Goal: Task Accomplishment & Management: Manage account settings

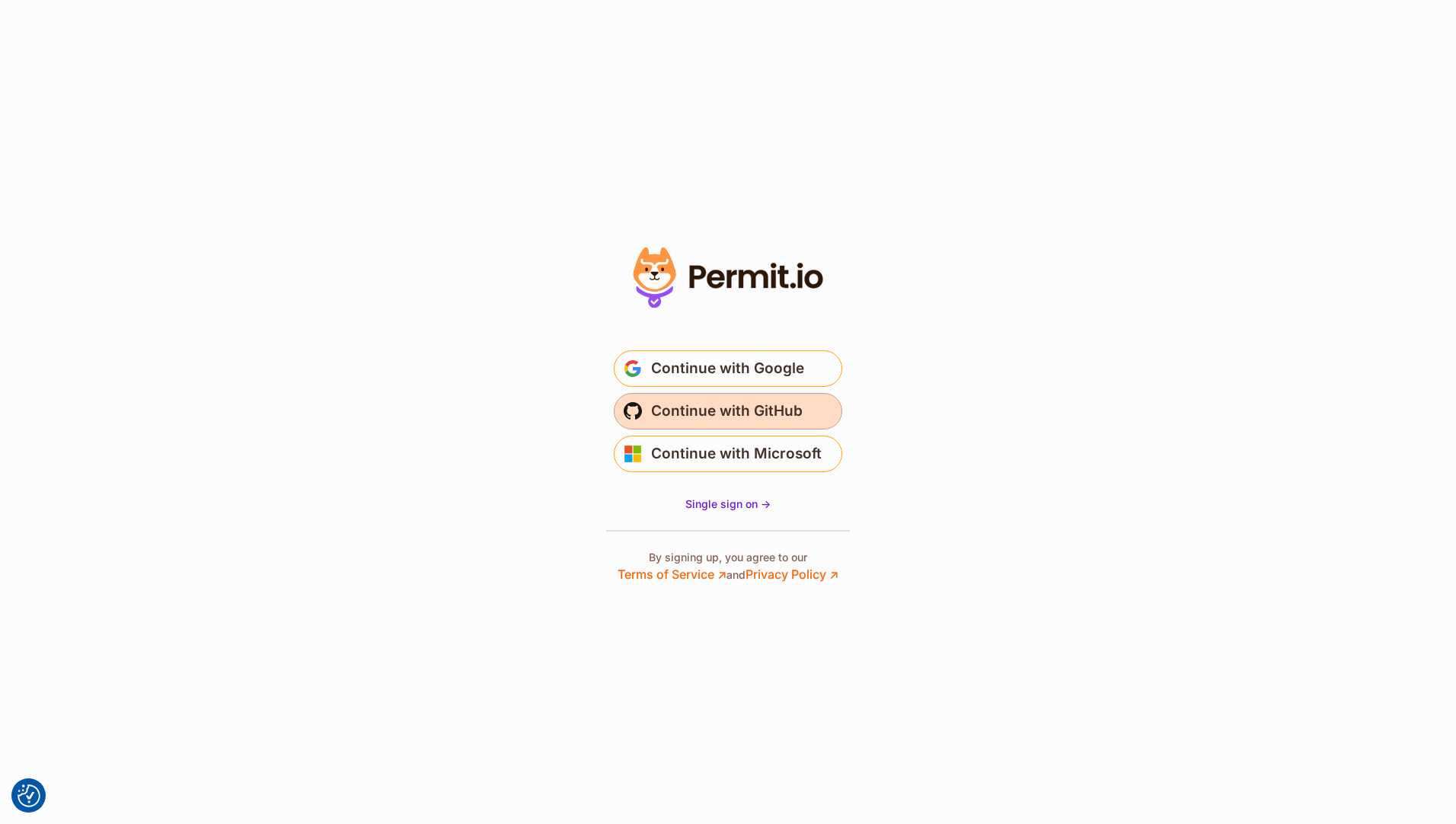
click at [631, 412] on span "submit" at bounding box center [632, 411] width 18 height 18
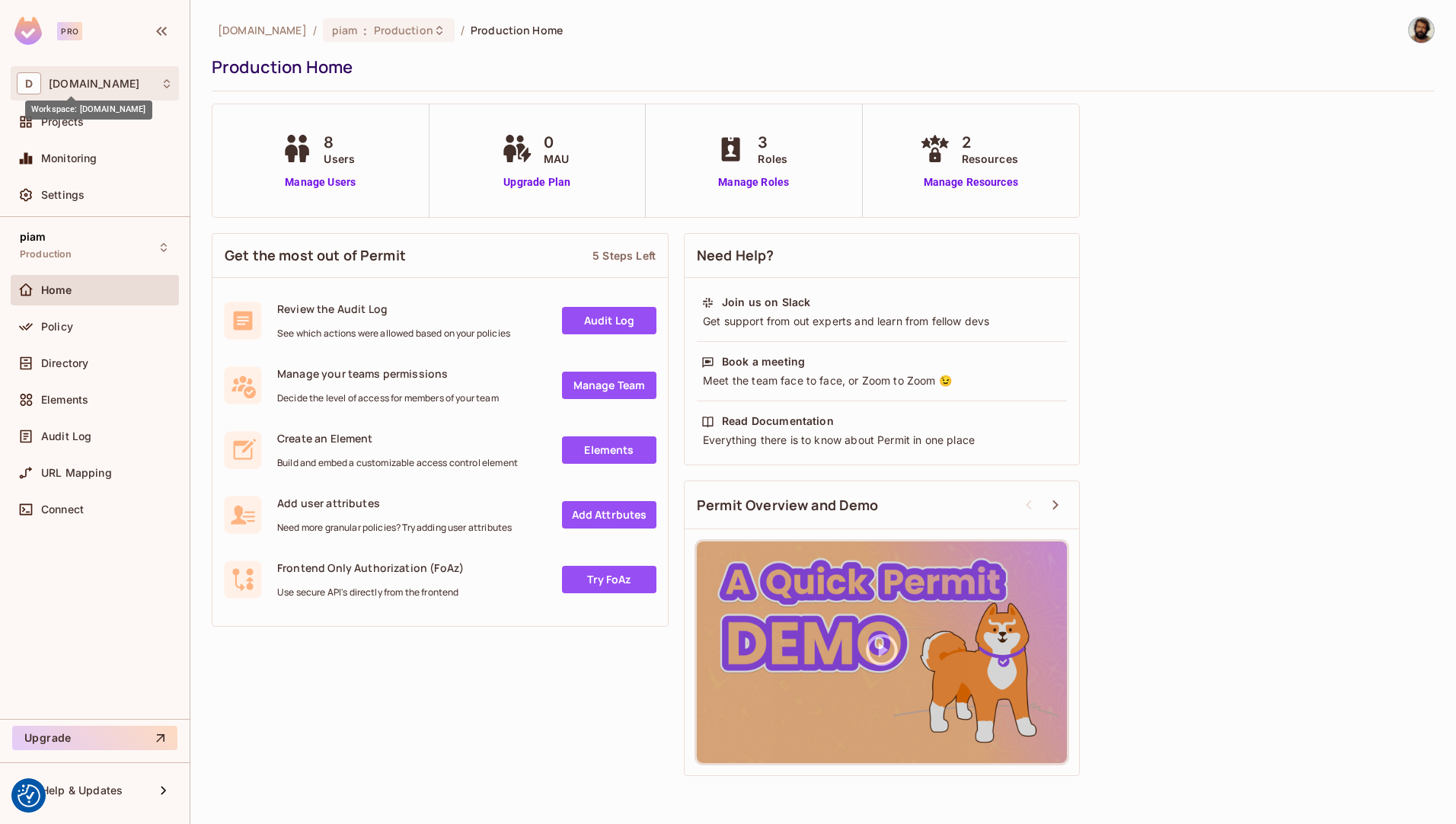
click at [91, 85] on span "datev.de" at bounding box center [93, 83] width 90 height 13
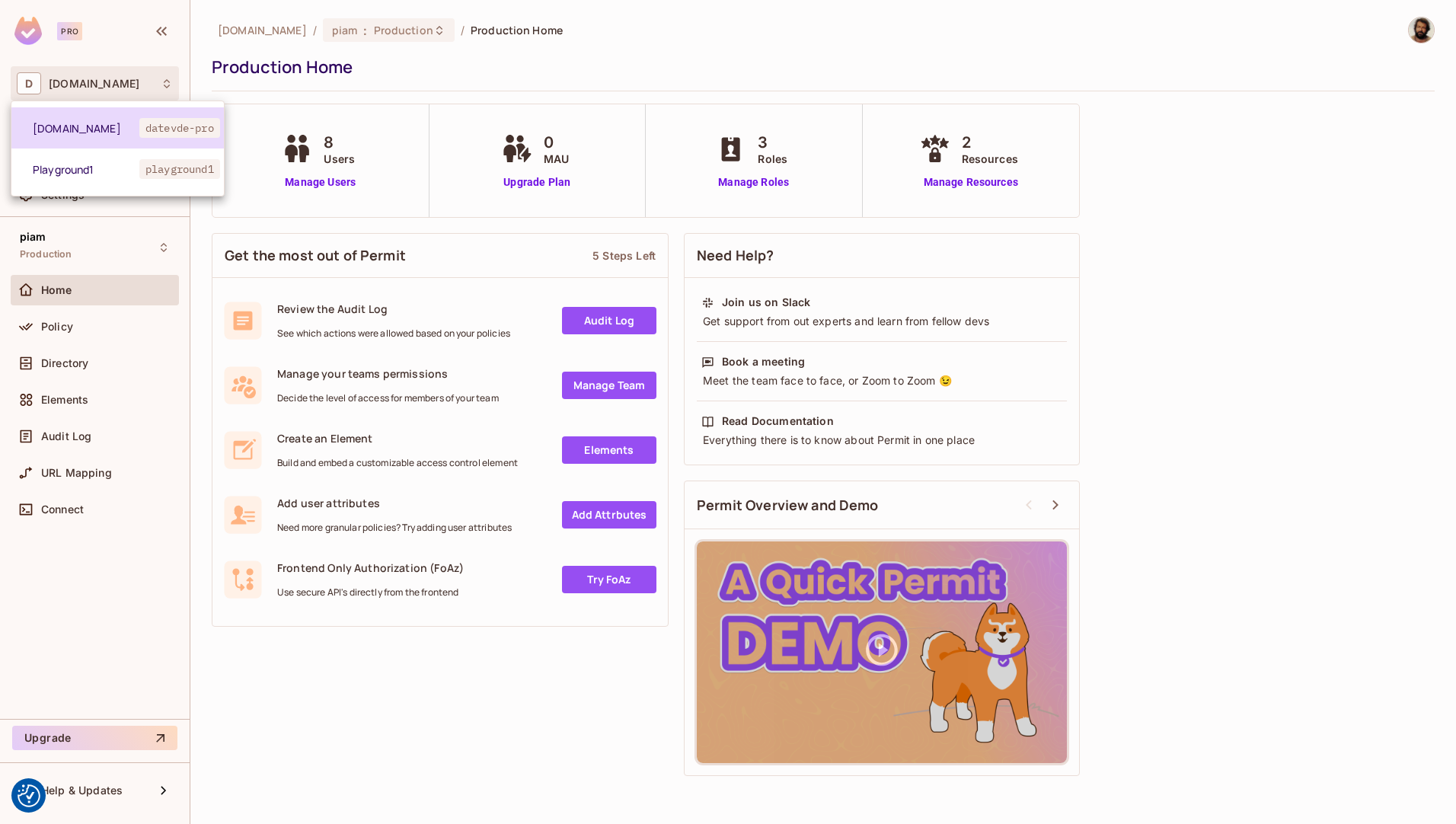
click at [89, 126] on span "datev.de" at bounding box center [86, 128] width 107 height 15
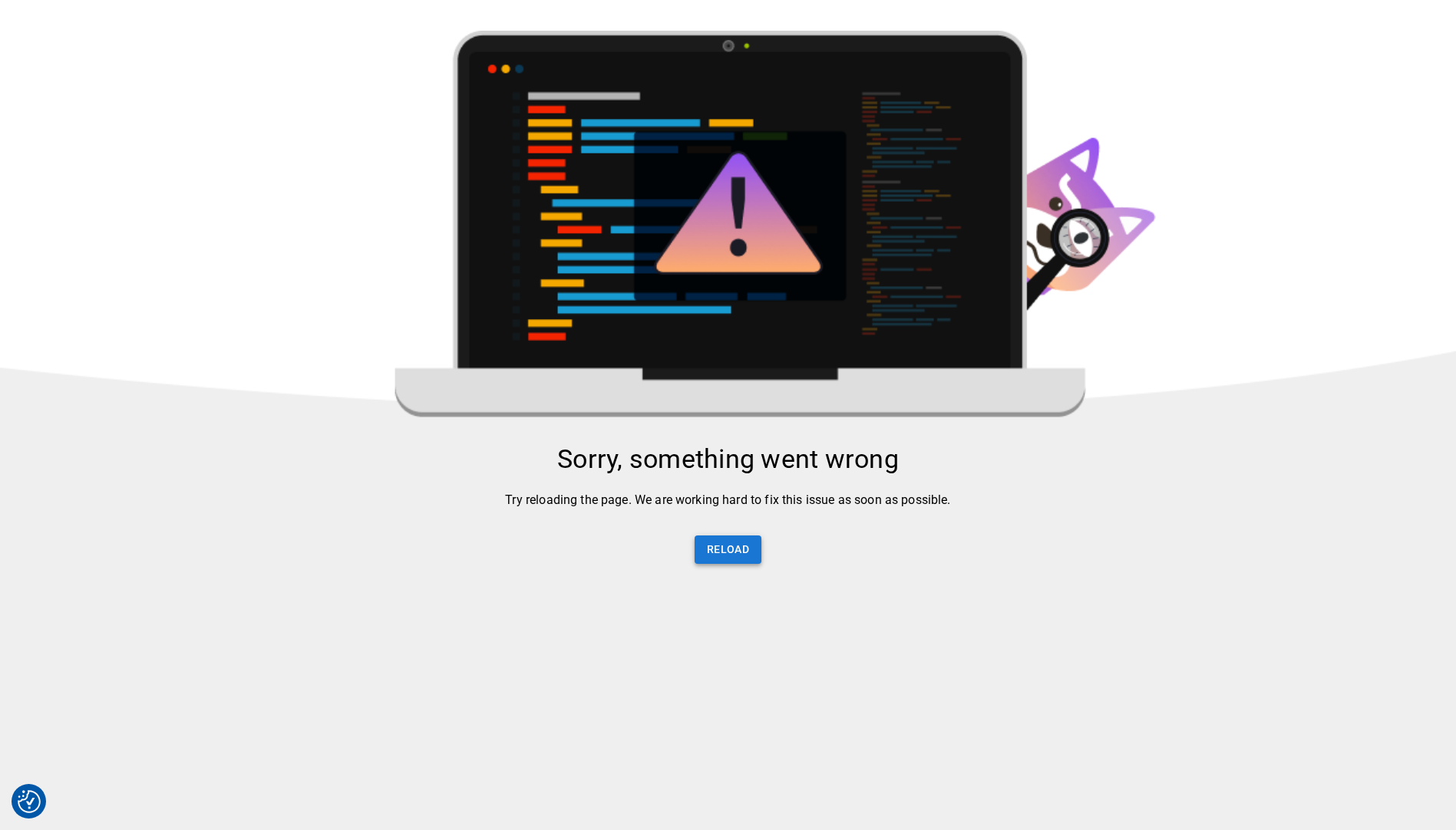
click at [737, 552] on button "Reload" at bounding box center [728, 549] width 66 height 28
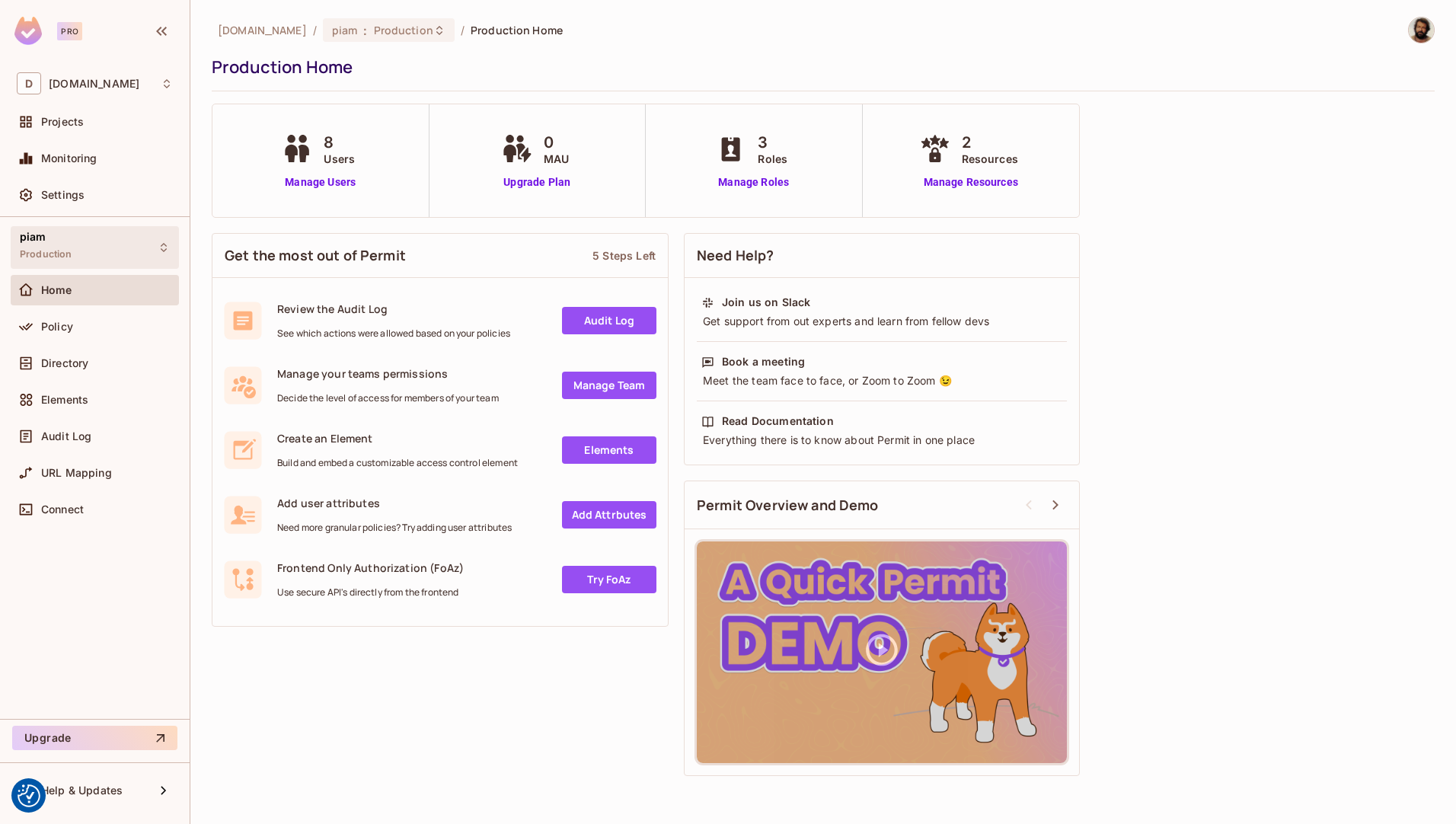
click at [150, 247] on div "piam Production" at bounding box center [94, 247] width 168 height 42
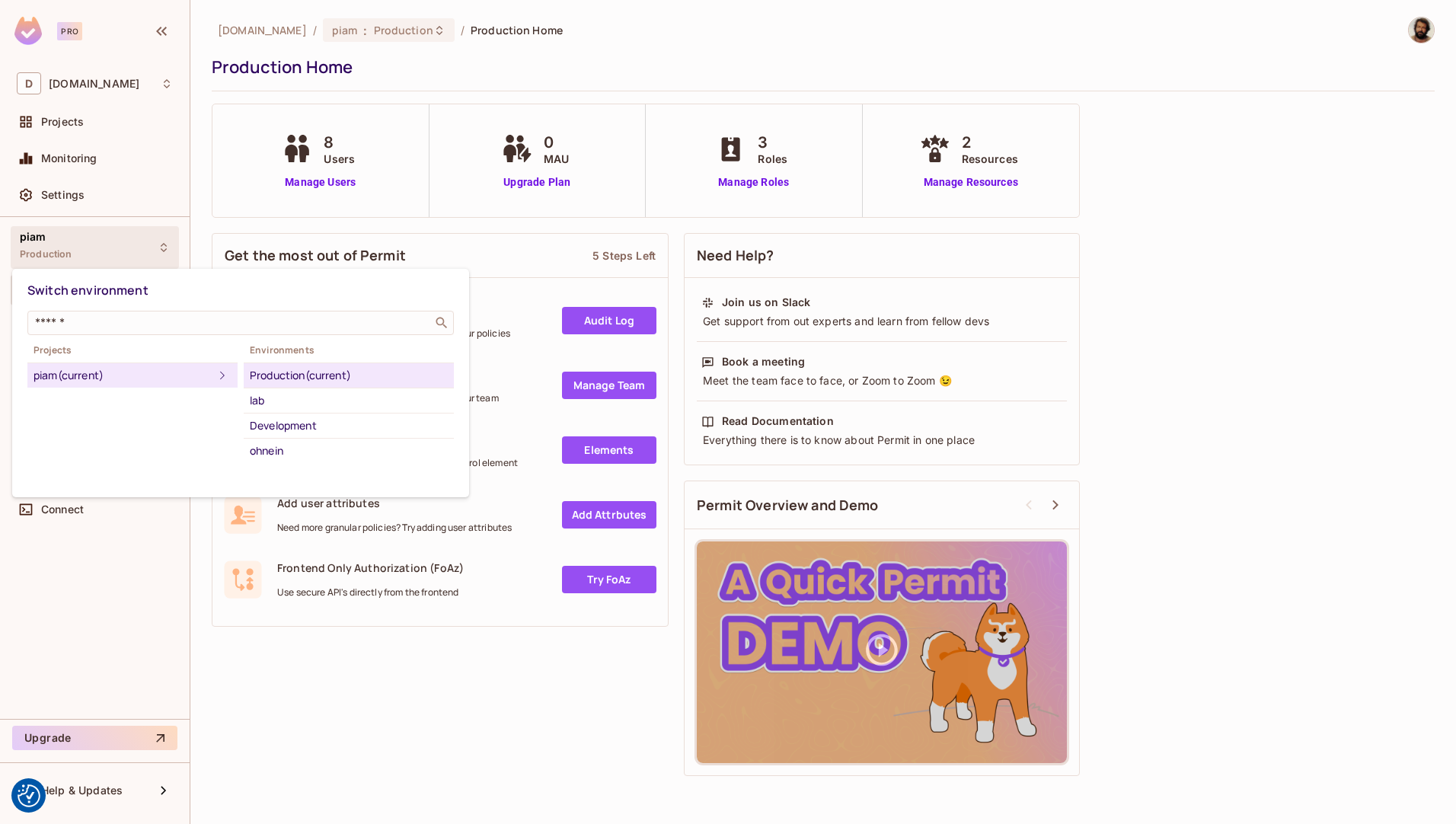
click at [115, 247] on div at bounding box center [728, 412] width 1456 height 824
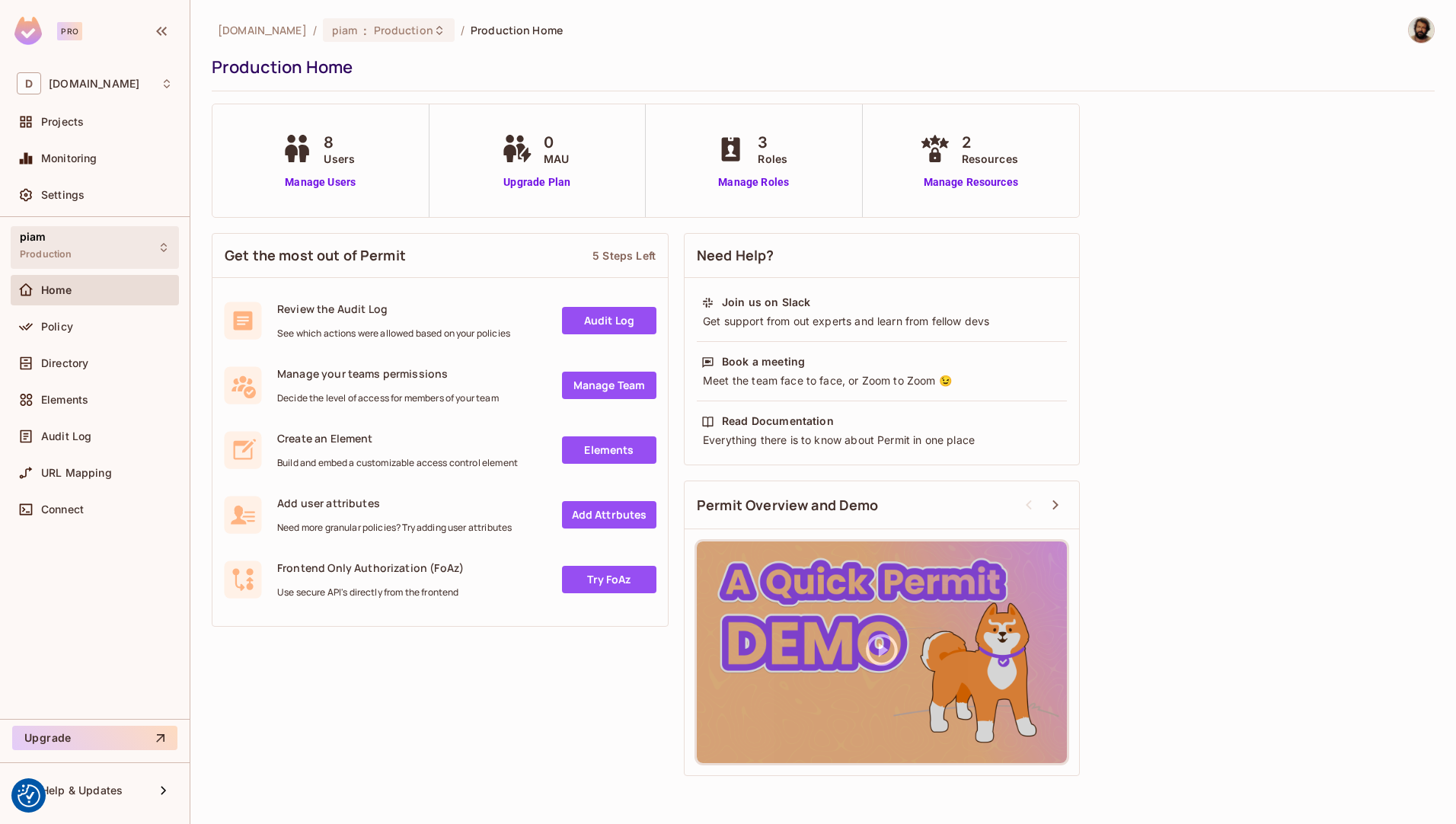
click at [90, 244] on div "piam Production" at bounding box center [94, 247] width 168 height 42
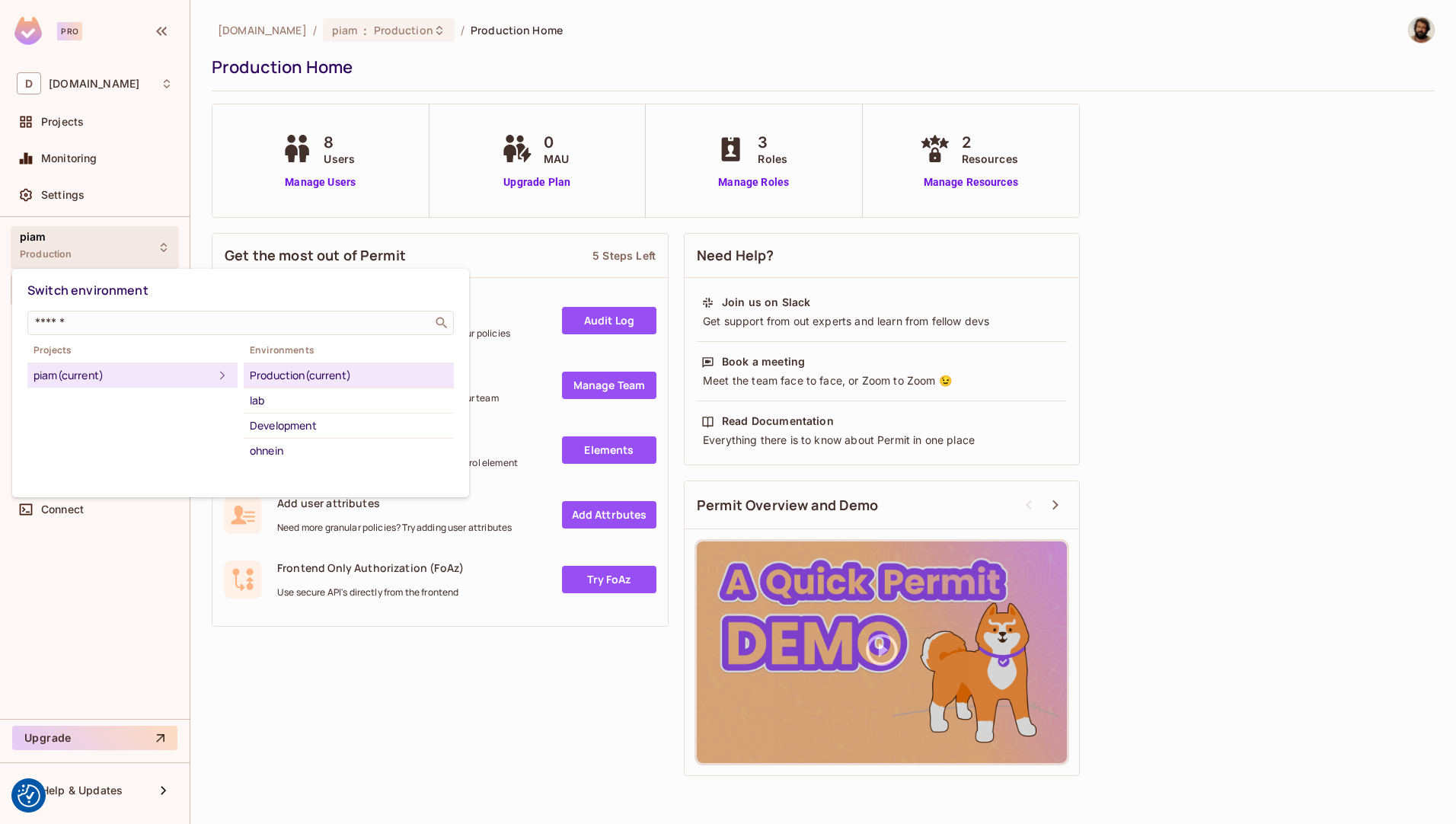
click at [90, 244] on div at bounding box center [728, 412] width 1456 height 824
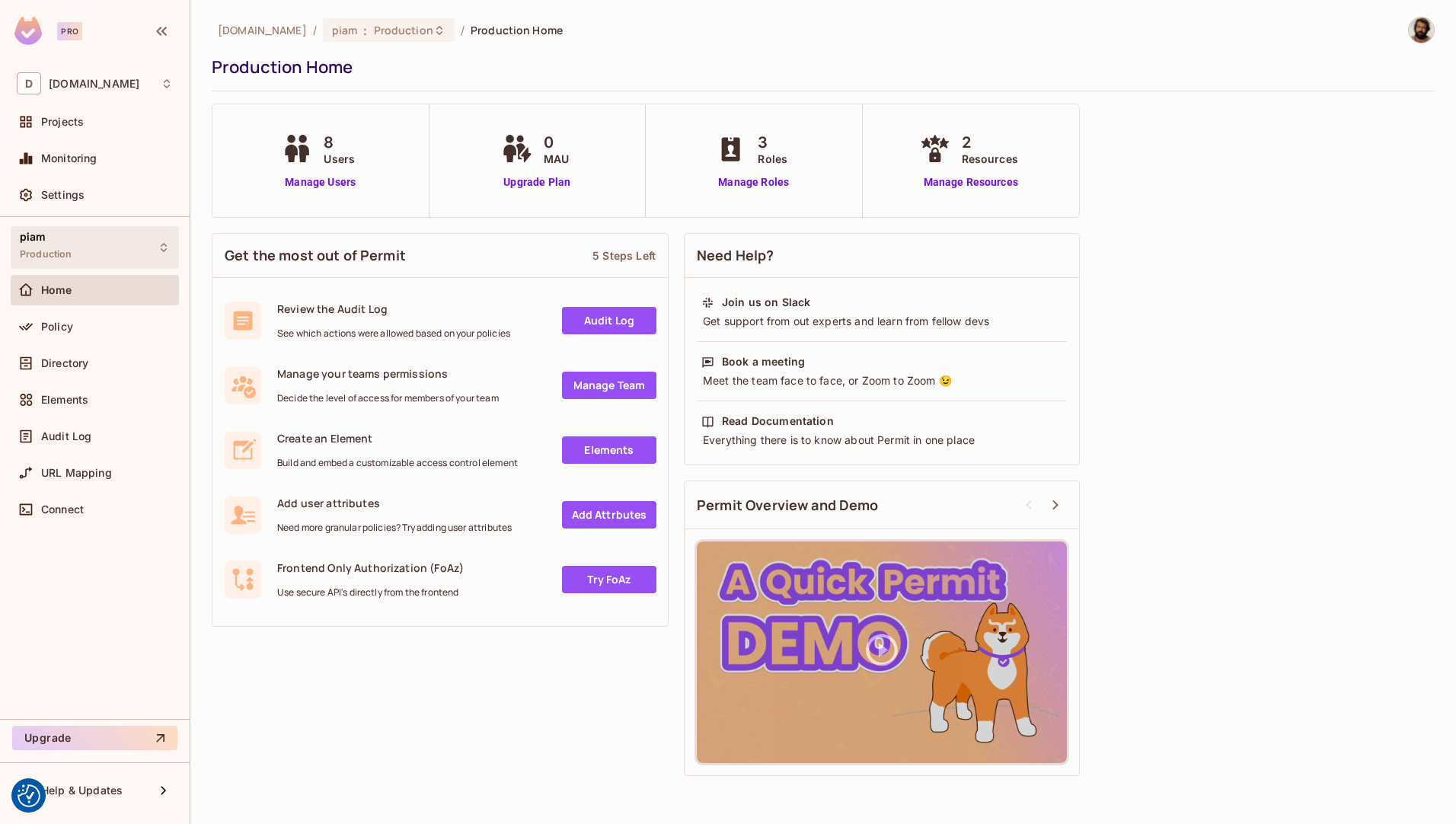
click at [90, 244] on div "piam Production" at bounding box center [94, 247] width 168 height 42
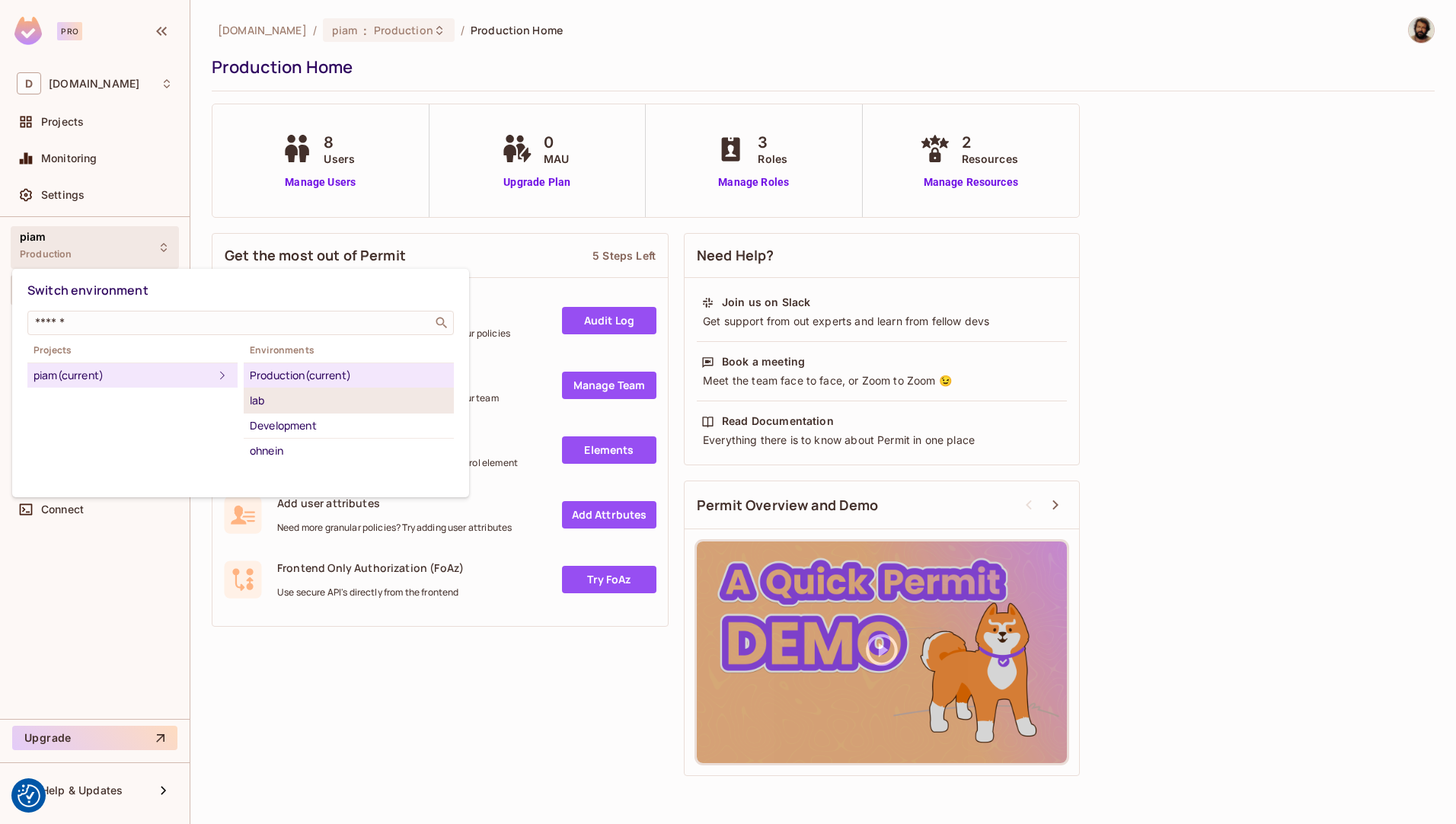
click at [279, 402] on div "lab" at bounding box center [348, 400] width 198 height 18
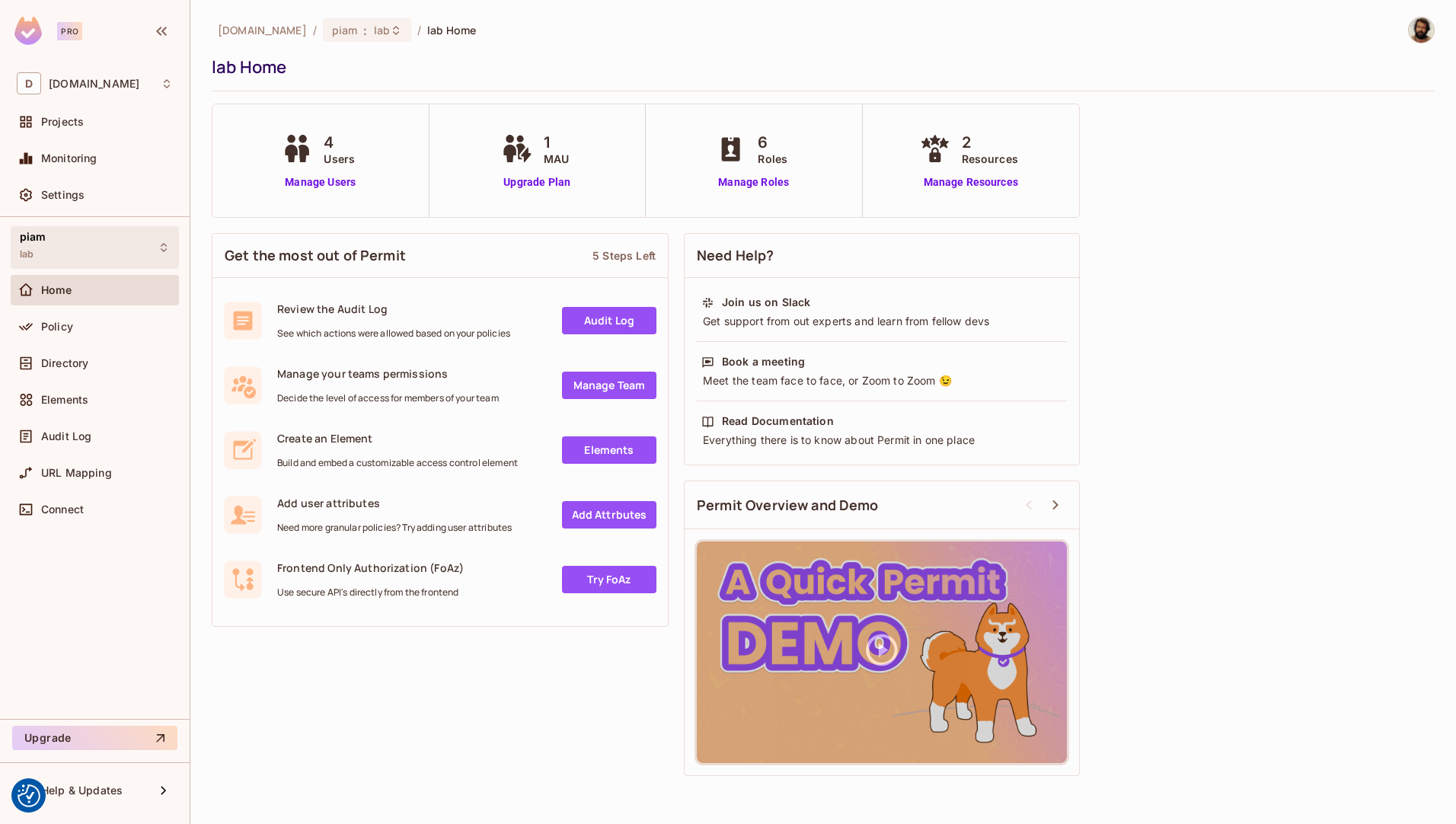
click at [126, 254] on div "piam lab" at bounding box center [94, 247] width 168 height 42
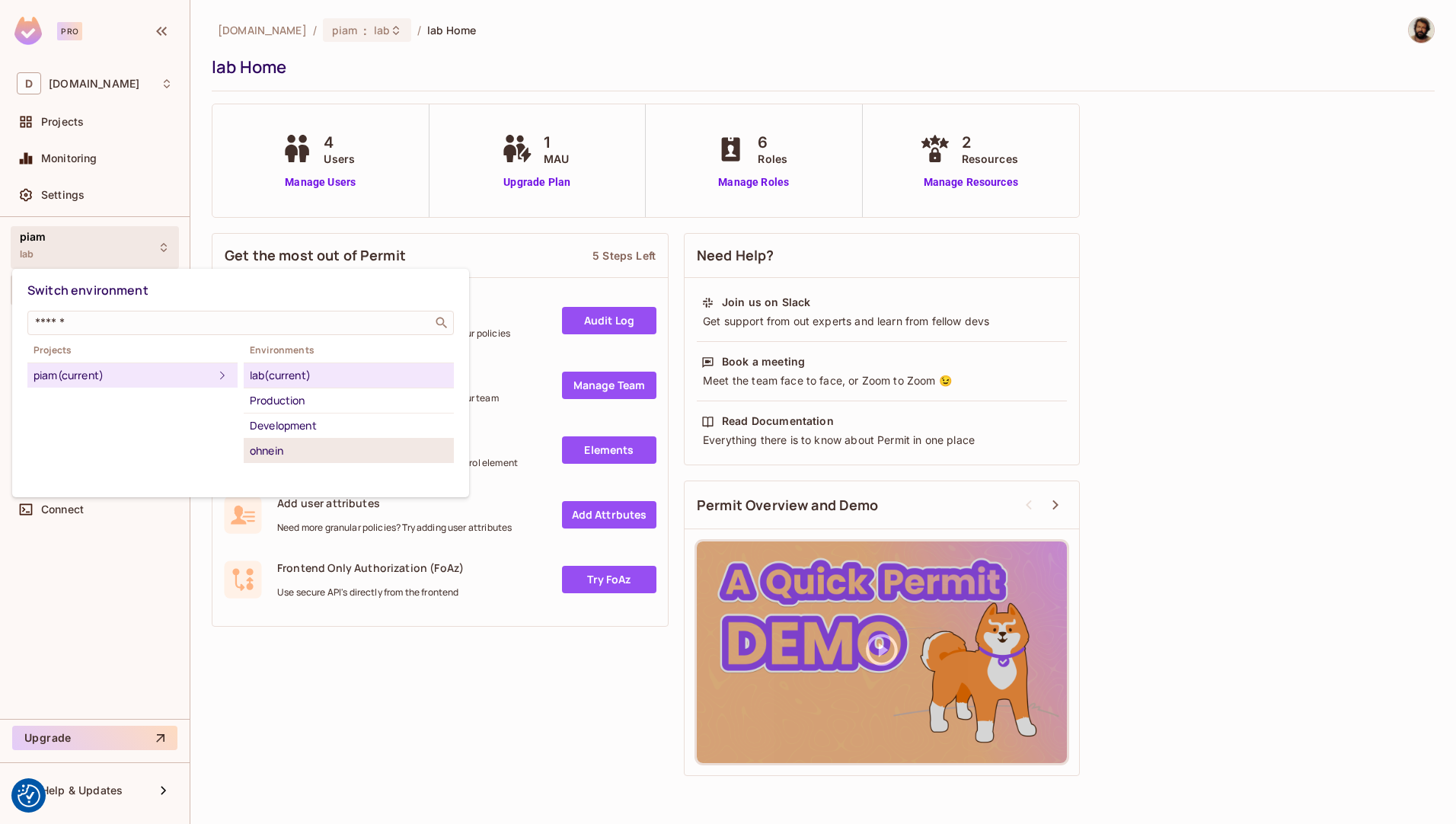
click at [317, 448] on div "ohnein" at bounding box center [348, 450] width 198 height 18
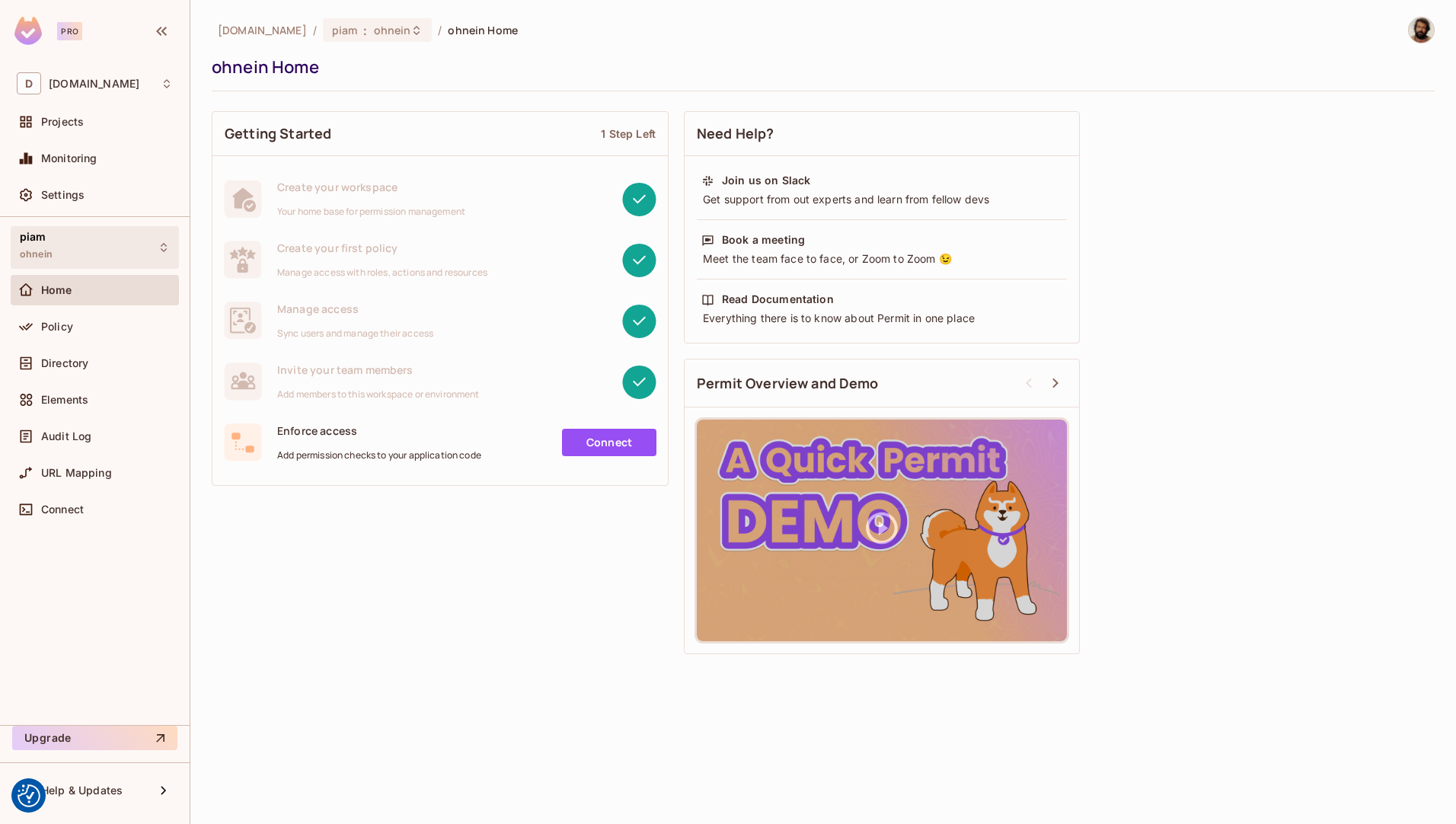
click at [168, 249] on icon at bounding box center [163, 247] width 13 height 13
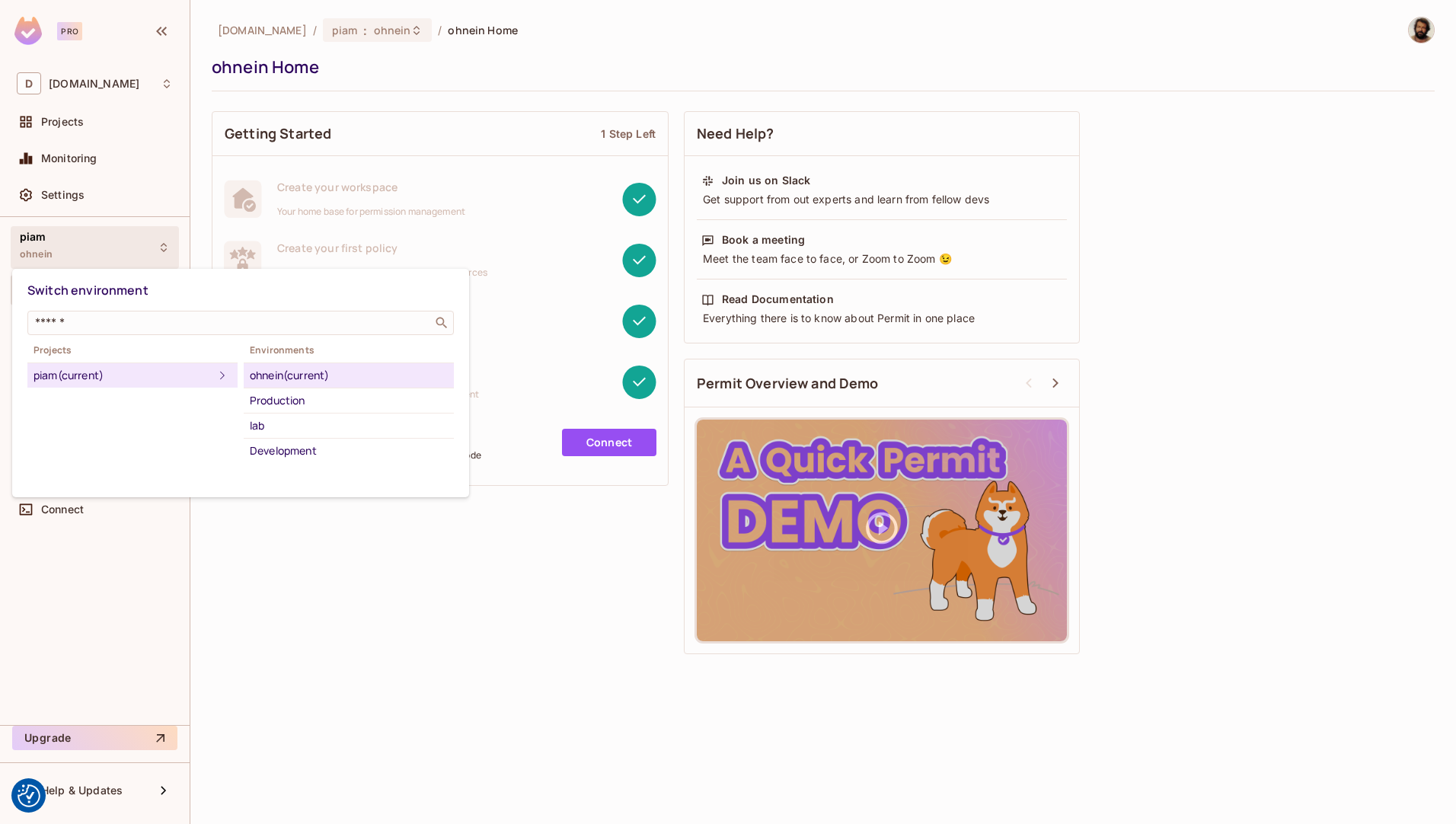
click at [132, 238] on div at bounding box center [728, 412] width 1456 height 824
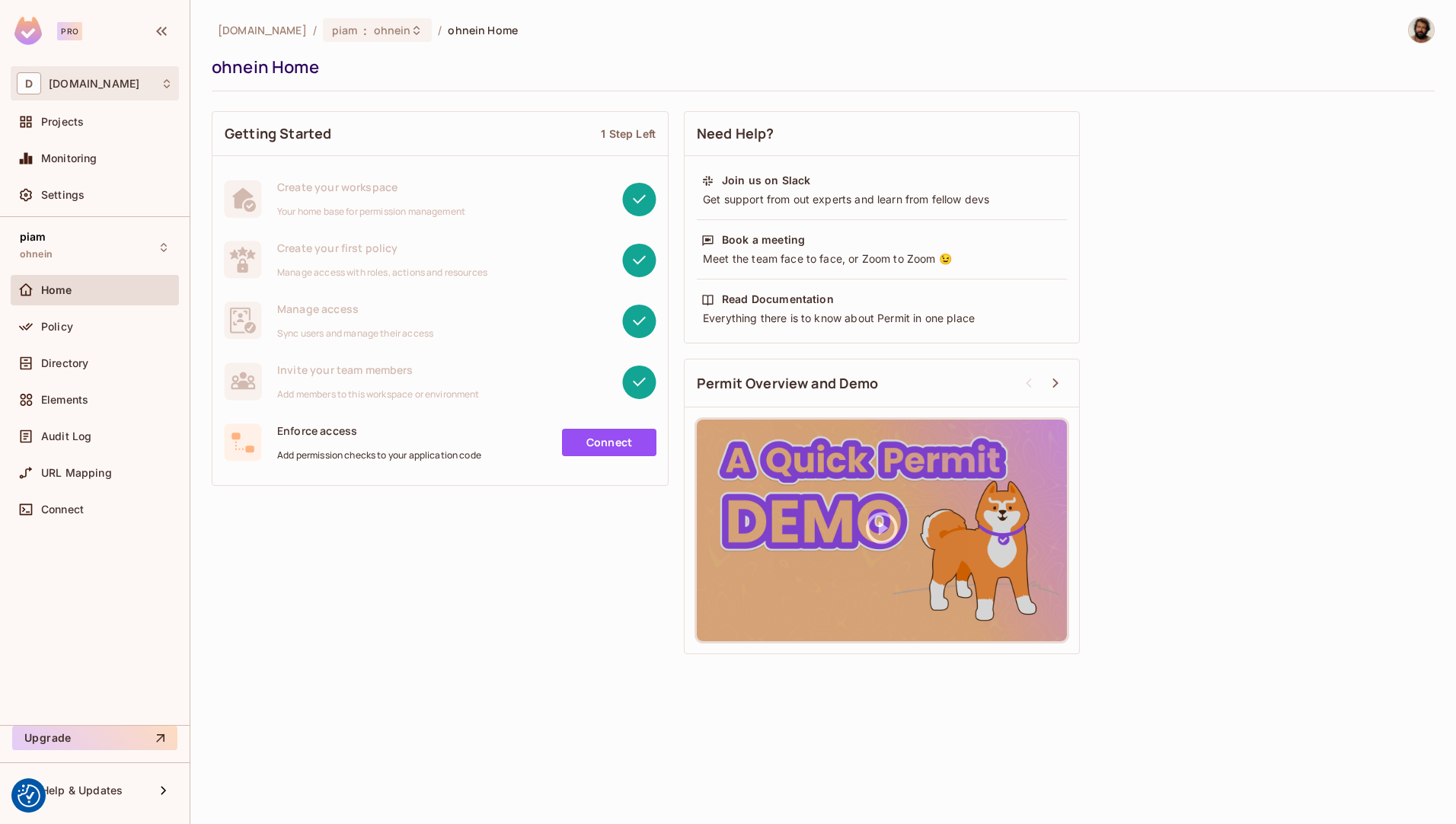
click at [161, 85] on icon at bounding box center [167, 83] width 13 height 13
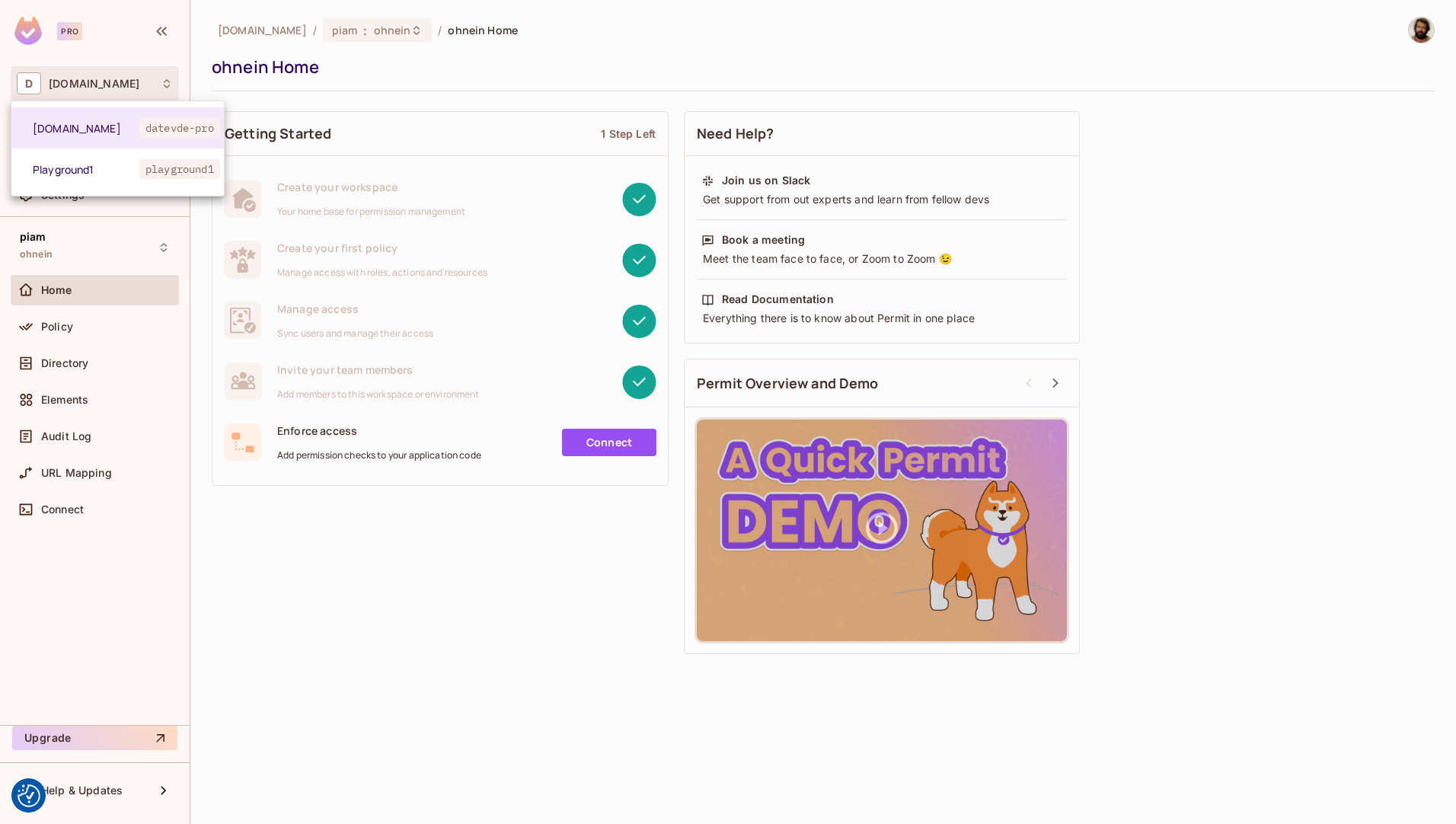
click at [160, 85] on div at bounding box center [728, 412] width 1456 height 824
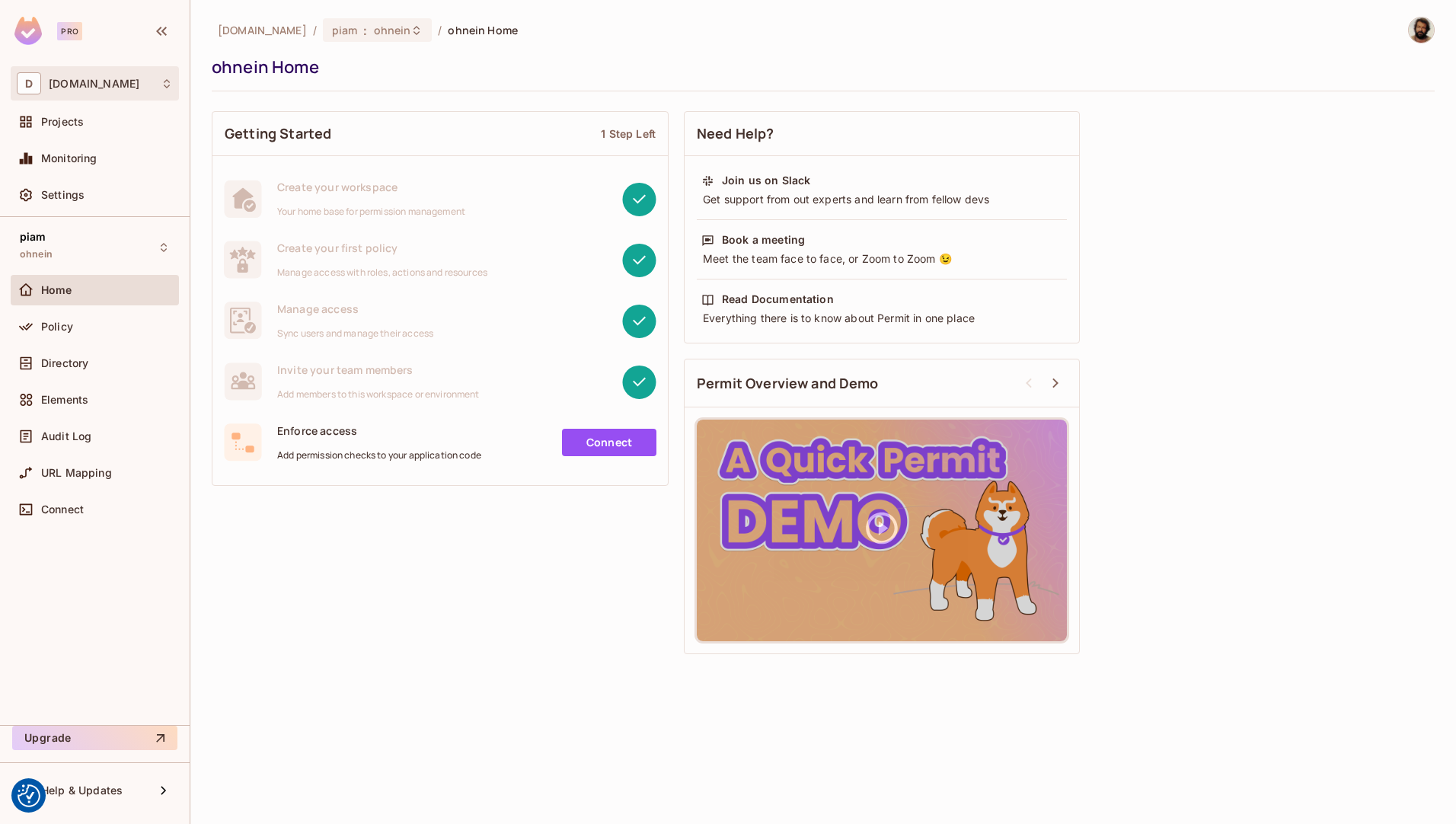
click at [161, 85] on icon at bounding box center [167, 83] width 13 height 13
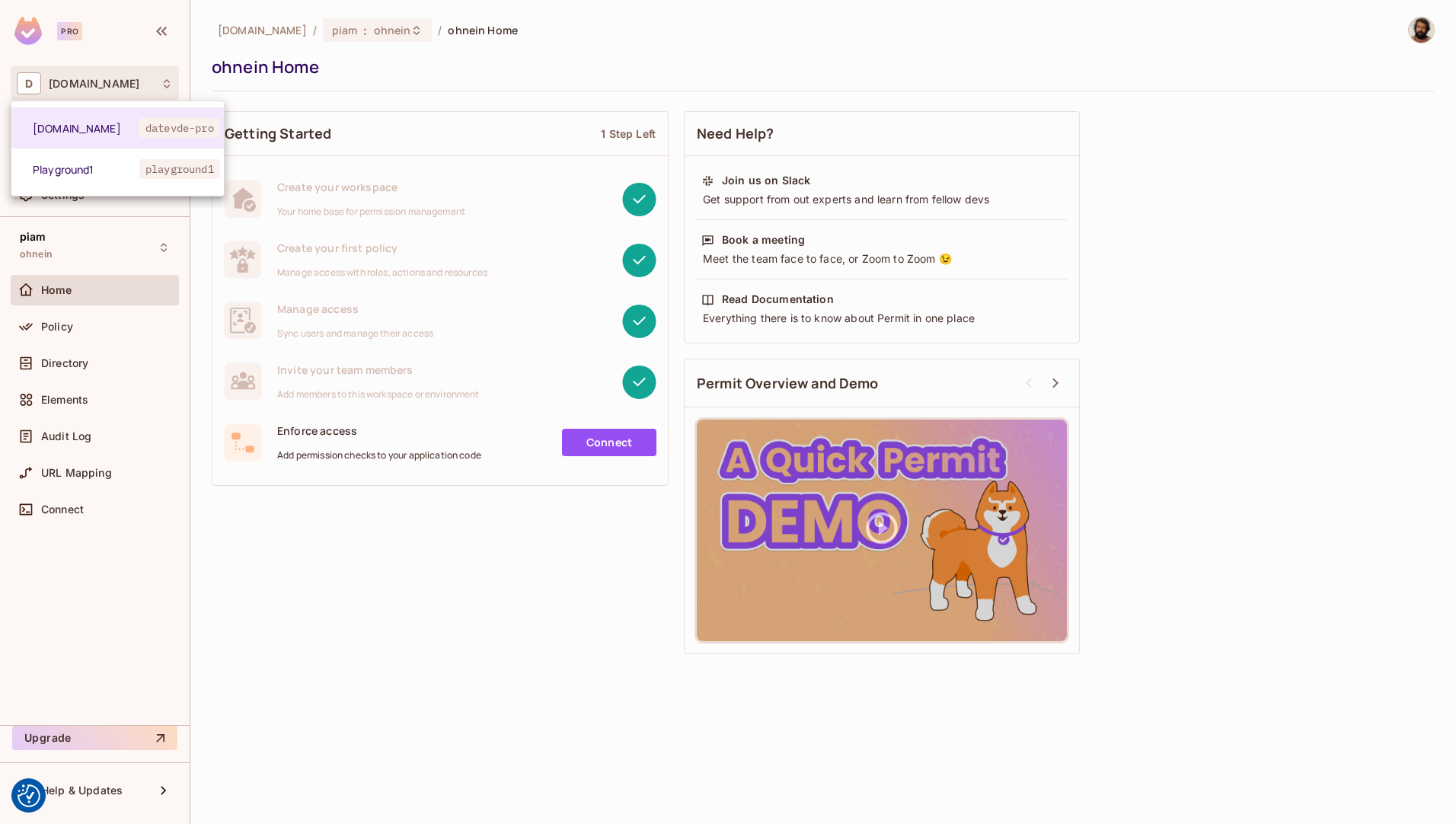
click at [188, 62] on div at bounding box center [728, 412] width 1456 height 824
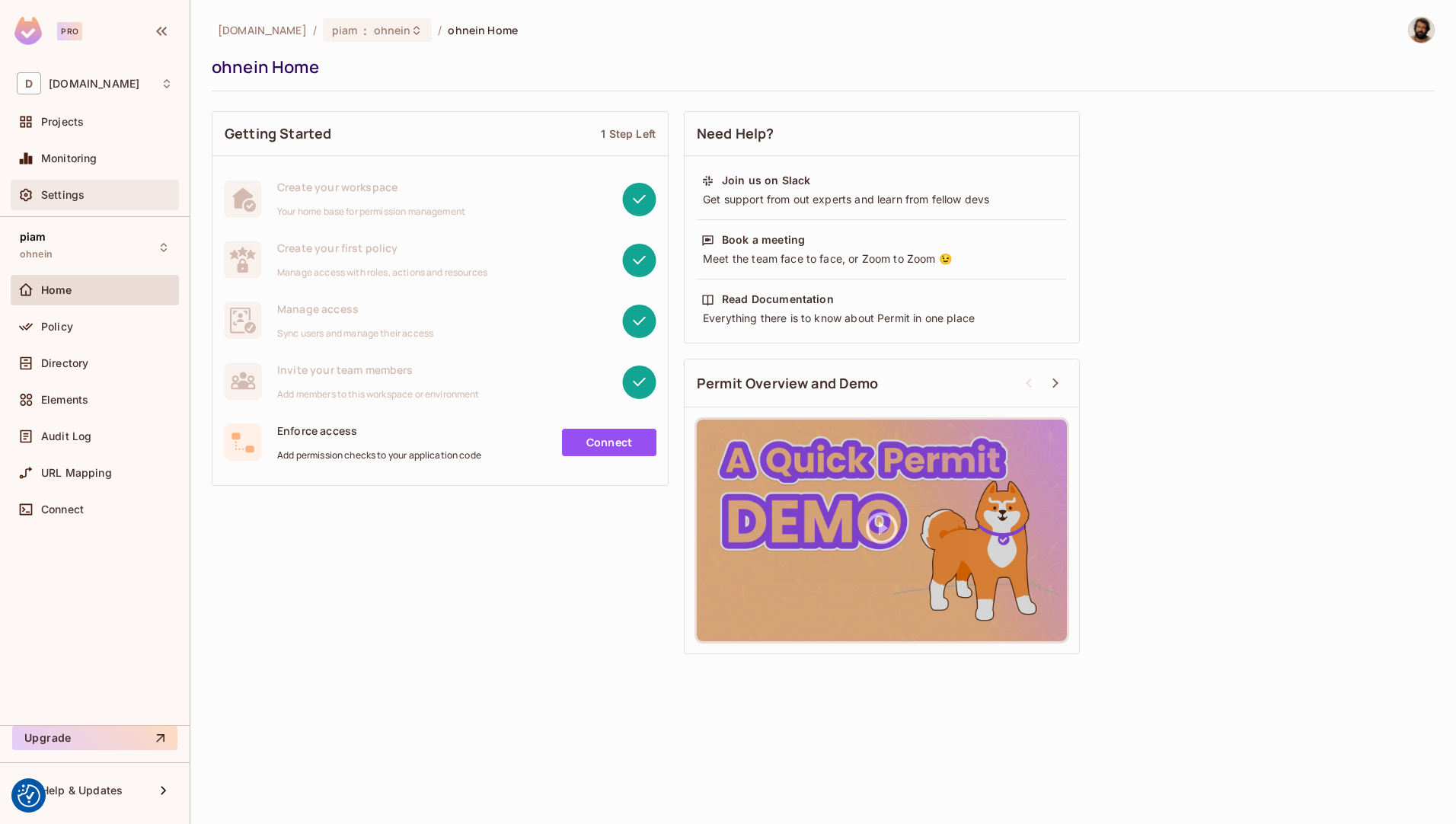
click at [98, 194] on div "Settings" at bounding box center [107, 195] width 132 height 13
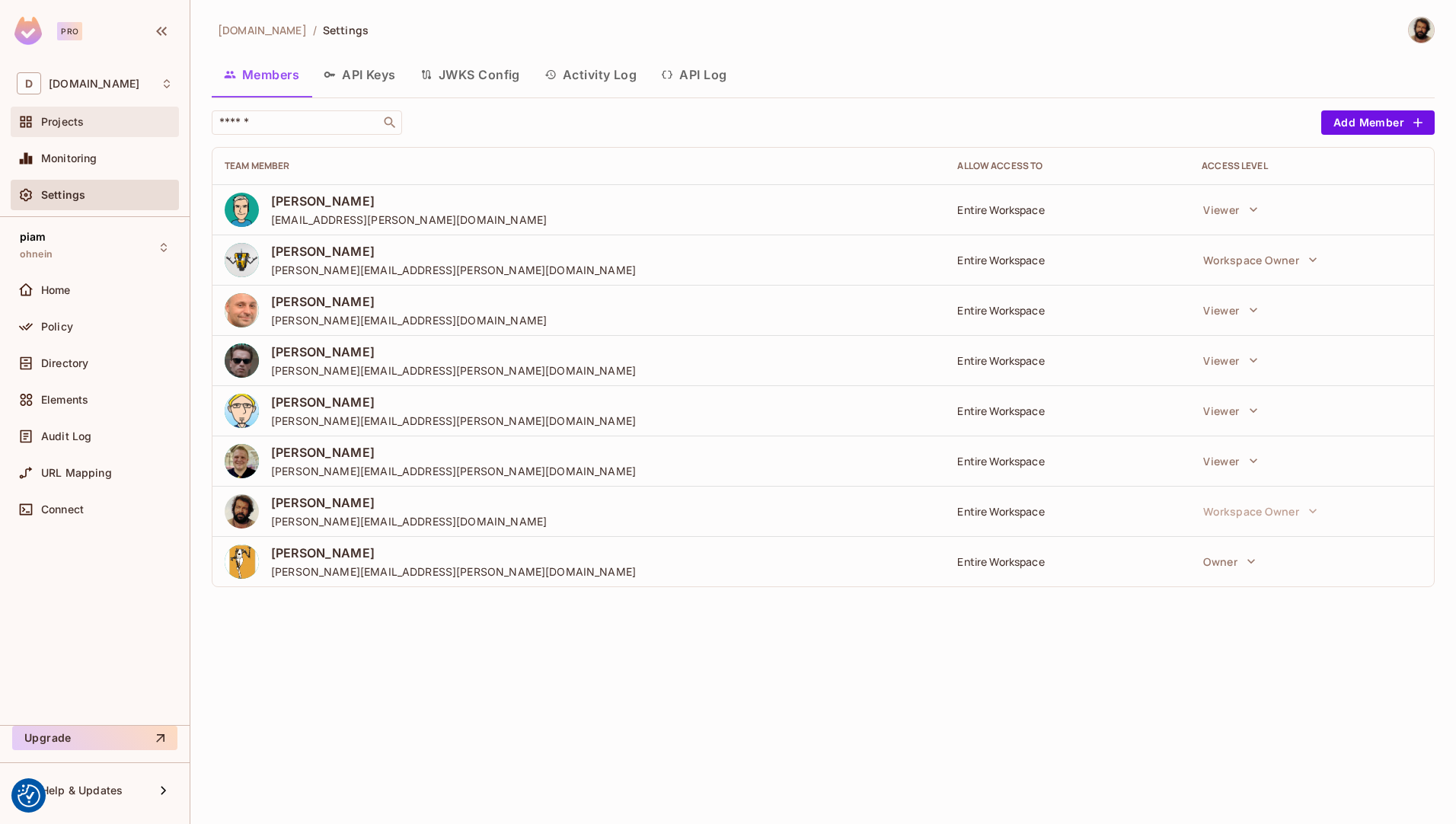
click at [163, 127] on div "Projects" at bounding box center [107, 121] width 132 height 13
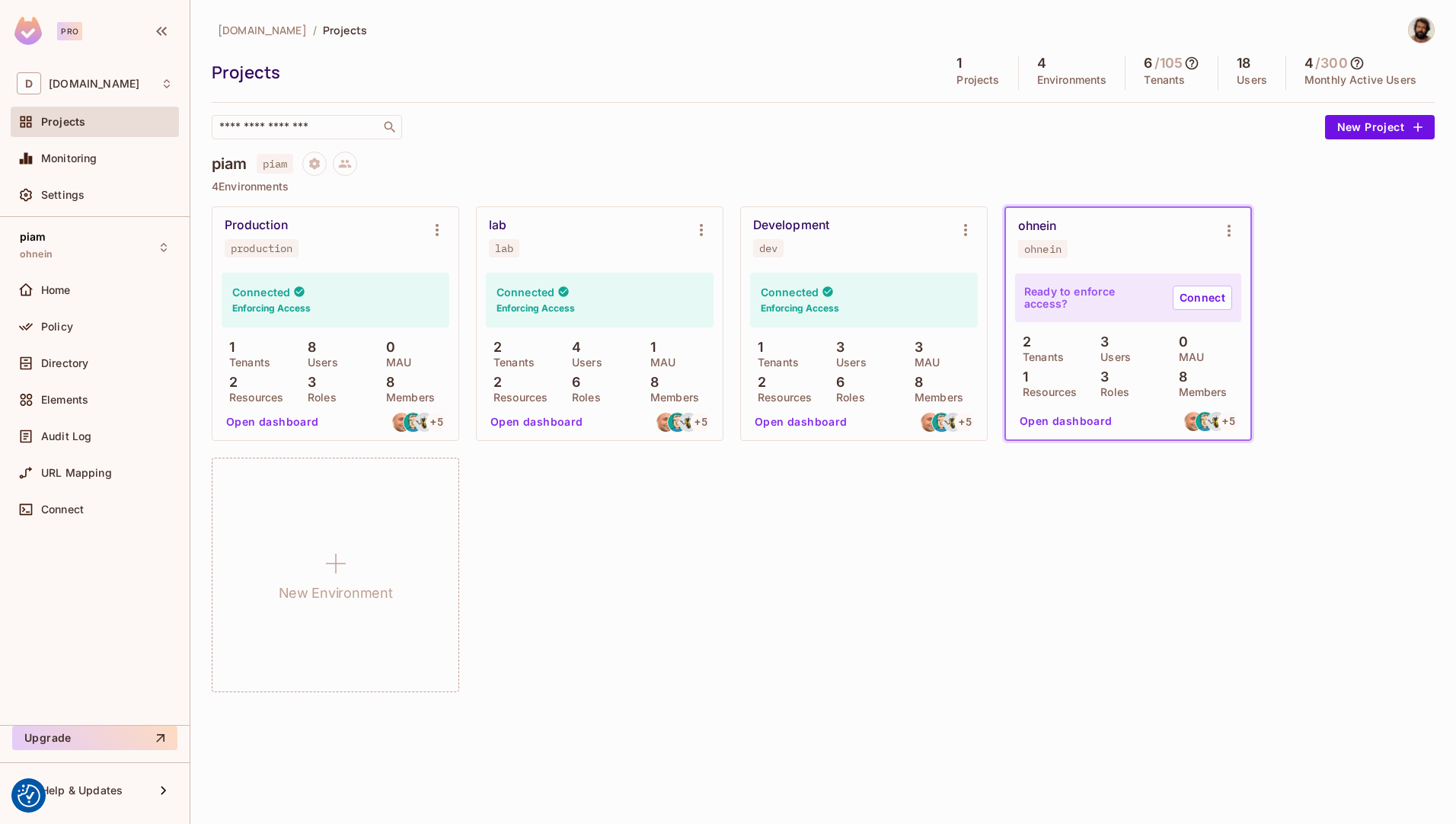
click at [1194, 61] on icon at bounding box center [1191, 63] width 16 height 16
click at [1194, 61] on div at bounding box center [728, 412] width 1456 height 824
click at [1248, 64] on h5 "18" at bounding box center [1244, 63] width 14 height 16
click at [59, 366] on span "Directory" at bounding box center [64, 363] width 48 height 13
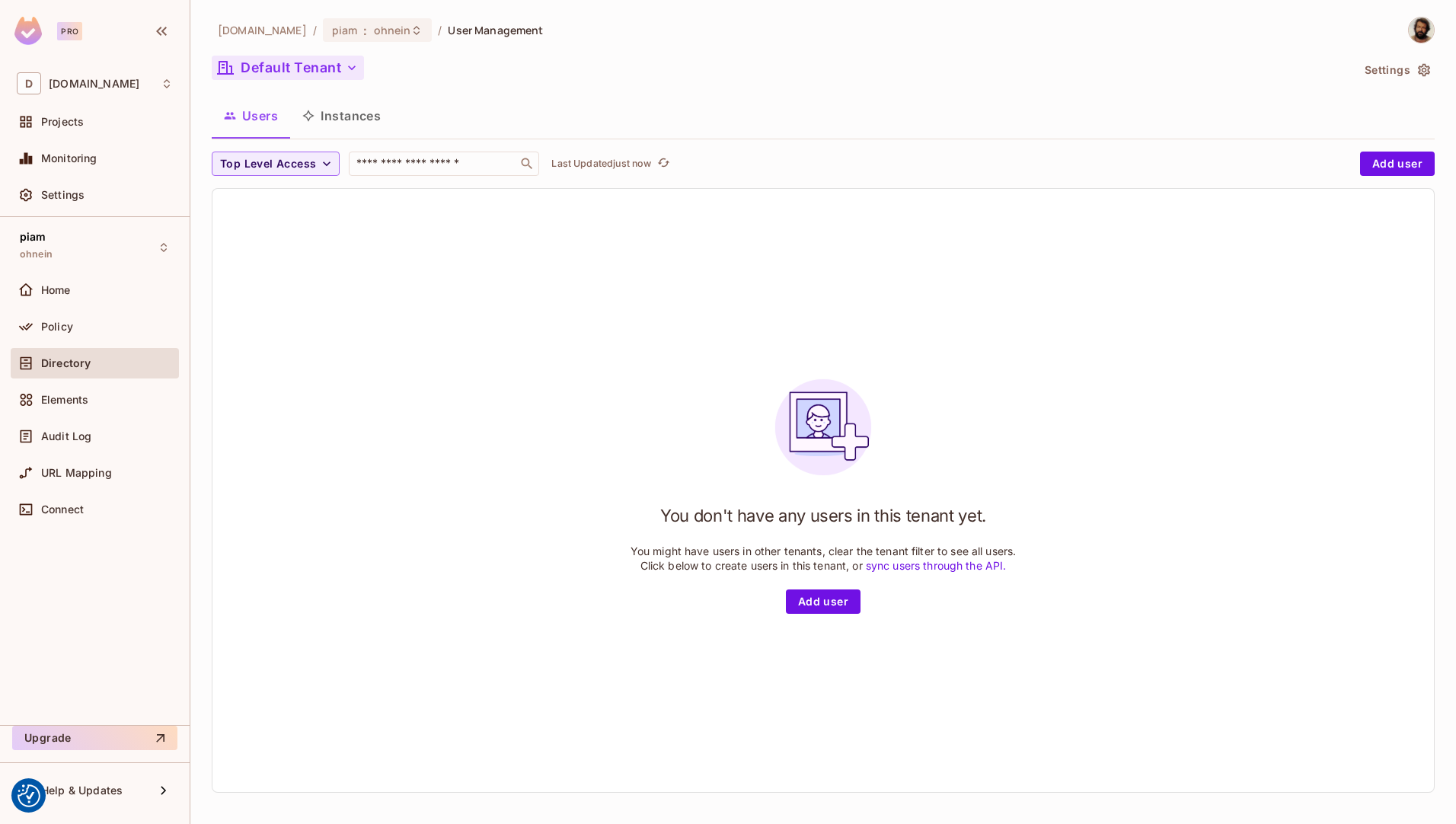
click at [285, 60] on button "Default Tenant" at bounding box center [287, 67] width 152 height 24
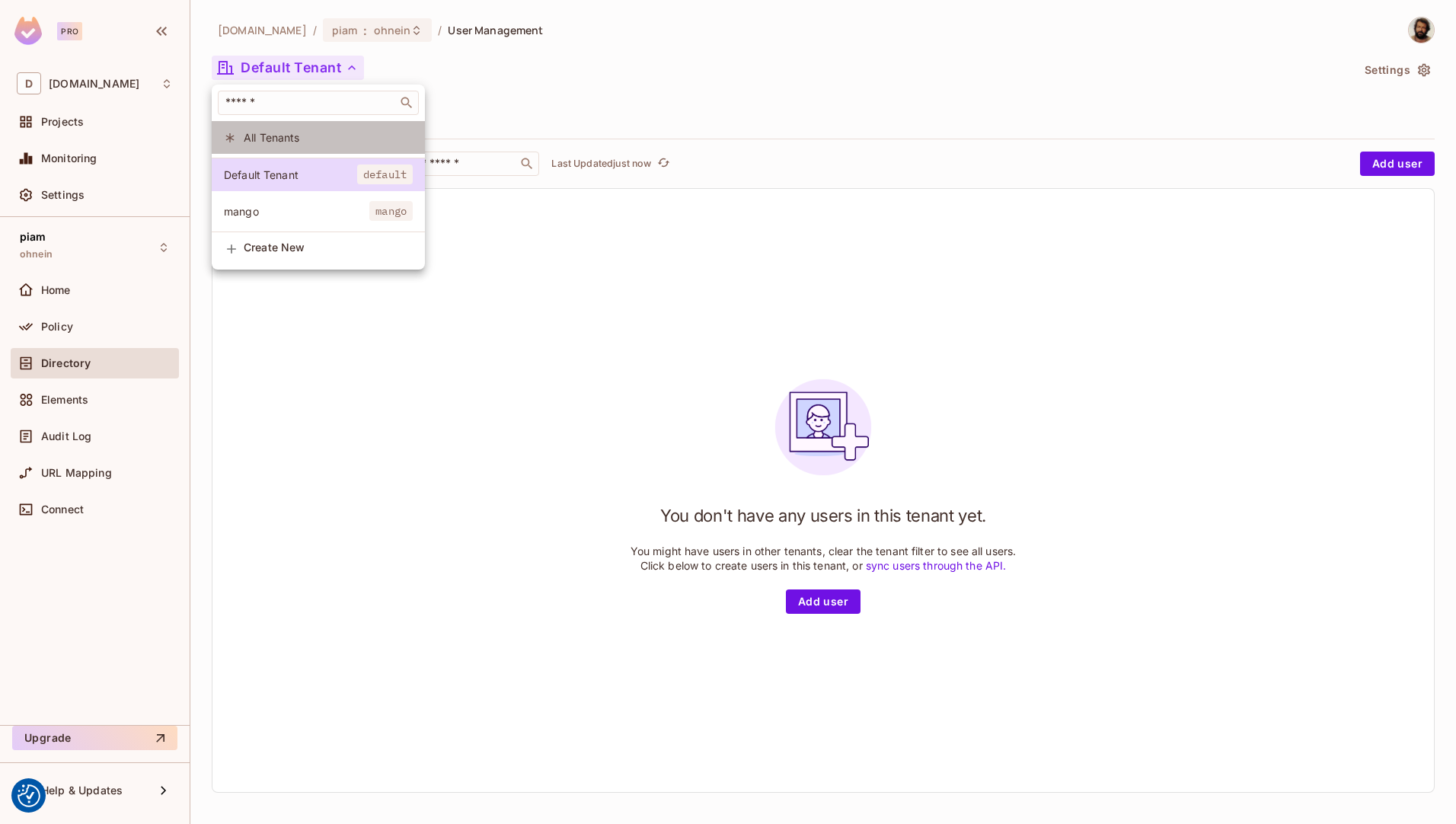
click at [282, 143] on span "All Tenants" at bounding box center [328, 137] width 169 height 15
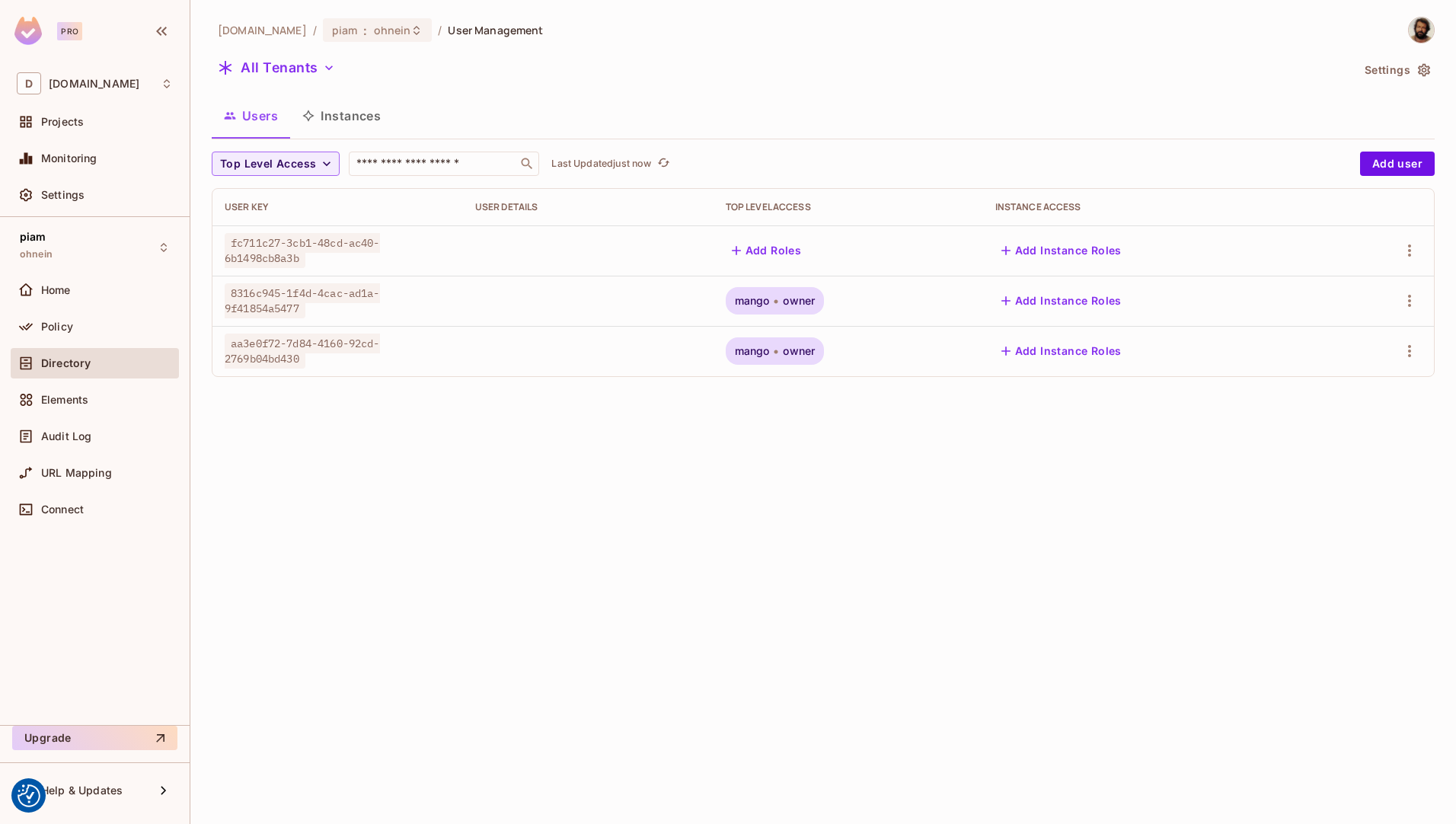
click at [290, 245] on span "fc711c27-3cb1-48cd-ac40-6b1498cb8a3b" at bounding box center [303, 250] width 155 height 35
click at [345, 121] on button "Instances" at bounding box center [341, 115] width 103 height 38
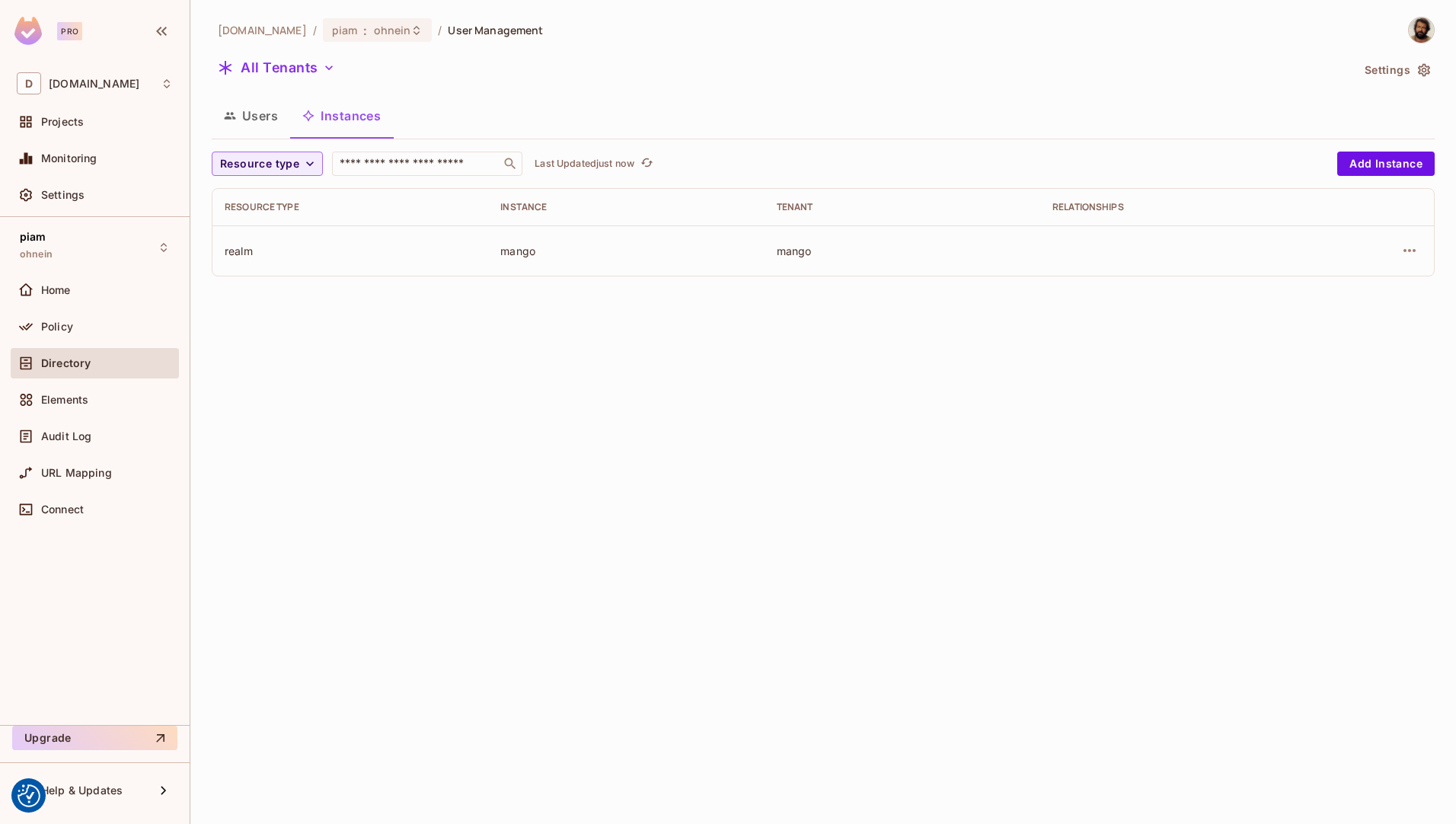
click at [248, 109] on button "Users" at bounding box center [250, 115] width 79 height 38
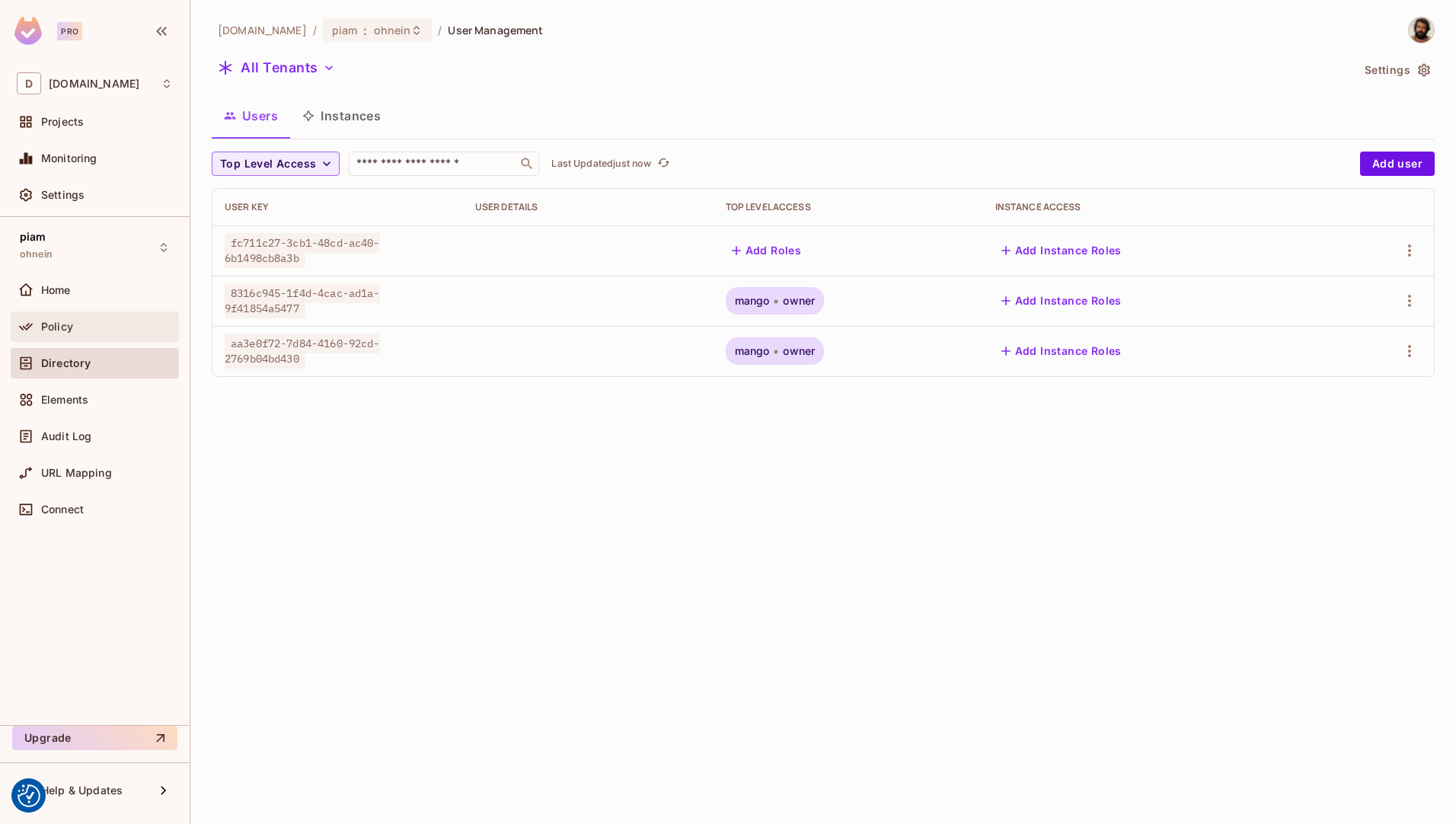
click at [71, 331] on span "Policy" at bounding box center [56, 326] width 32 height 13
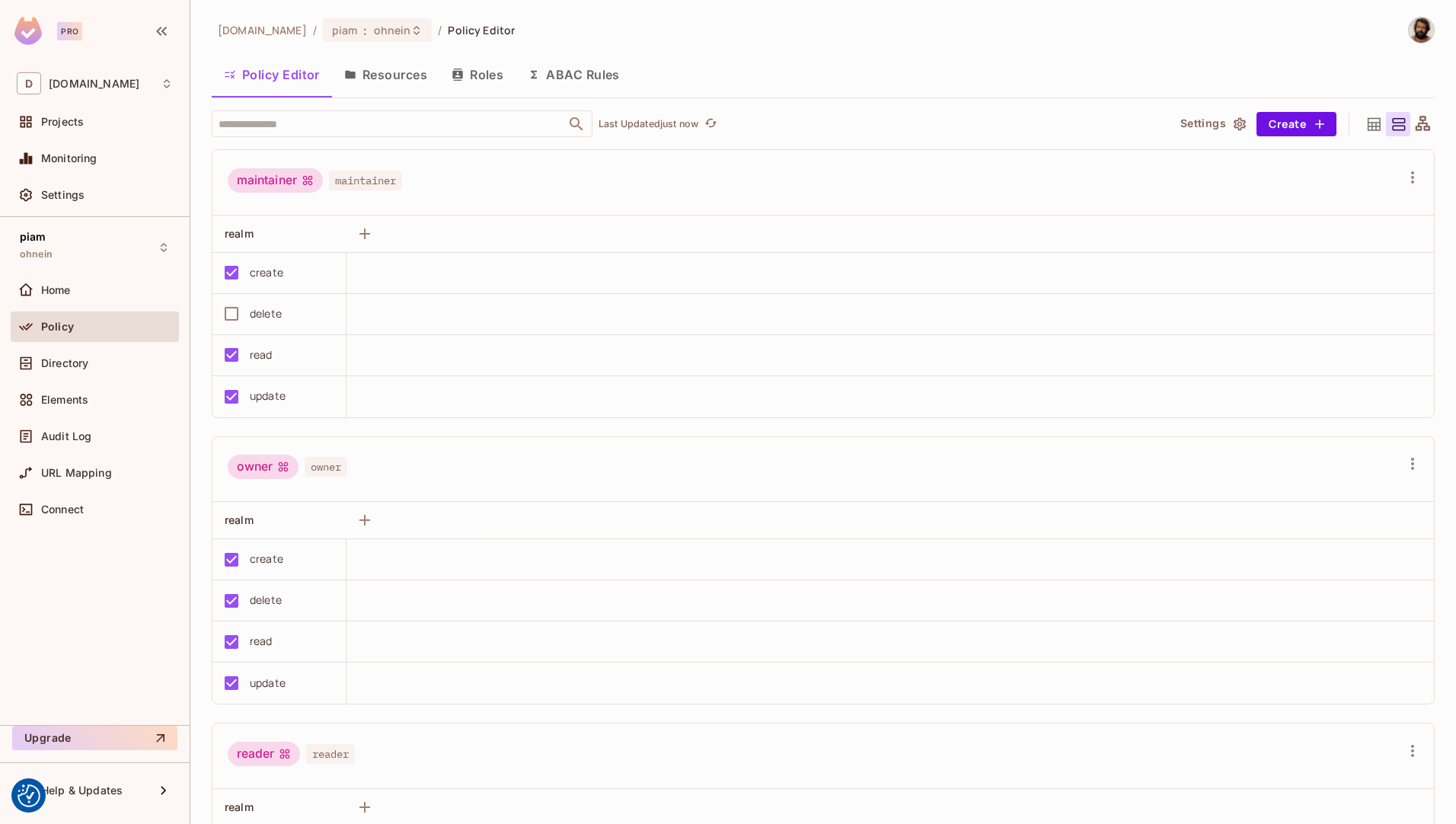
click at [400, 69] on button "Resources" at bounding box center [385, 74] width 108 height 38
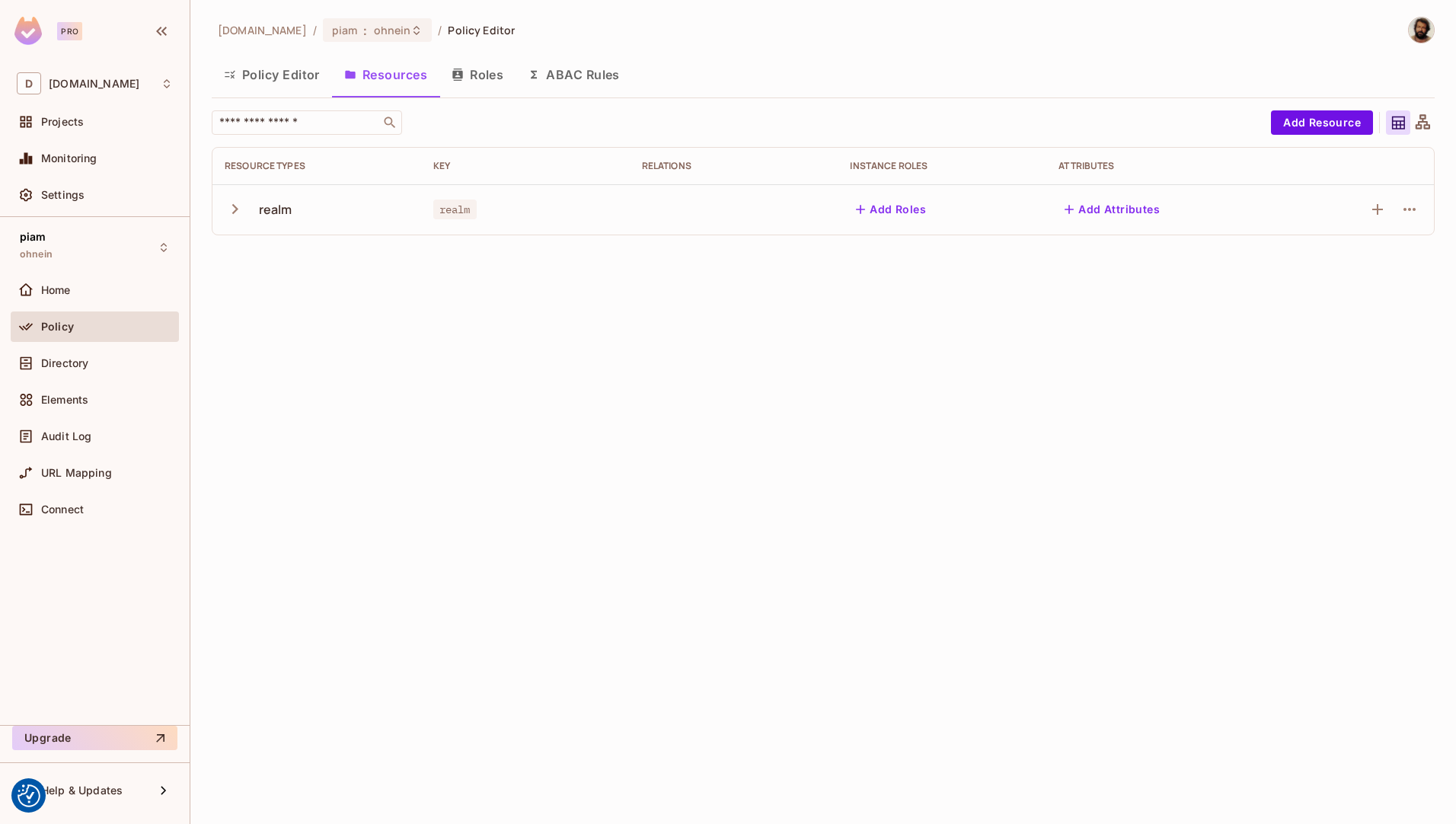
click at [238, 209] on icon "button" at bounding box center [235, 209] width 6 height 10
click at [238, 209] on icon "button" at bounding box center [235, 210] width 10 height 6
click at [582, 76] on button "ABAC Rules" at bounding box center [573, 74] width 116 height 38
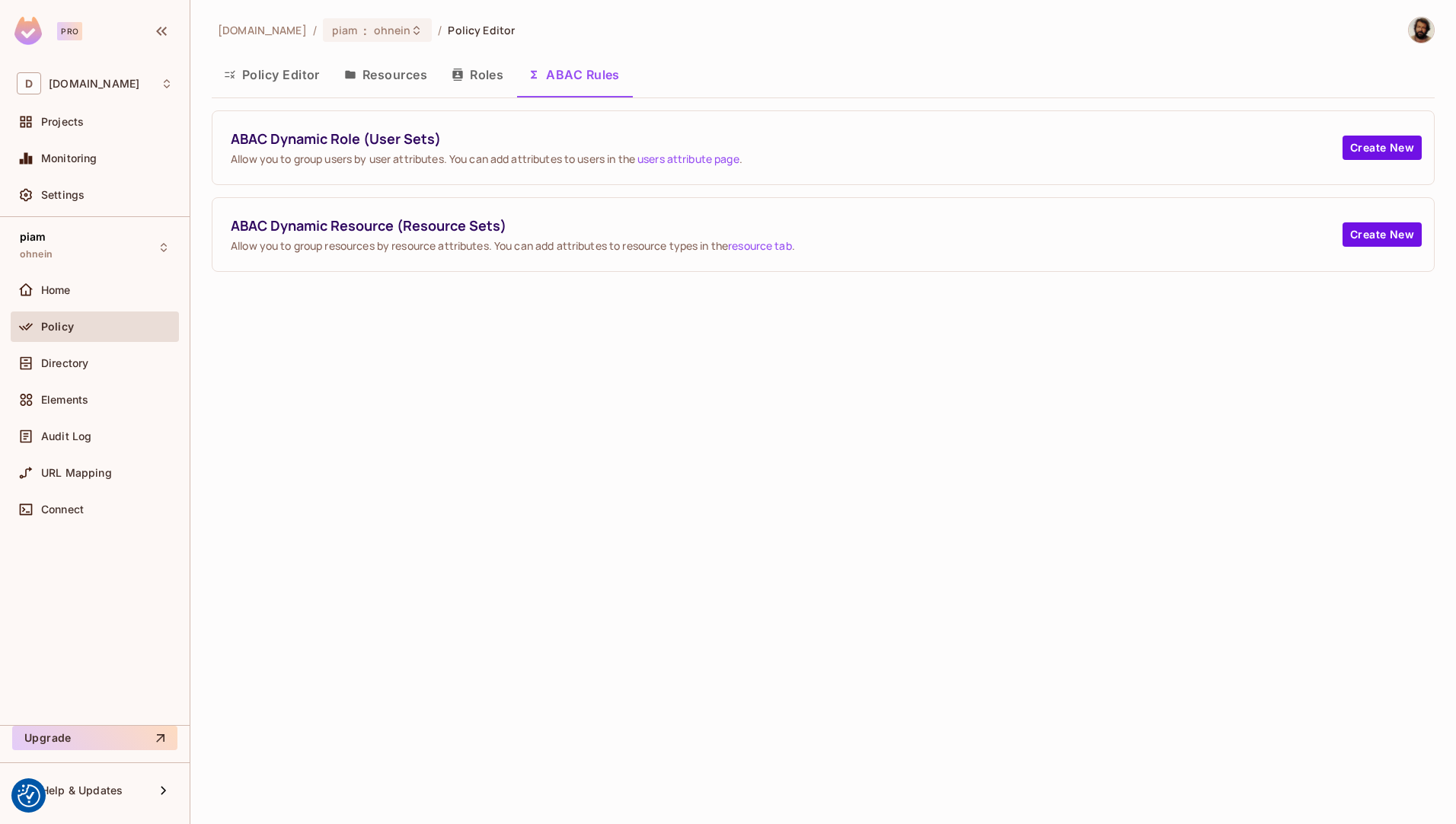
click at [275, 79] on button "Policy Editor" at bounding box center [272, 74] width 120 height 38
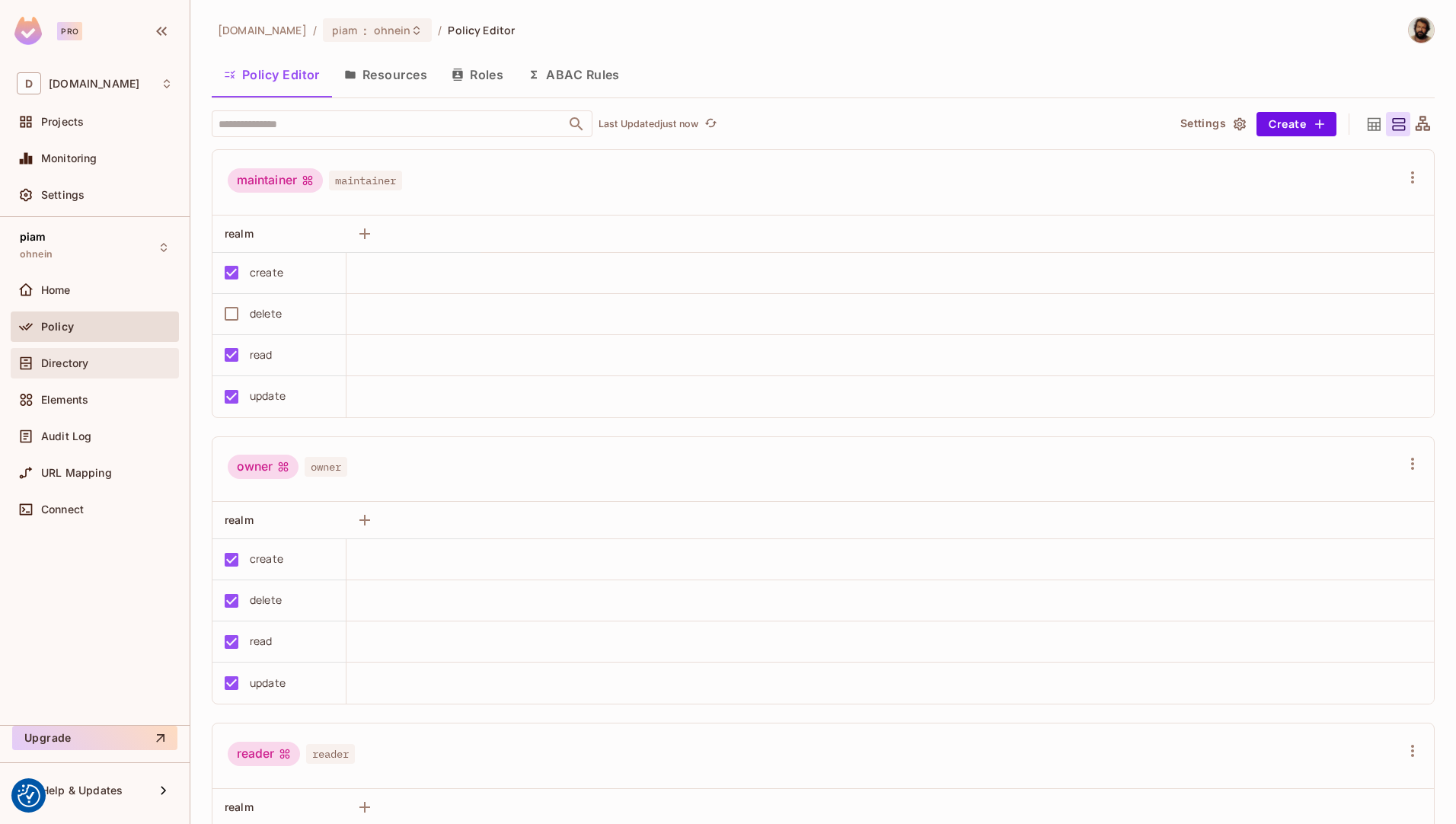
click at [71, 359] on span "Directory" at bounding box center [64, 363] width 48 height 13
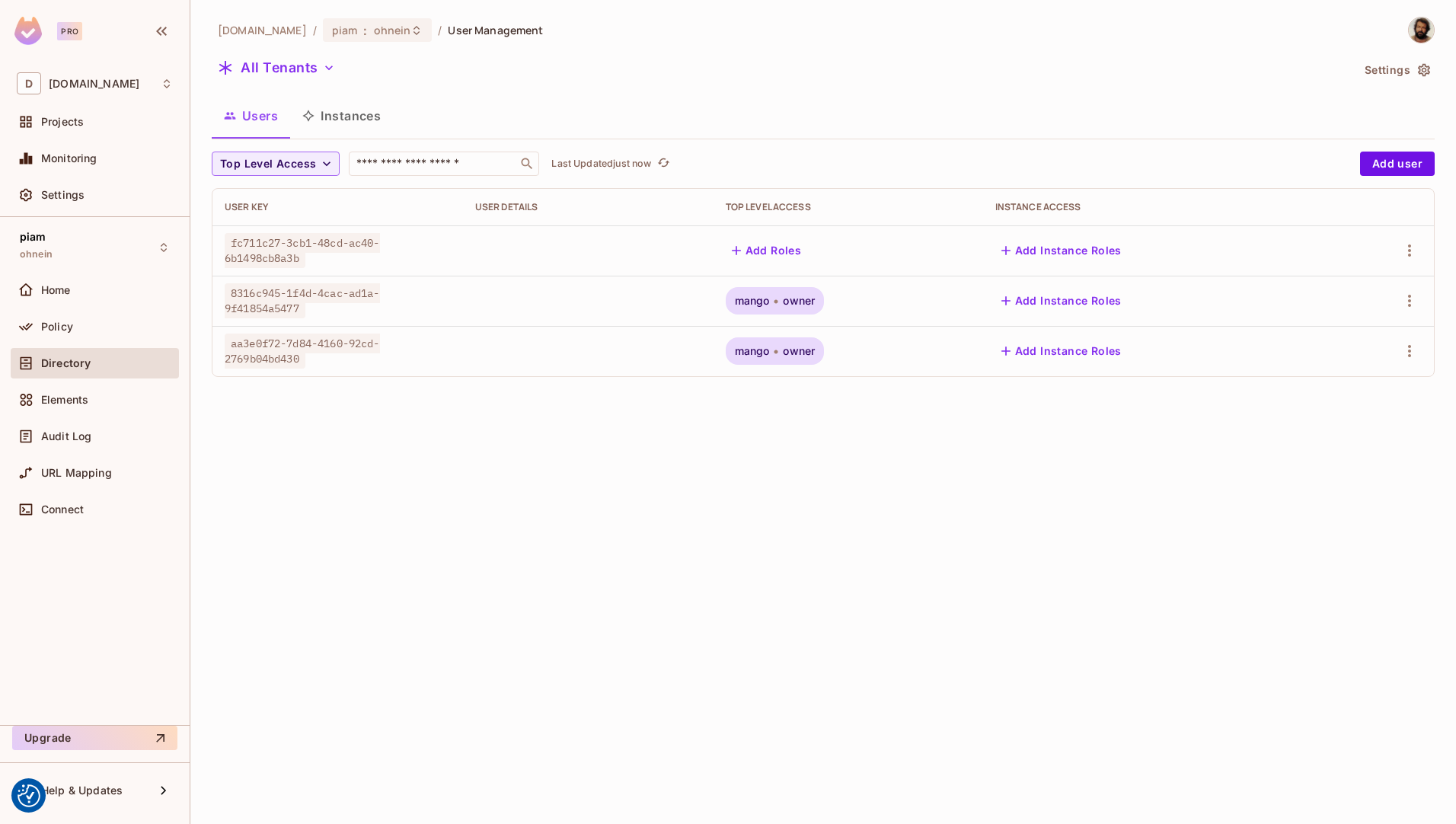
click at [355, 124] on button "Instances" at bounding box center [341, 115] width 103 height 38
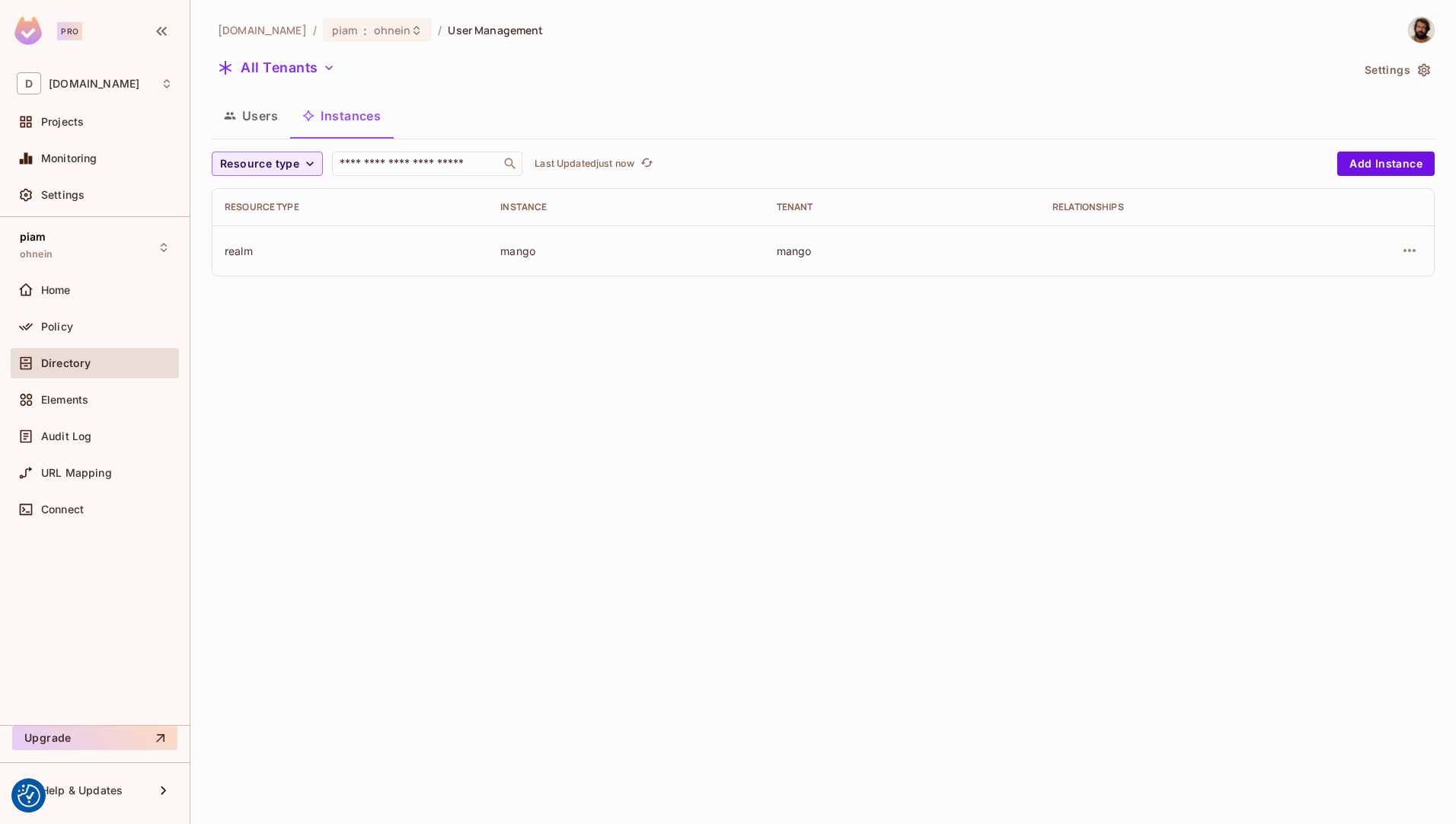
click at [246, 257] on div "realm" at bounding box center [350, 250] width 251 height 15
click at [1405, 247] on icon "button" at bounding box center [1408, 250] width 18 height 18
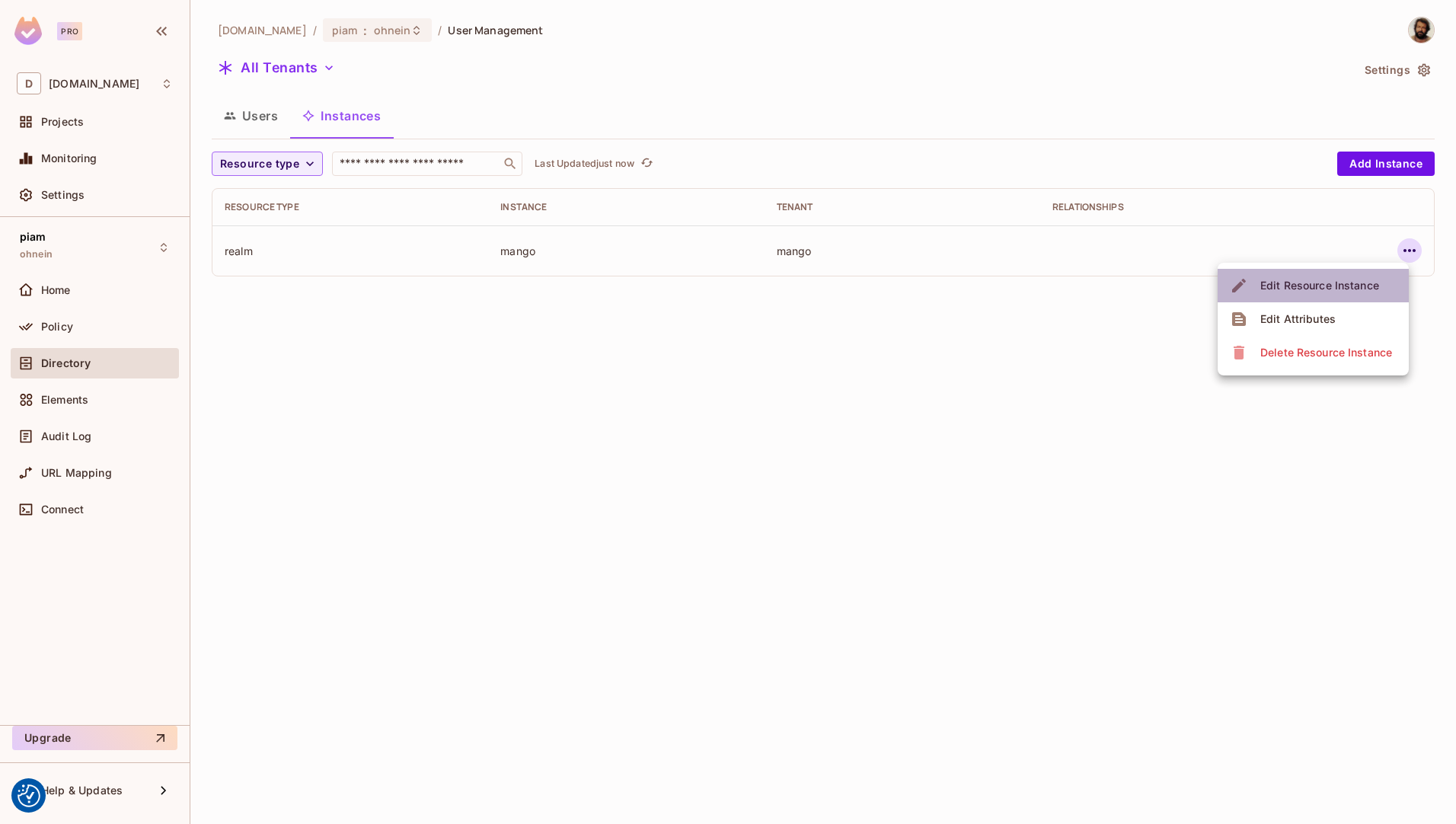
click at [1306, 289] on div "Edit Resource Instance" at bounding box center [1319, 285] width 118 height 16
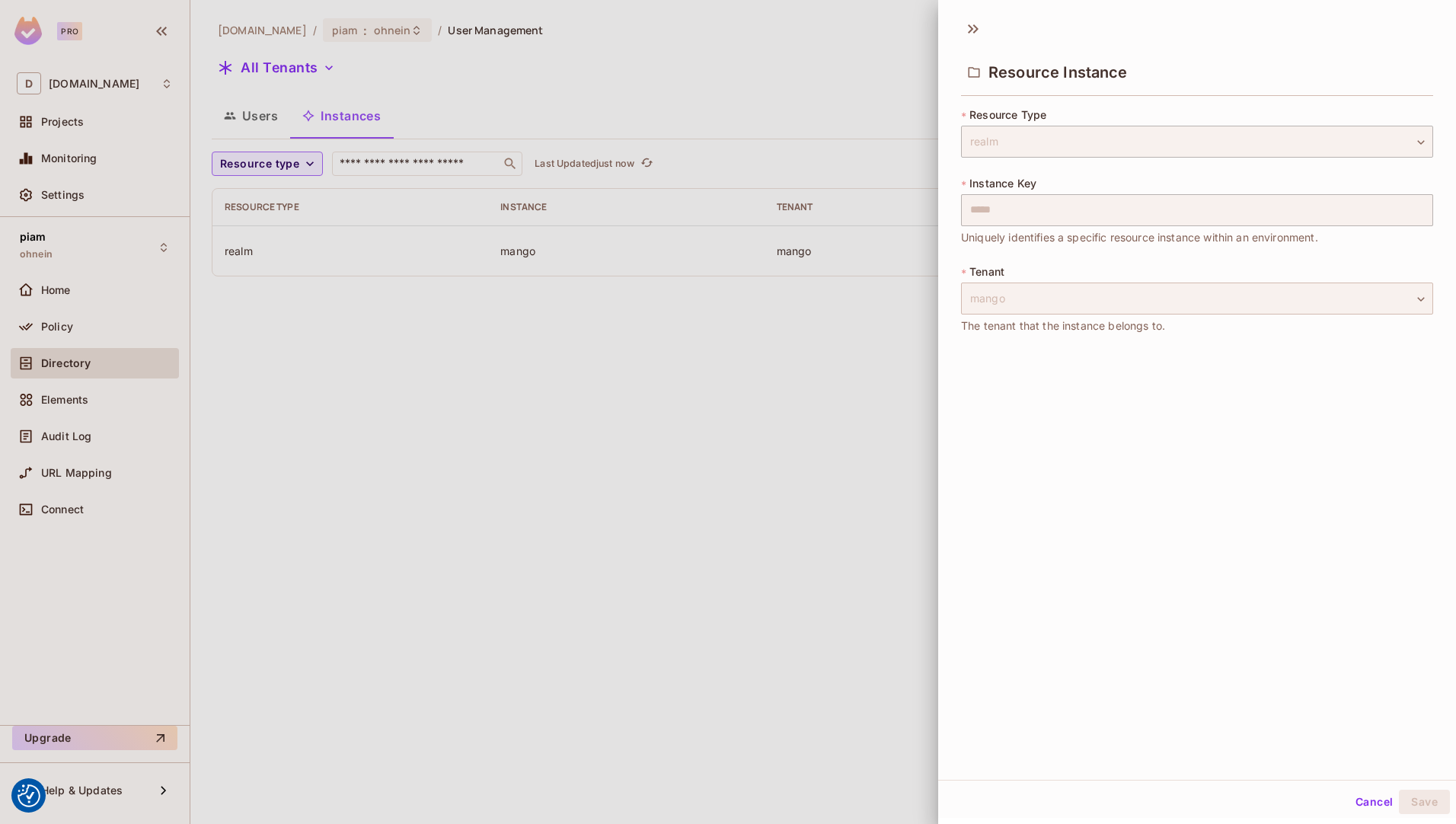
click at [1103, 291] on div "mango" at bounding box center [1197, 298] width 472 height 32
click at [1368, 799] on button "Cancel" at bounding box center [1374, 802] width 49 height 24
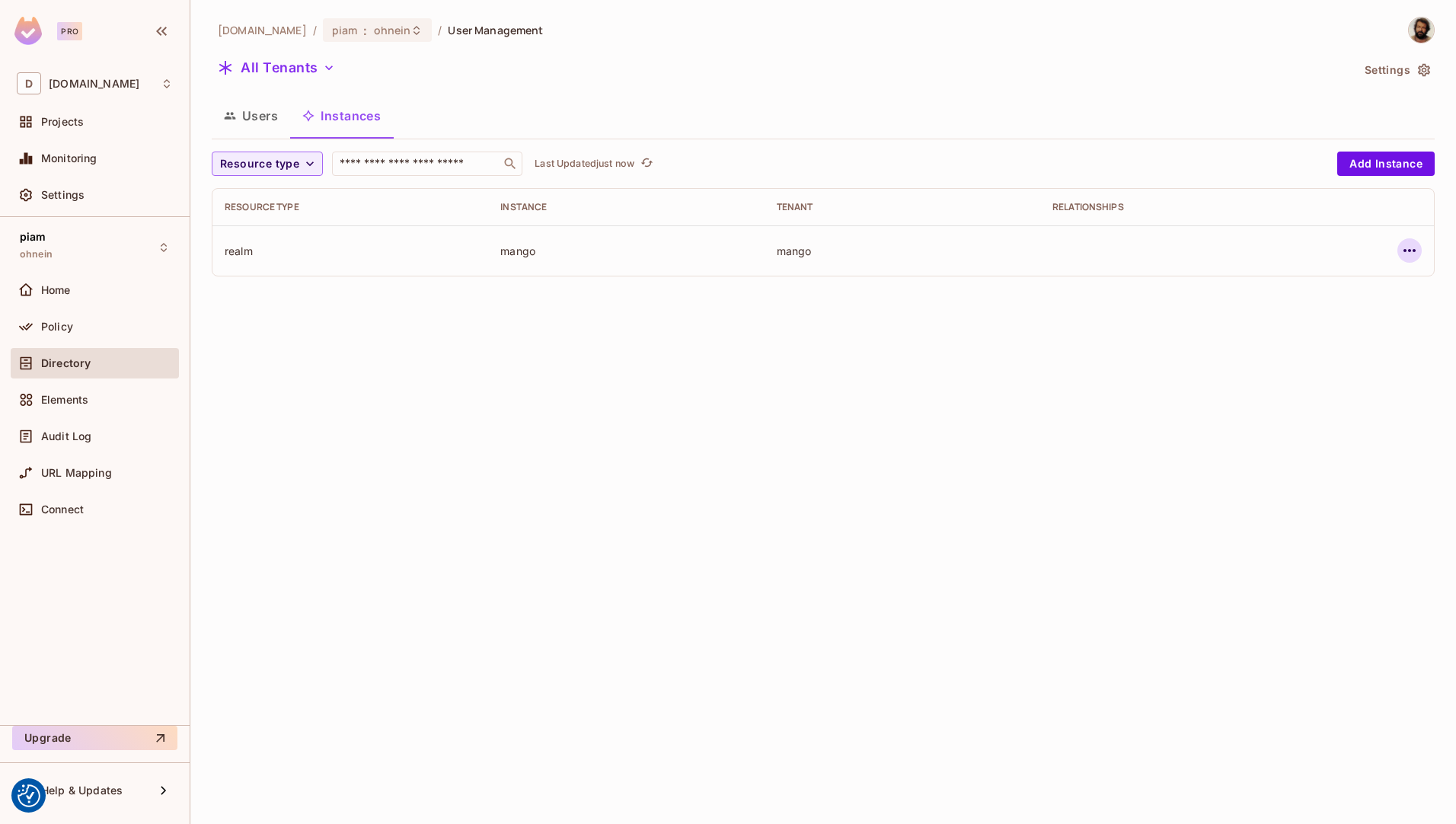
click at [1404, 248] on icon "button" at bounding box center [1408, 250] width 18 height 18
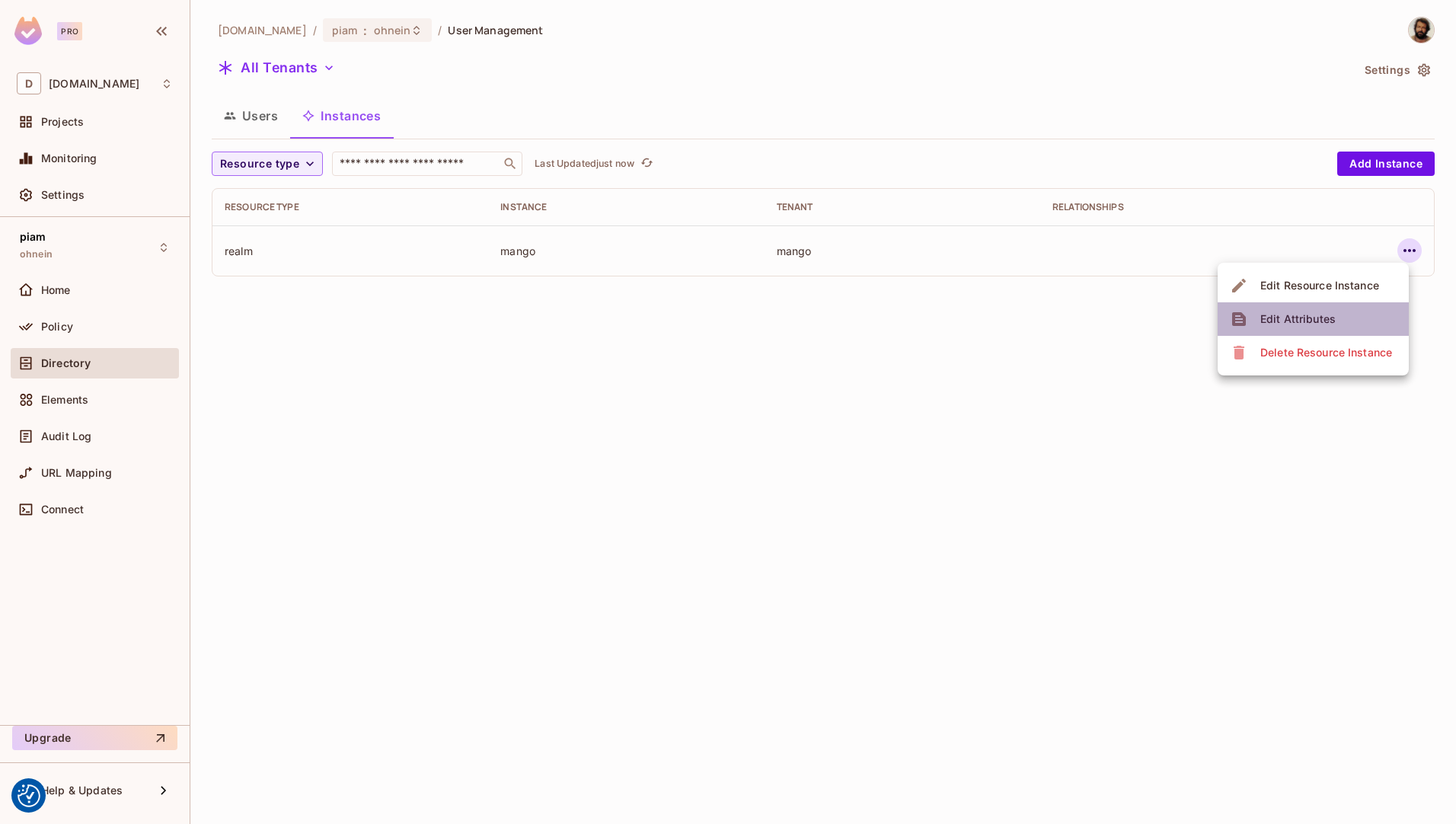
click at [1314, 313] on div "Edit Attributes" at bounding box center [1298, 319] width 76 height 16
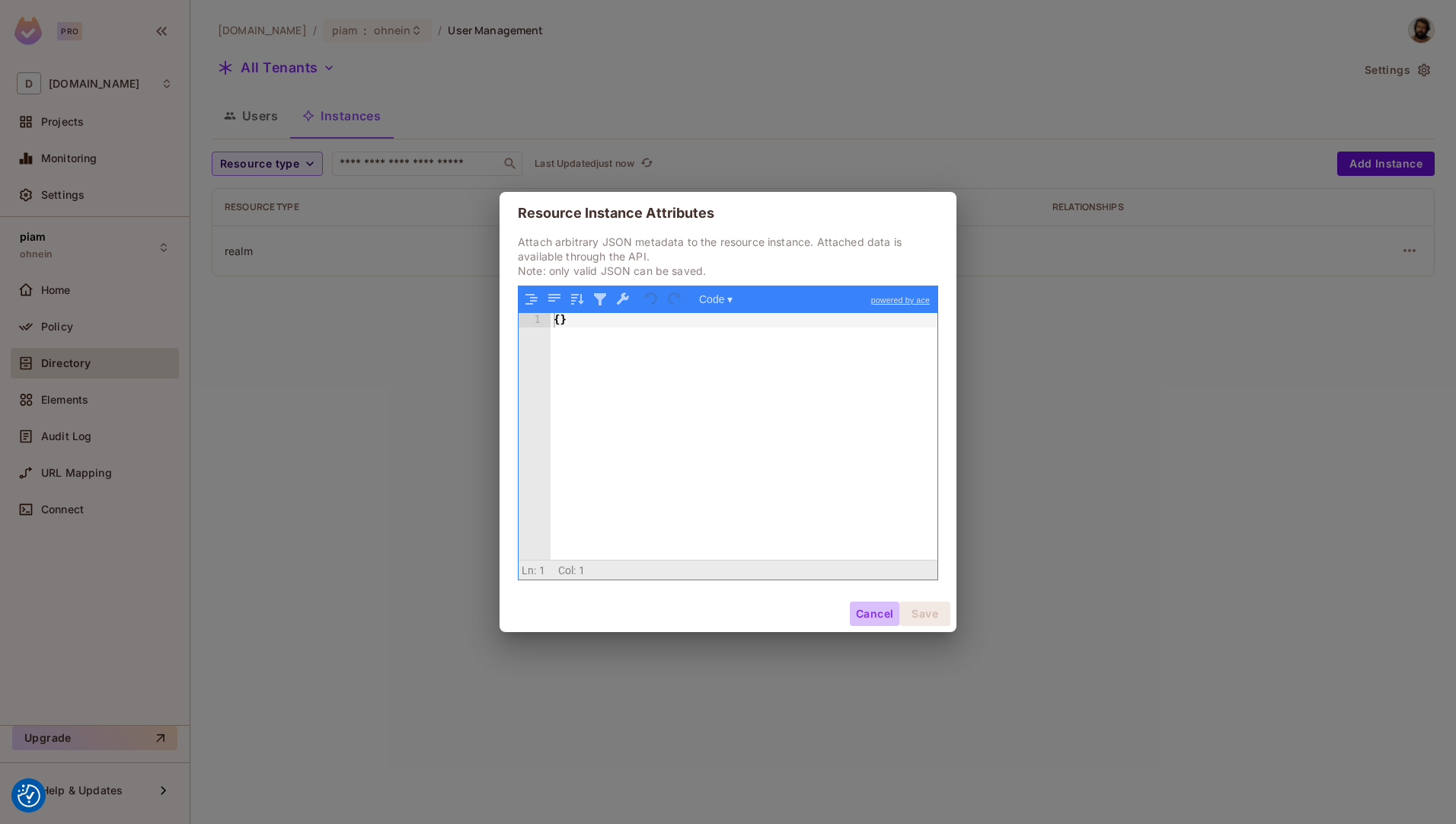
click at [880, 618] on button "Cancel" at bounding box center [874, 613] width 49 height 24
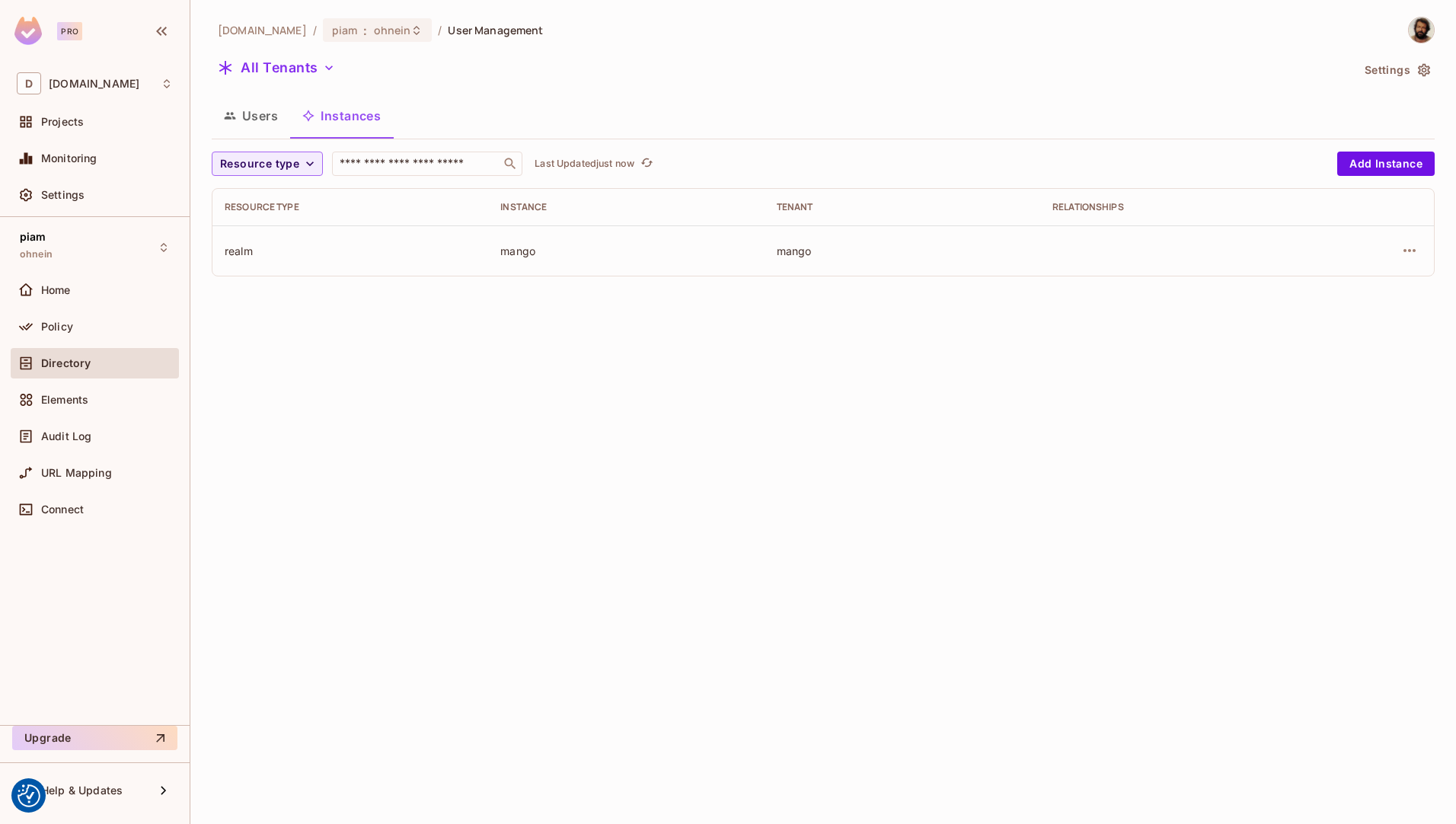
click at [253, 118] on button "Users" at bounding box center [250, 115] width 79 height 38
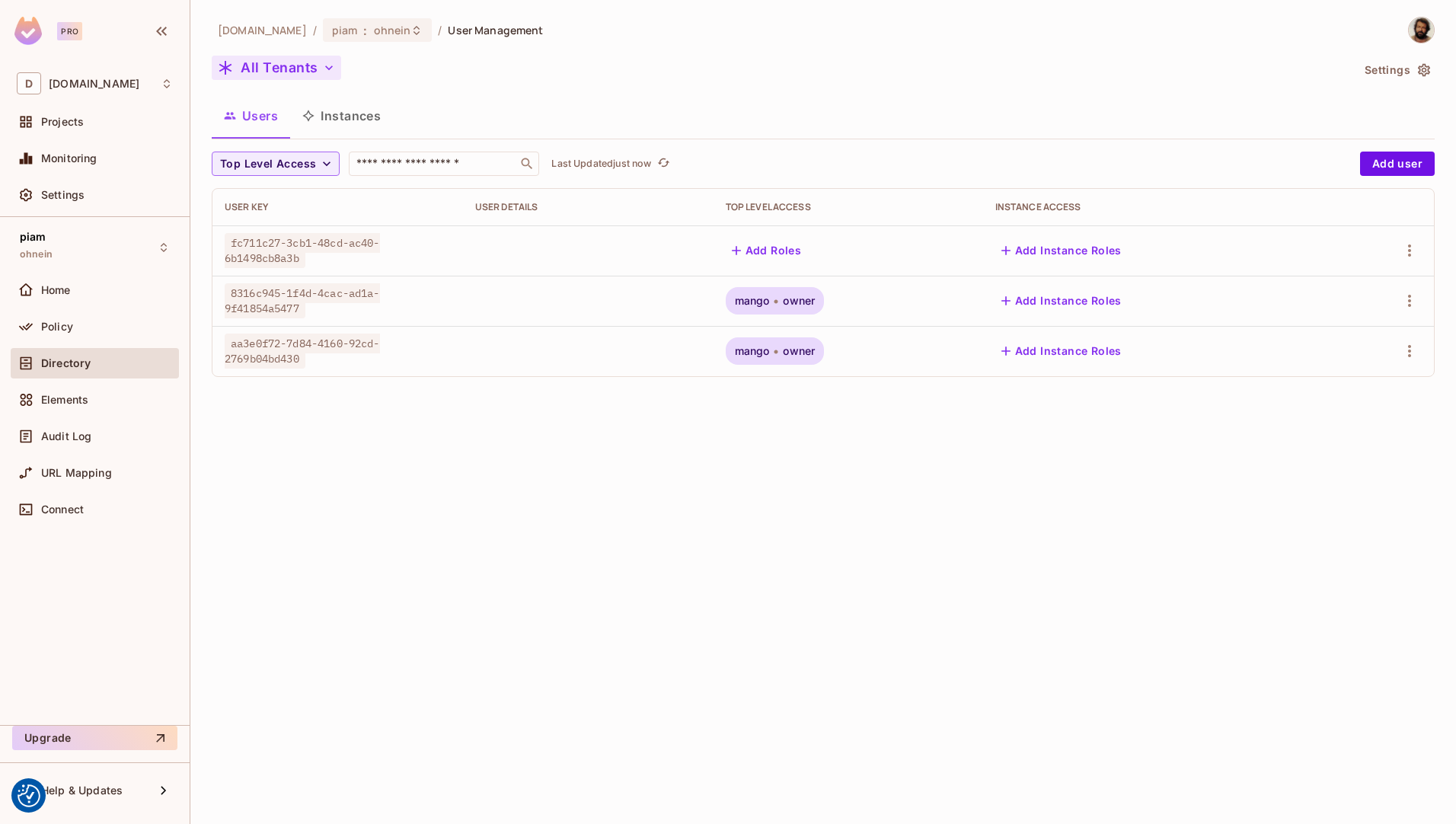
click at [327, 60] on icon "button" at bounding box center [329, 68] width 16 height 16
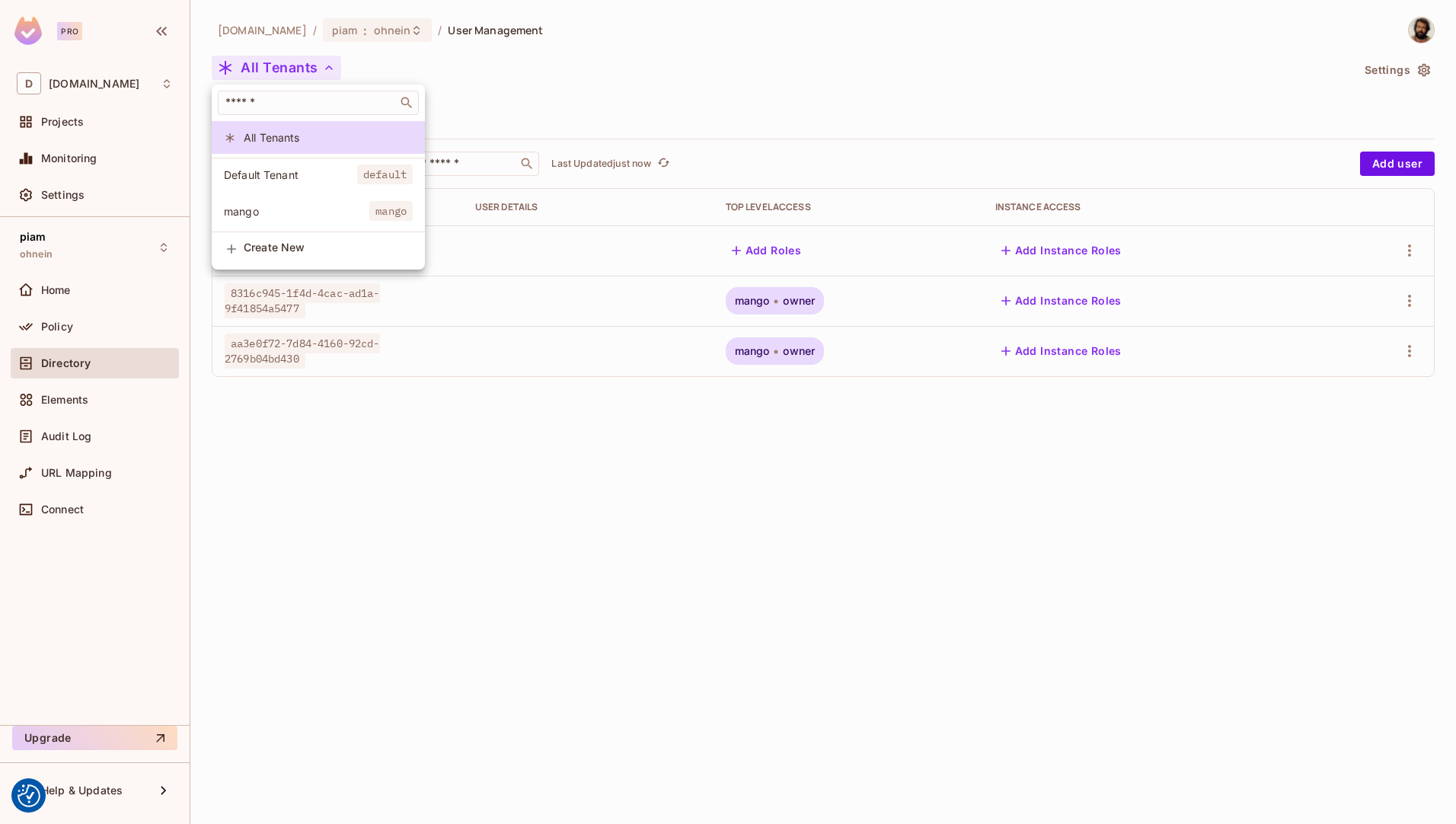
click at [327, 60] on div at bounding box center [728, 412] width 1456 height 824
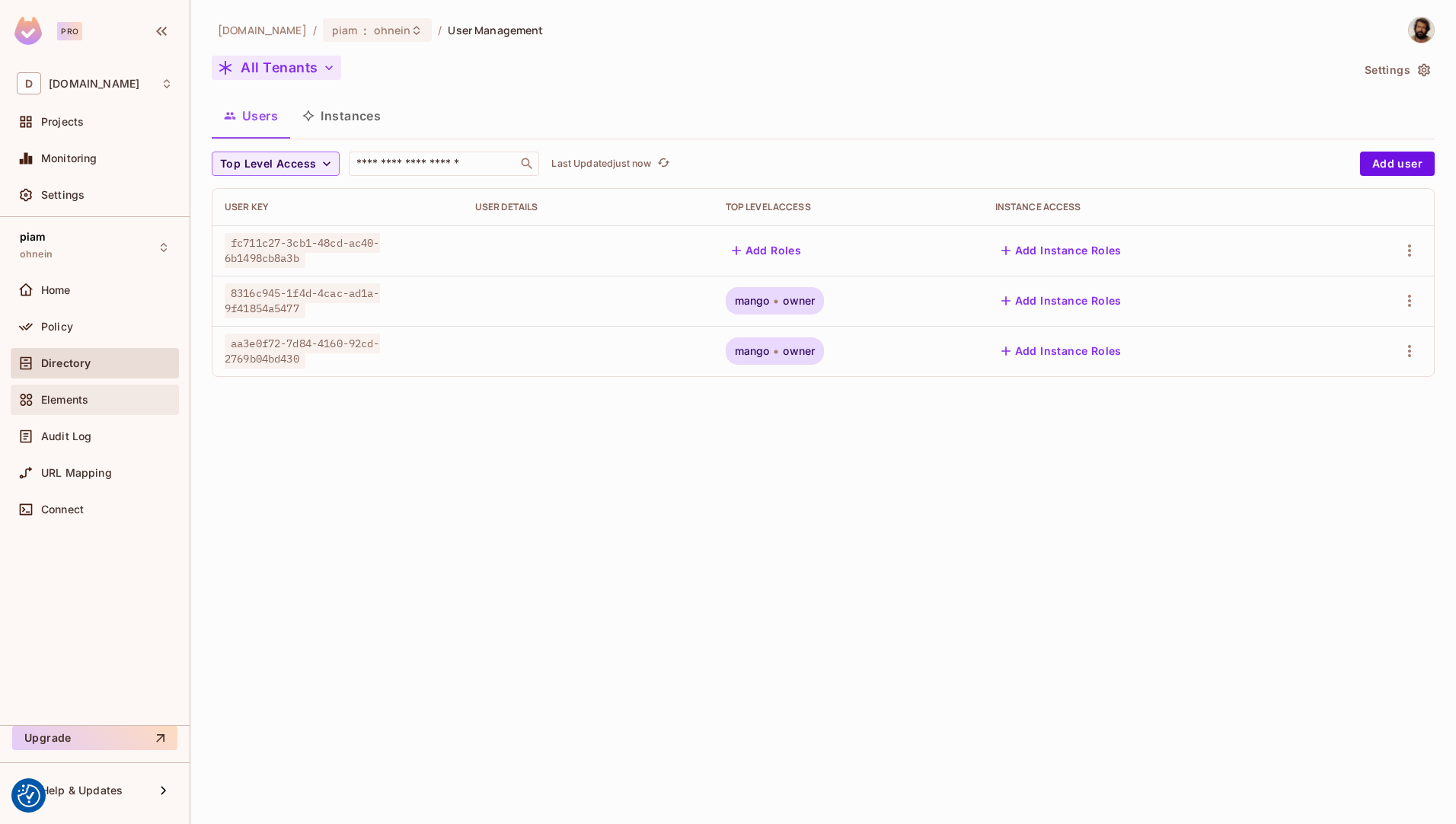
click at [80, 401] on span "Elements" at bounding box center [64, 400] width 48 height 13
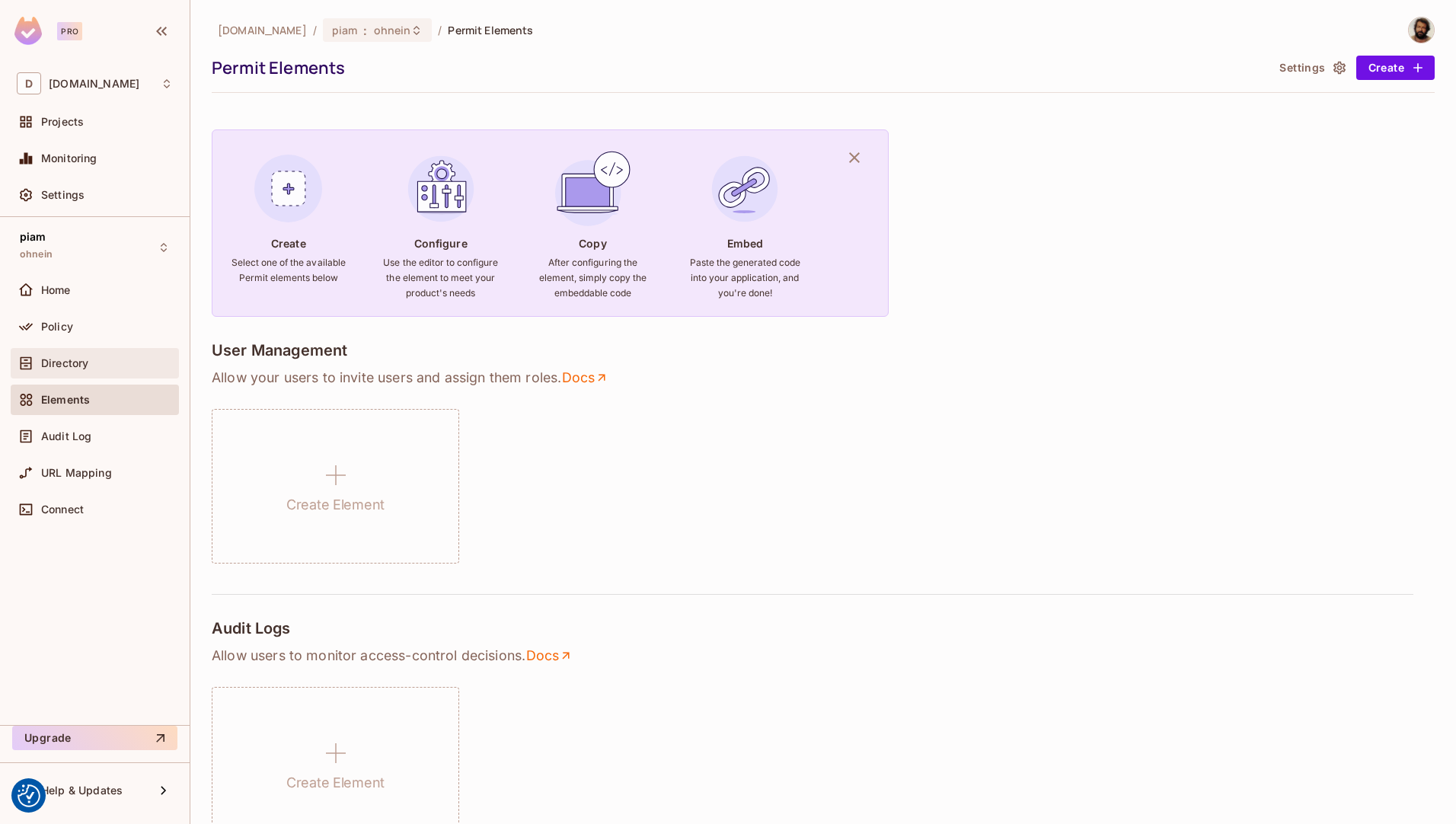
click at [76, 363] on span "Directory" at bounding box center [64, 363] width 48 height 13
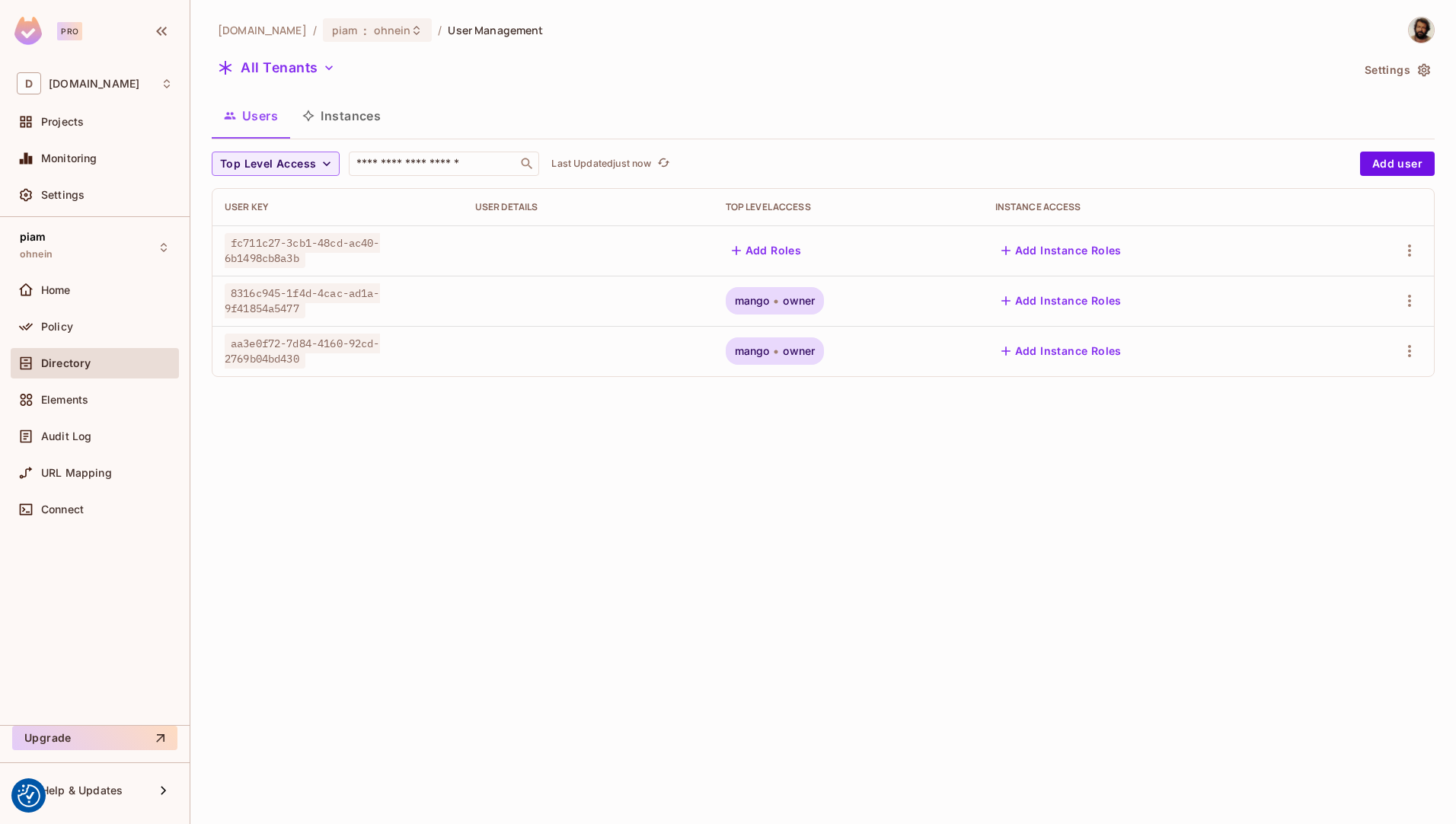
click at [355, 114] on button "Instances" at bounding box center [341, 115] width 103 height 38
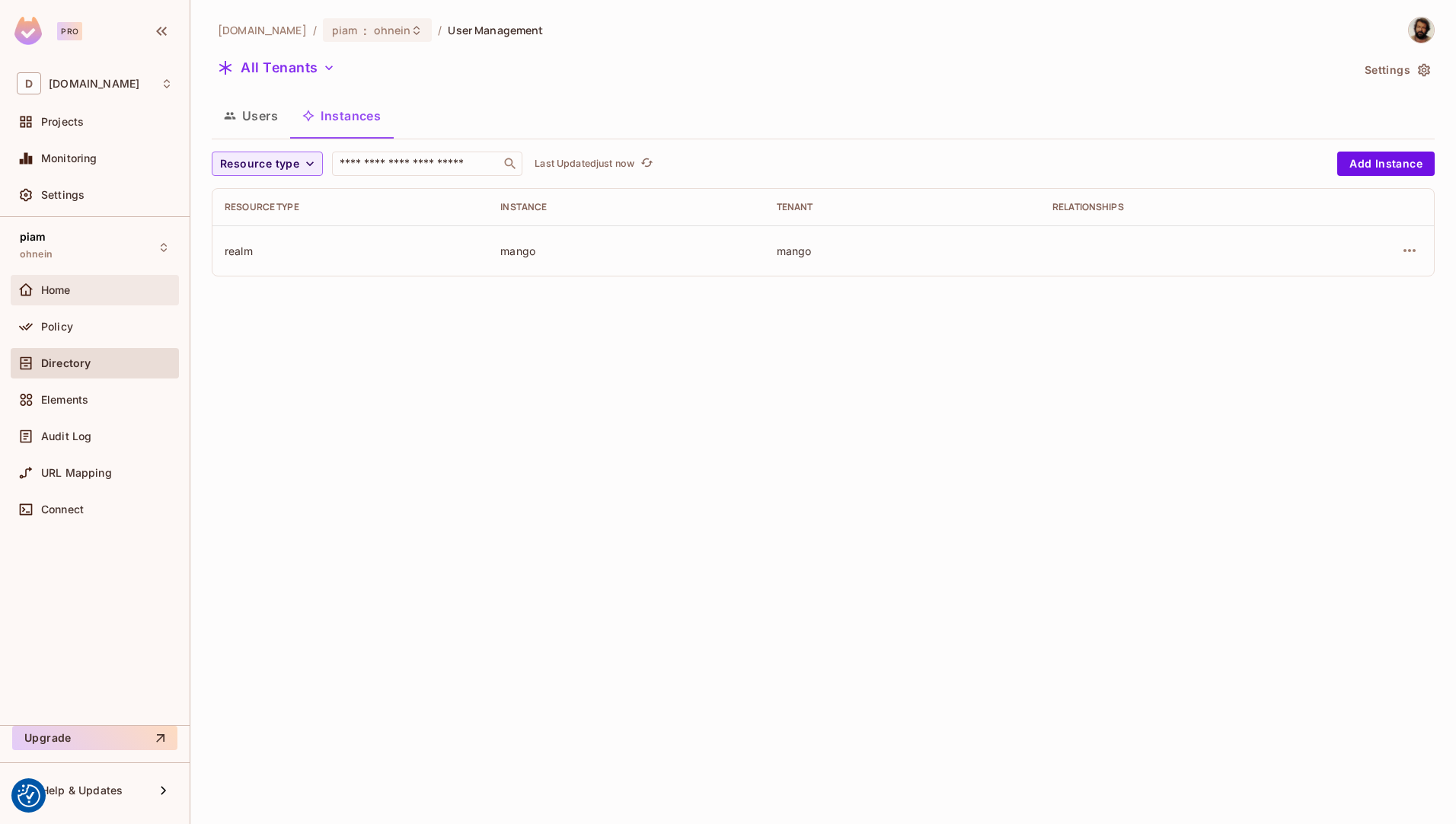
click at [51, 287] on span "Home" at bounding box center [55, 290] width 30 height 13
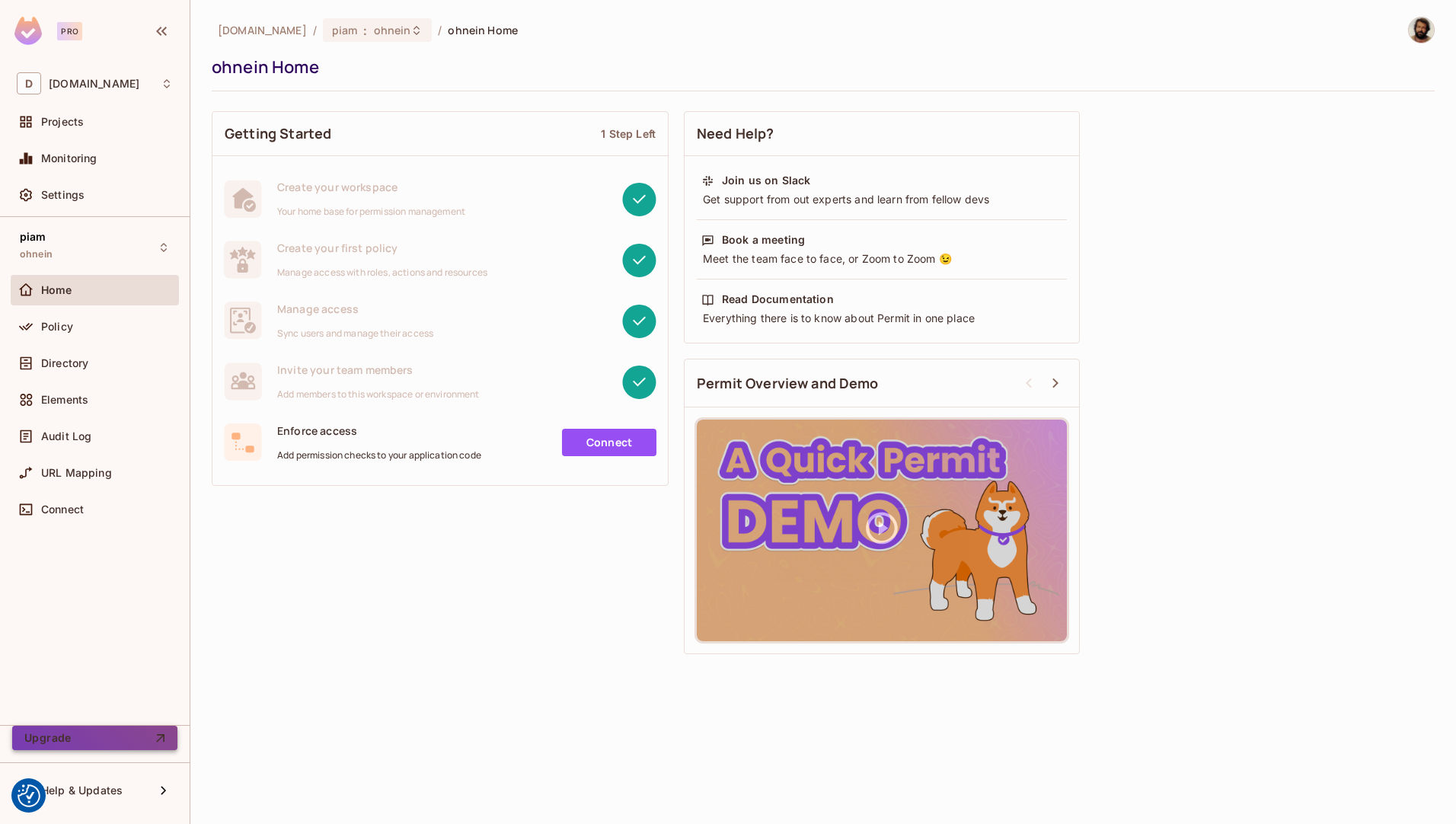
click at [165, 739] on icon "button" at bounding box center [161, 739] width 16 height 16
click at [171, 82] on icon at bounding box center [167, 83] width 13 height 13
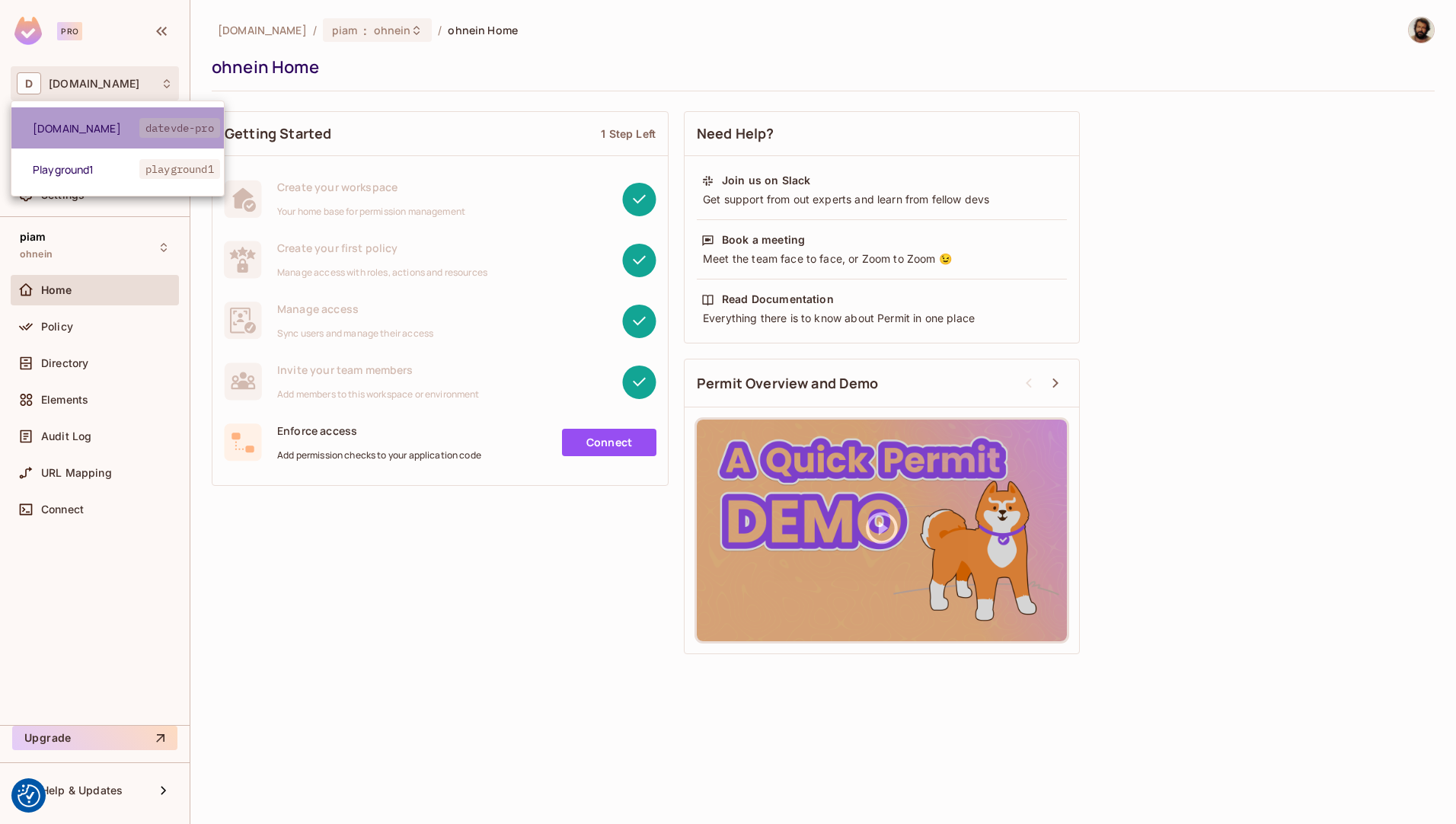
click at [147, 131] on span "datevde-pro" at bounding box center [179, 128] width 81 height 19
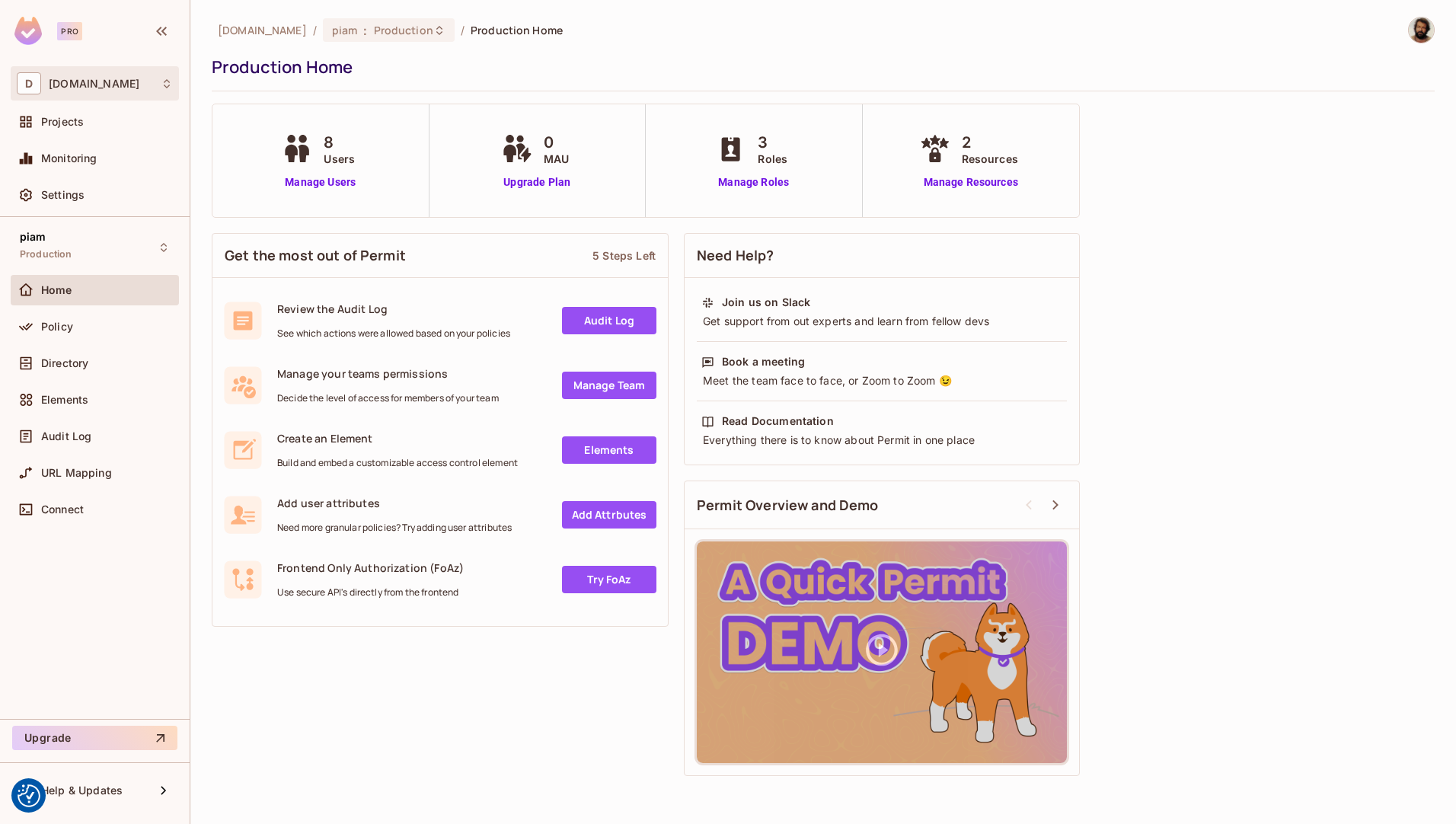
click at [168, 89] on icon at bounding box center [167, 83] width 13 height 13
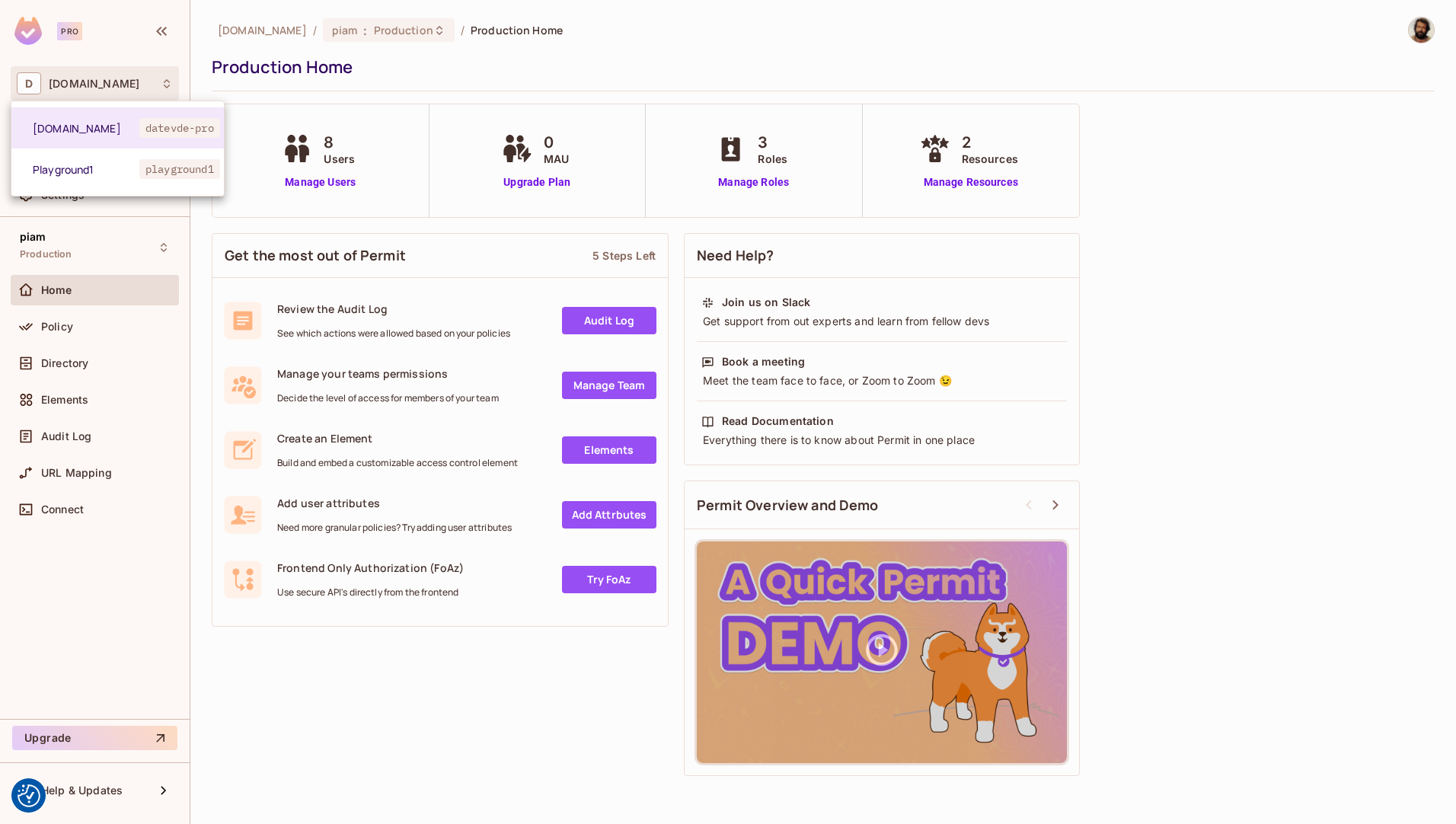
click at [194, 82] on div at bounding box center [728, 412] width 1456 height 824
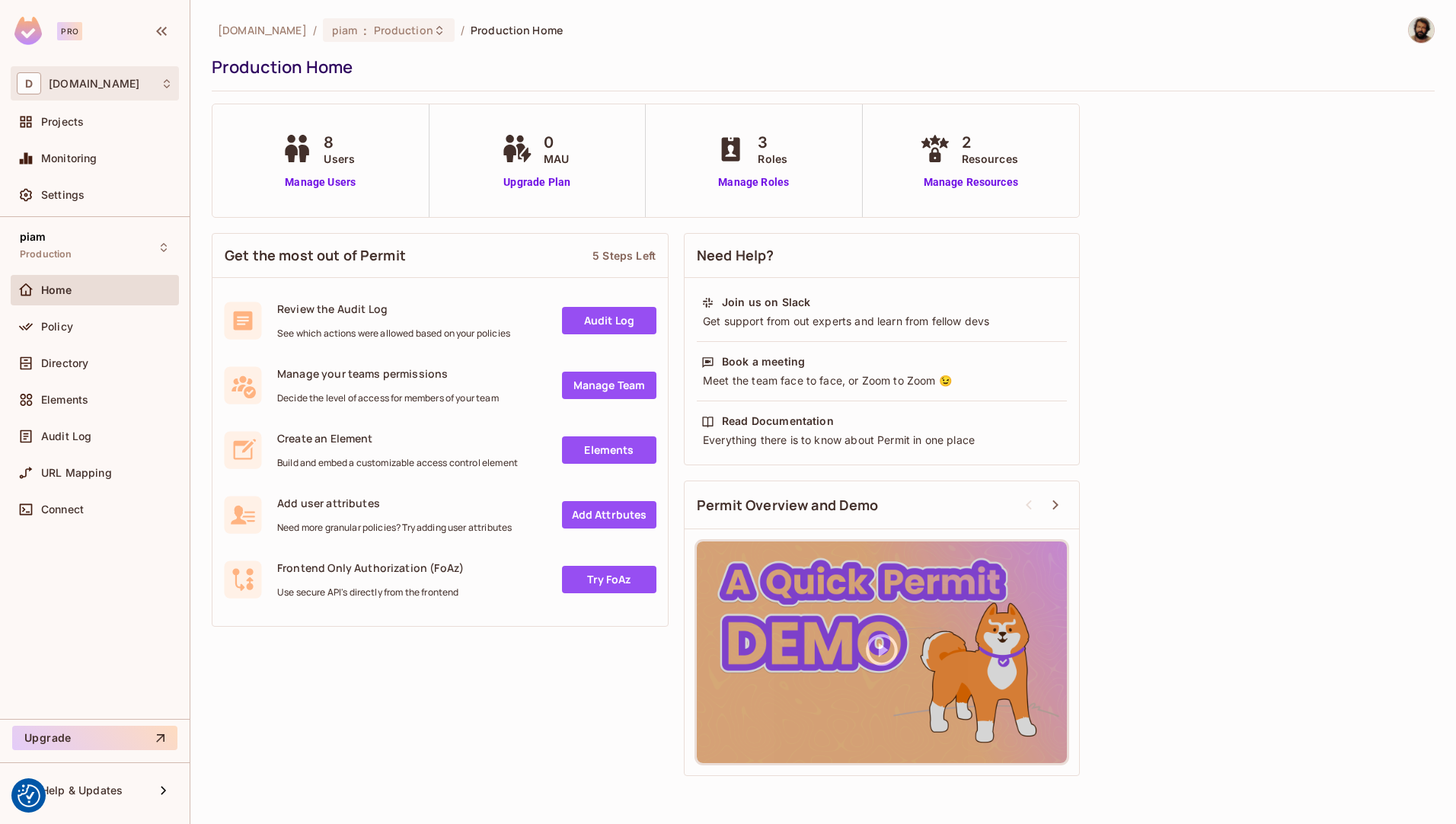
click at [149, 89] on div "D datev.de" at bounding box center [94, 83] width 156 height 22
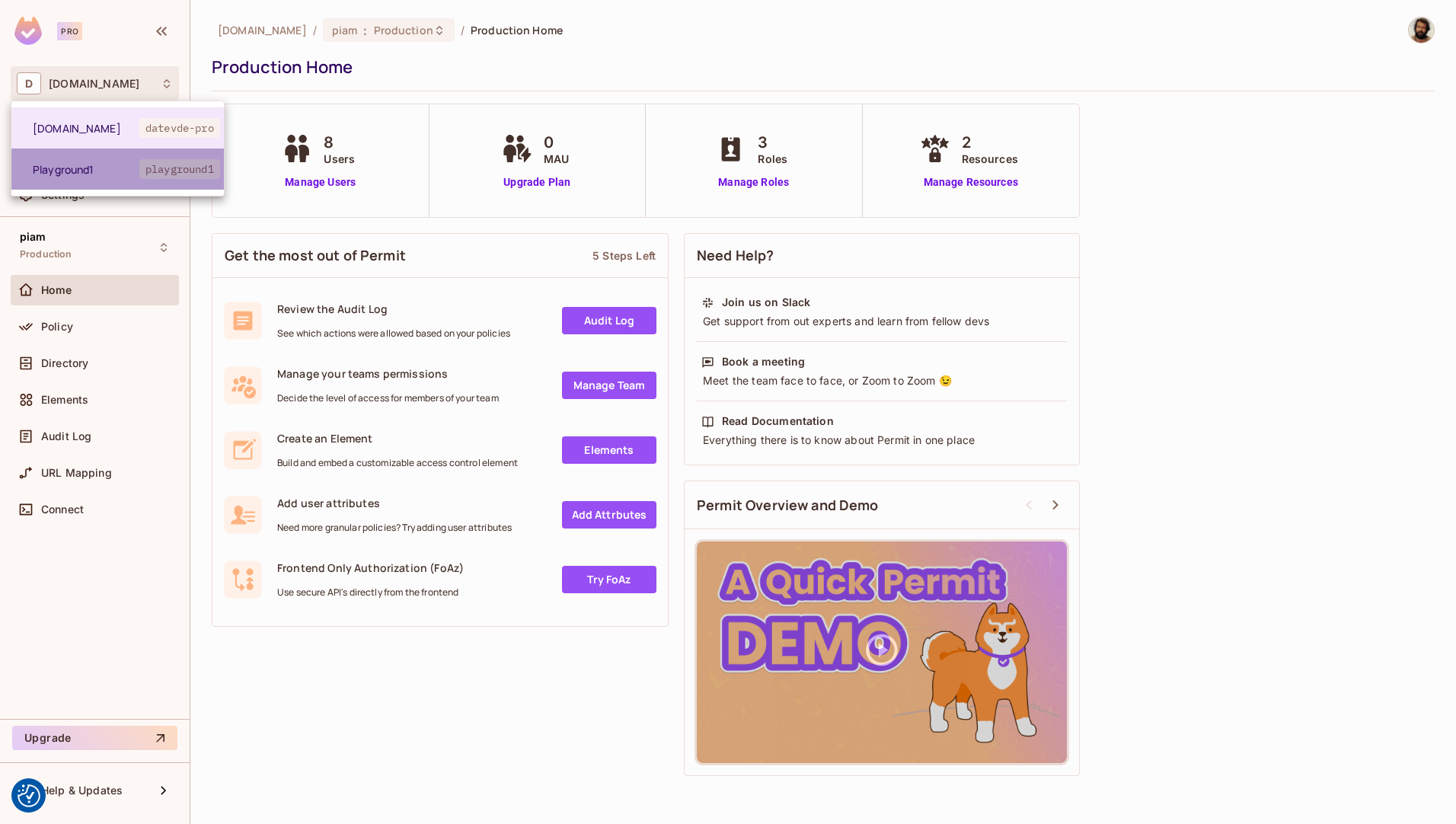
click at [131, 179] on li "Playground1 playground1" at bounding box center [117, 169] width 212 height 41
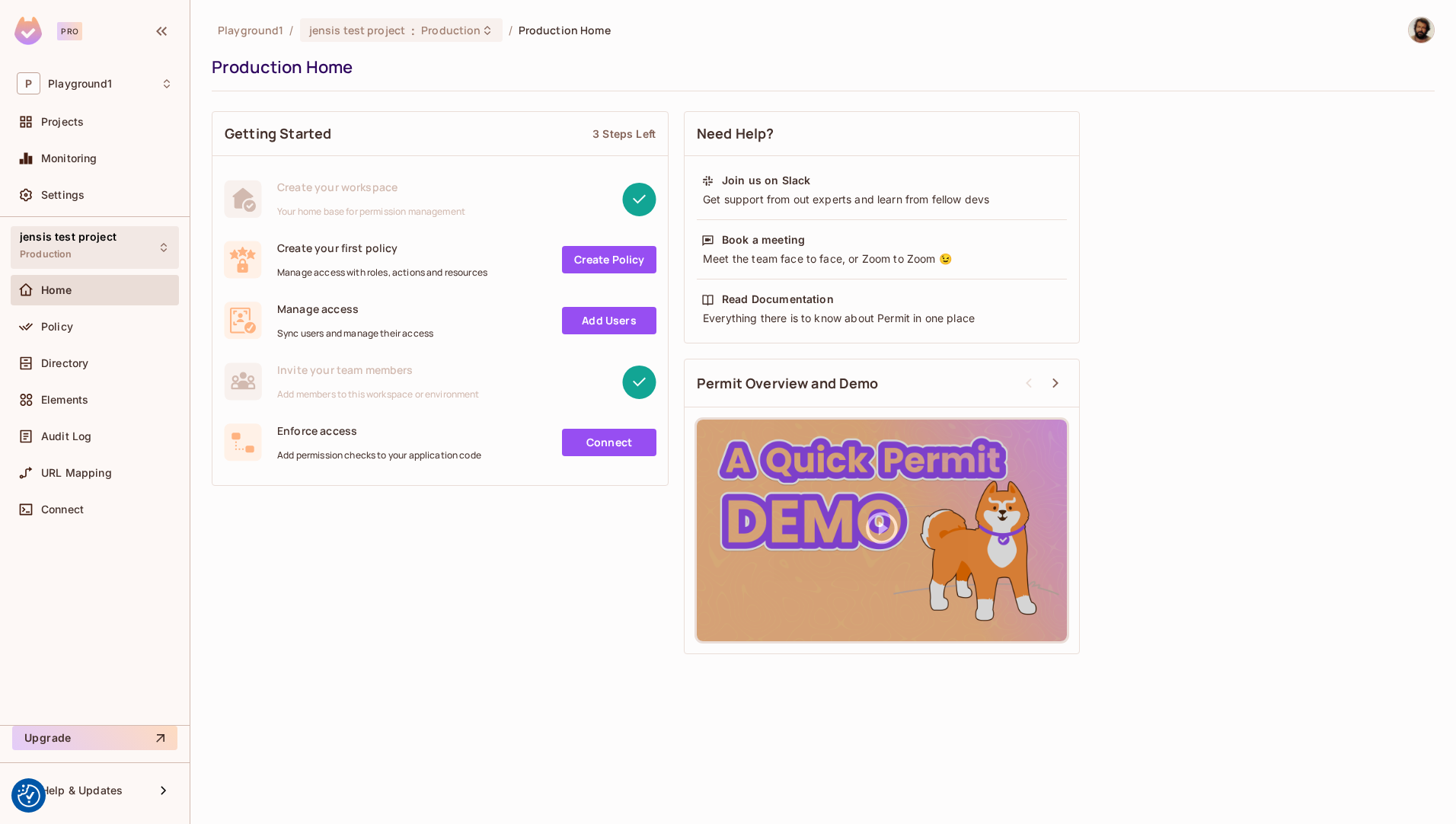
click at [148, 232] on div "jensis test project Production" at bounding box center [94, 247] width 168 height 42
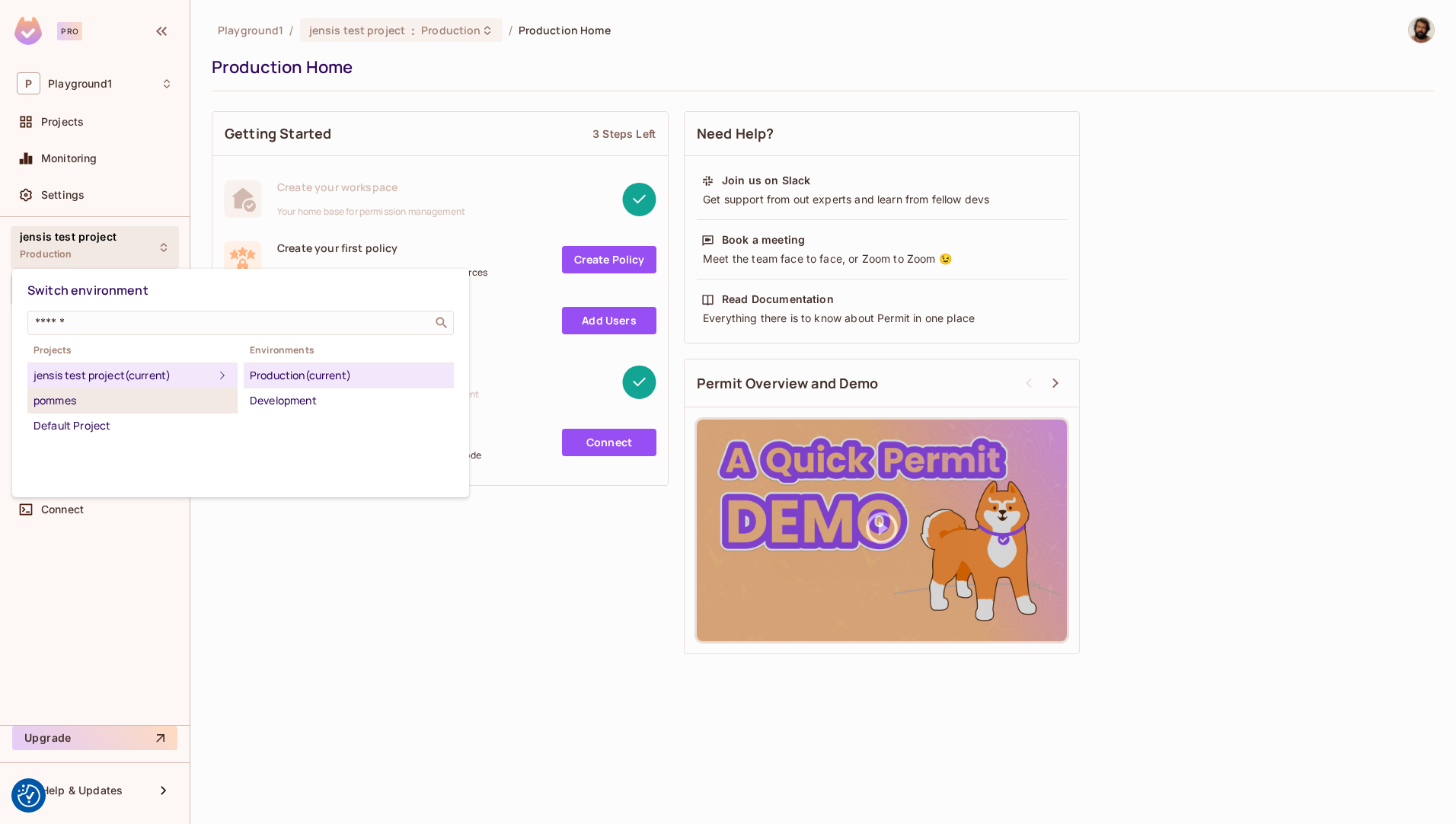
click at [88, 395] on div "pommes" at bounding box center [133, 400] width 198 height 18
click at [289, 381] on div "Development" at bounding box center [348, 376] width 198 height 18
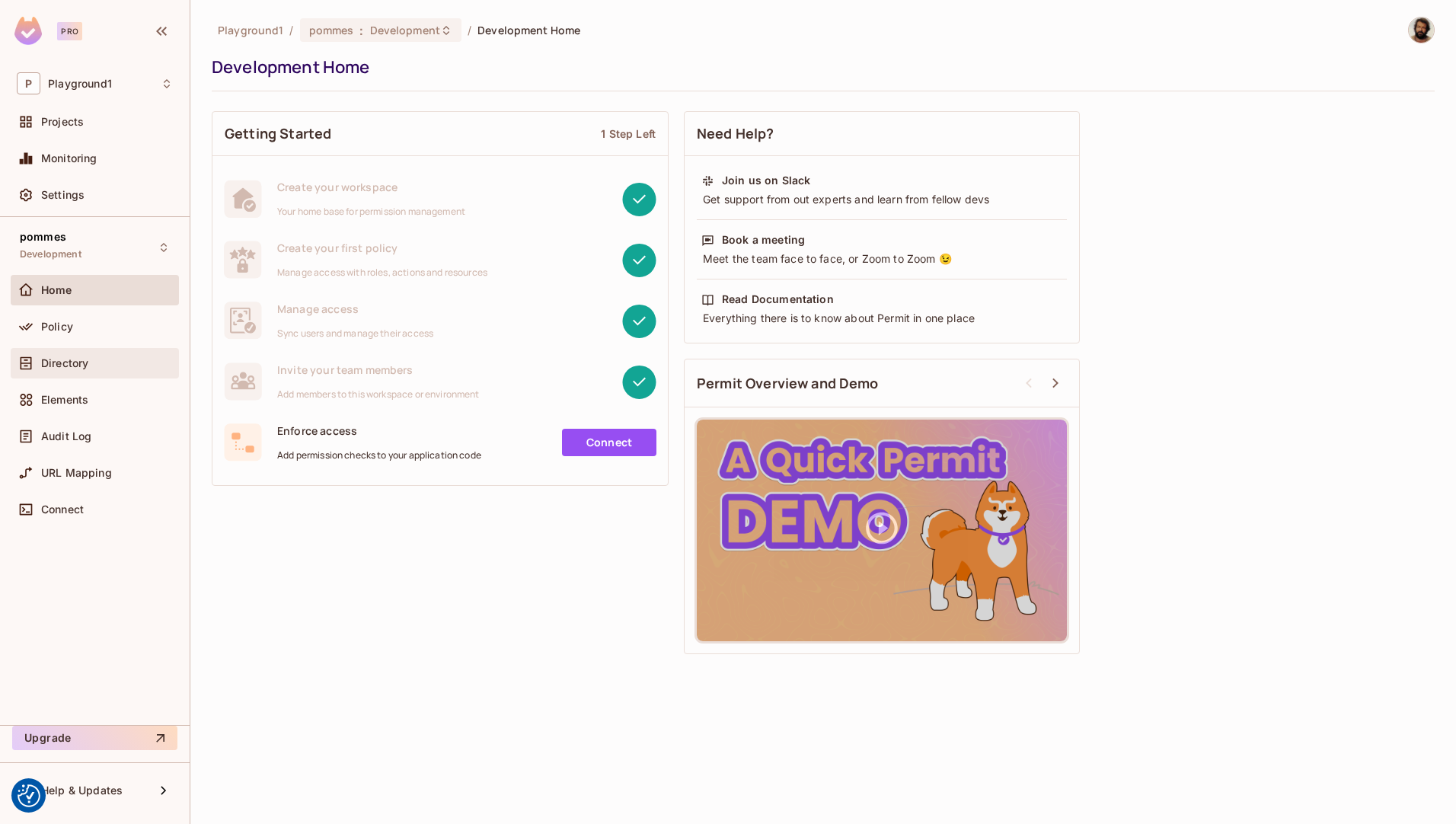
click at [88, 367] on span "Directory" at bounding box center [64, 363] width 48 height 13
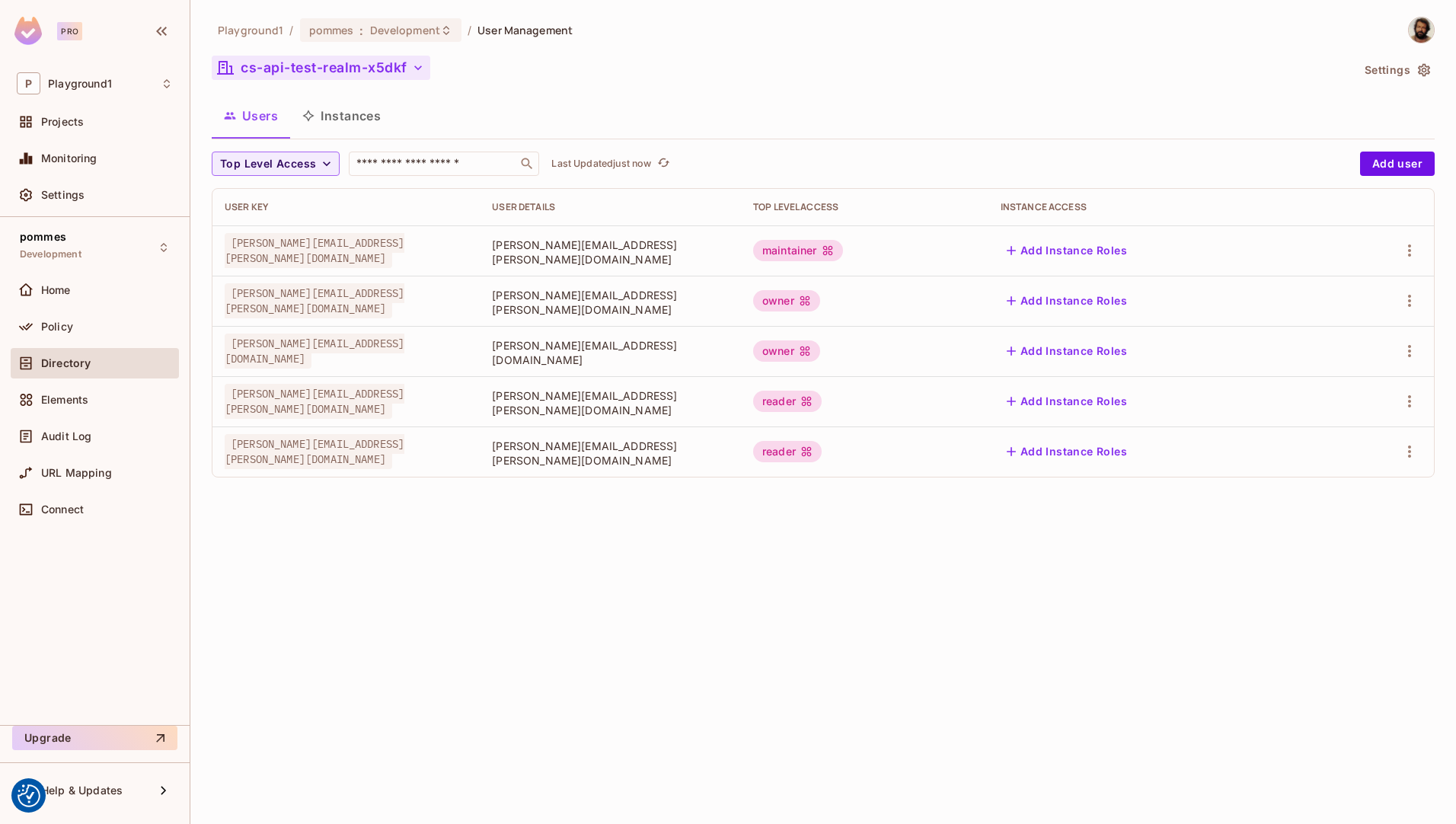
click at [388, 67] on button "cs-api-test-realm-x5dkf" at bounding box center [320, 67] width 218 height 24
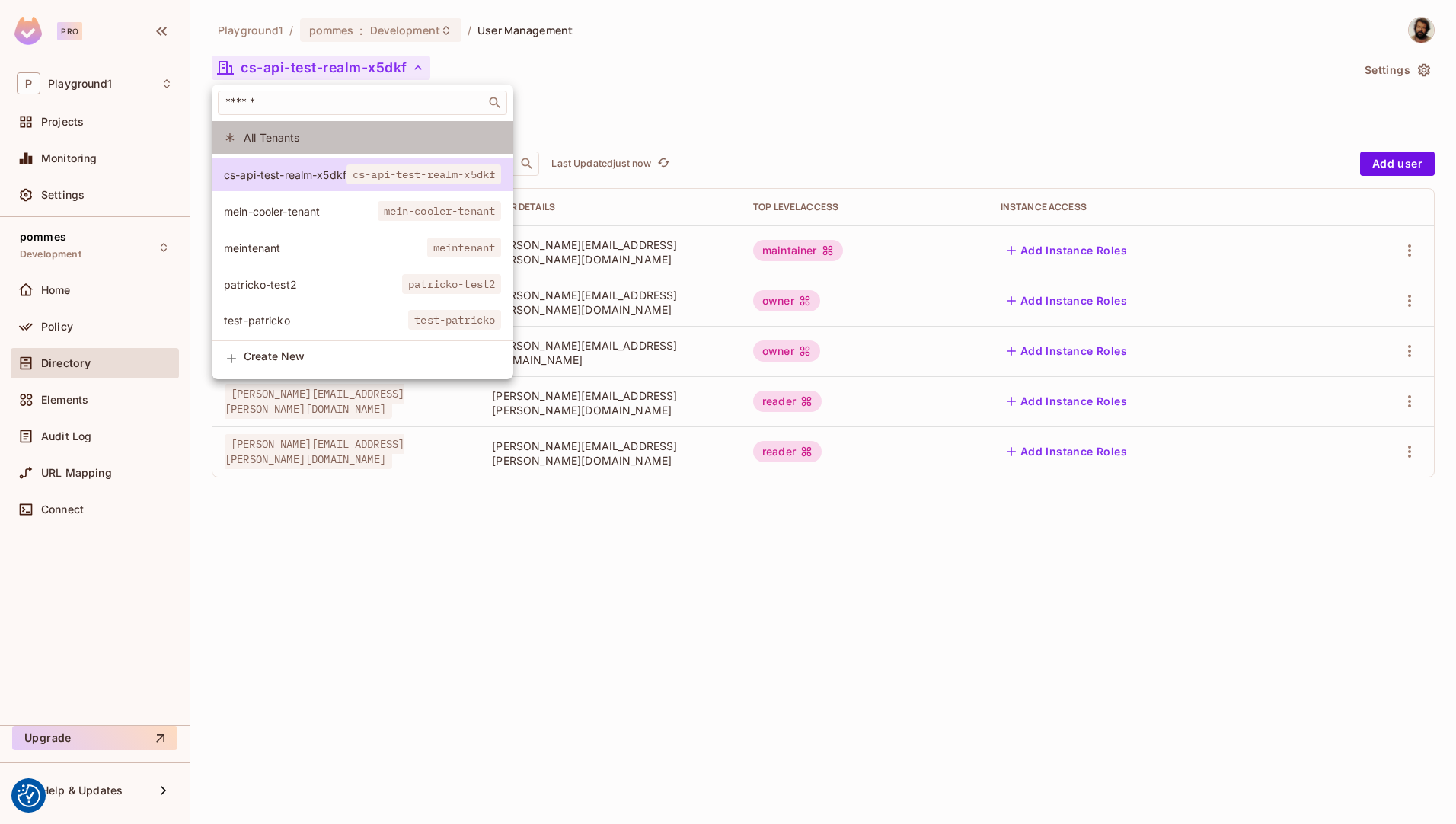
click at [285, 140] on span "All Tenants" at bounding box center [372, 137] width 257 height 15
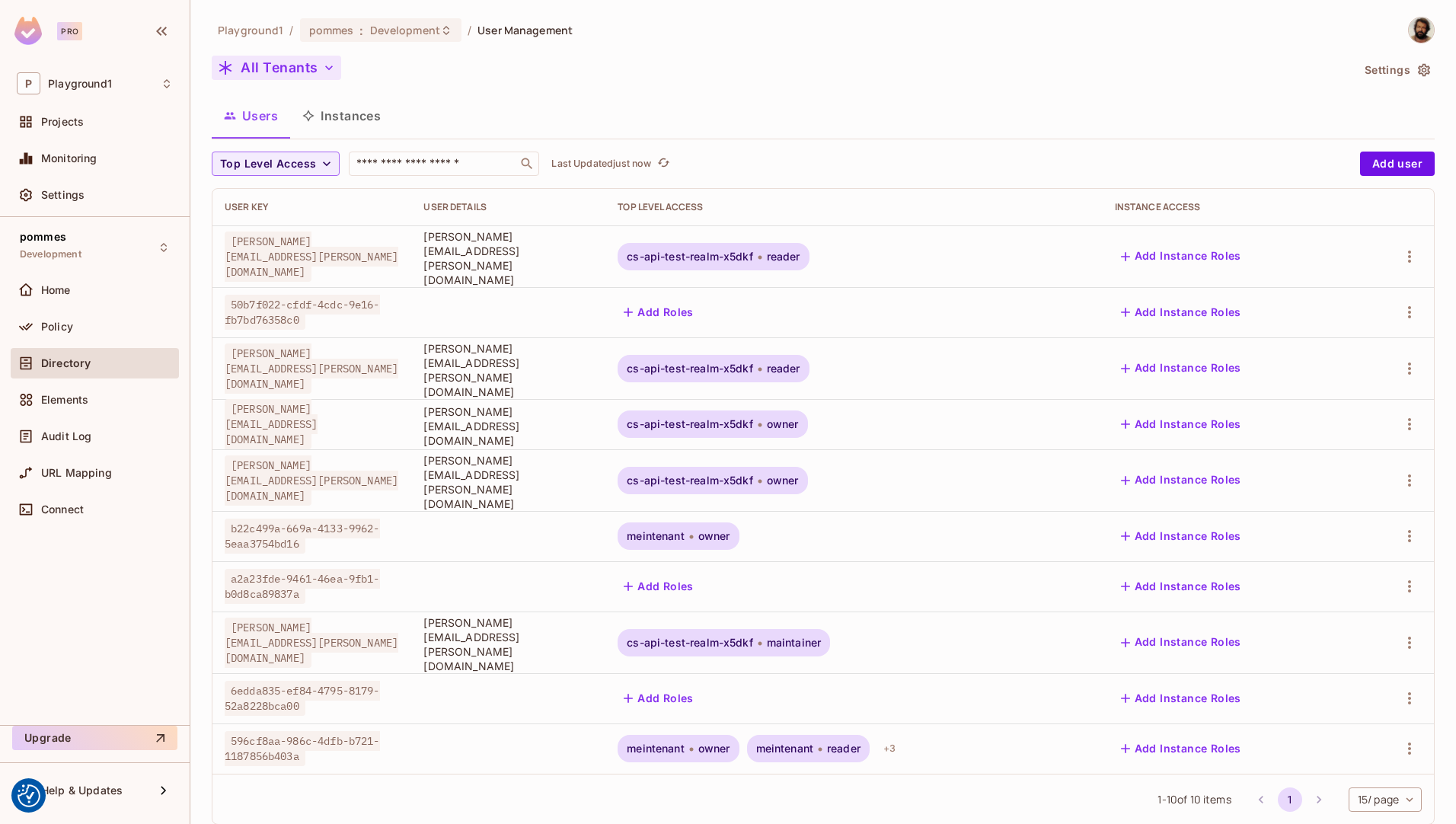
click at [322, 69] on icon "button" at bounding box center [329, 68] width 16 height 16
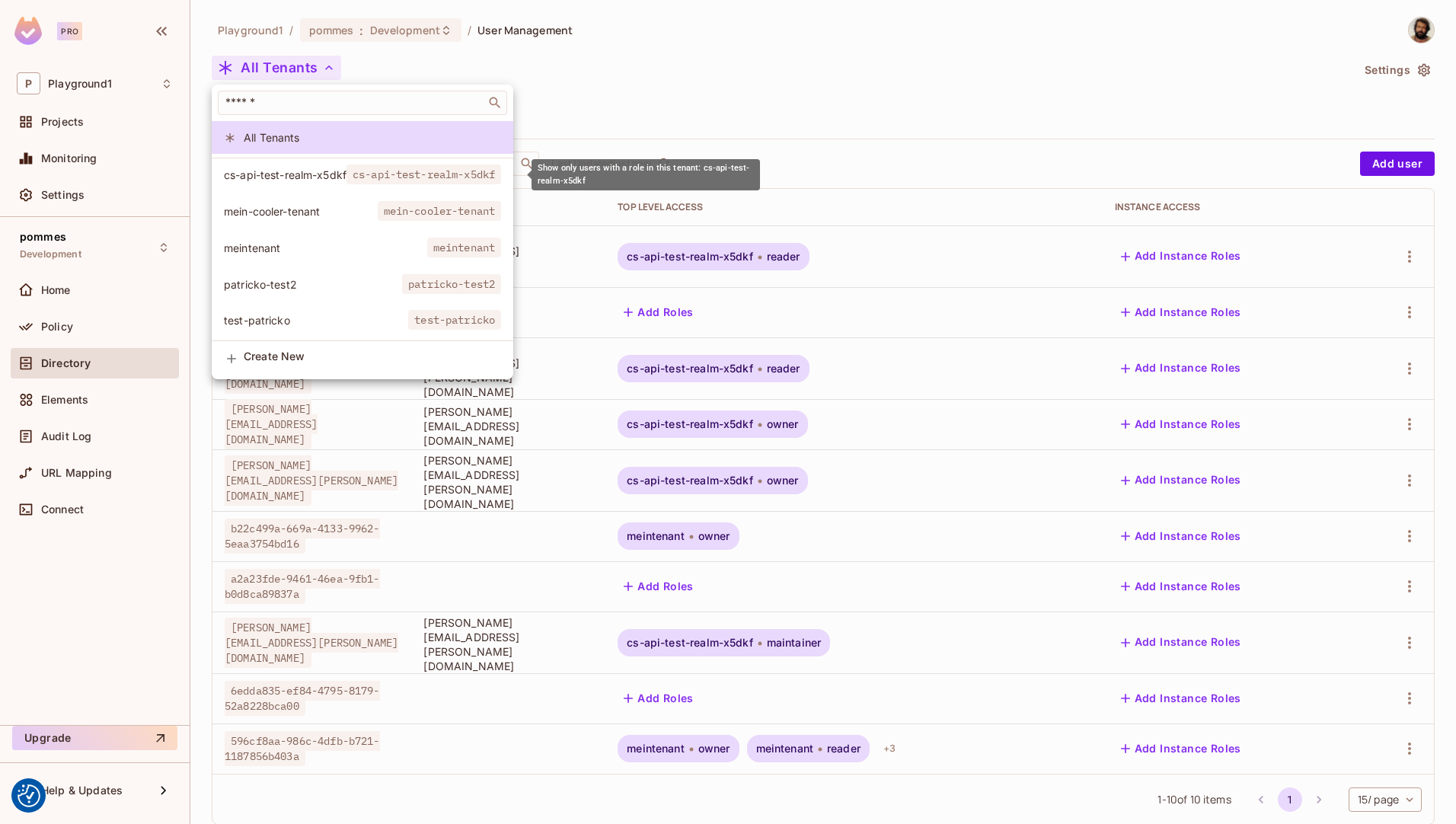
click at [372, 179] on span "cs-api-test-realm-x5dkf" at bounding box center [423, 175] width 154 height 19
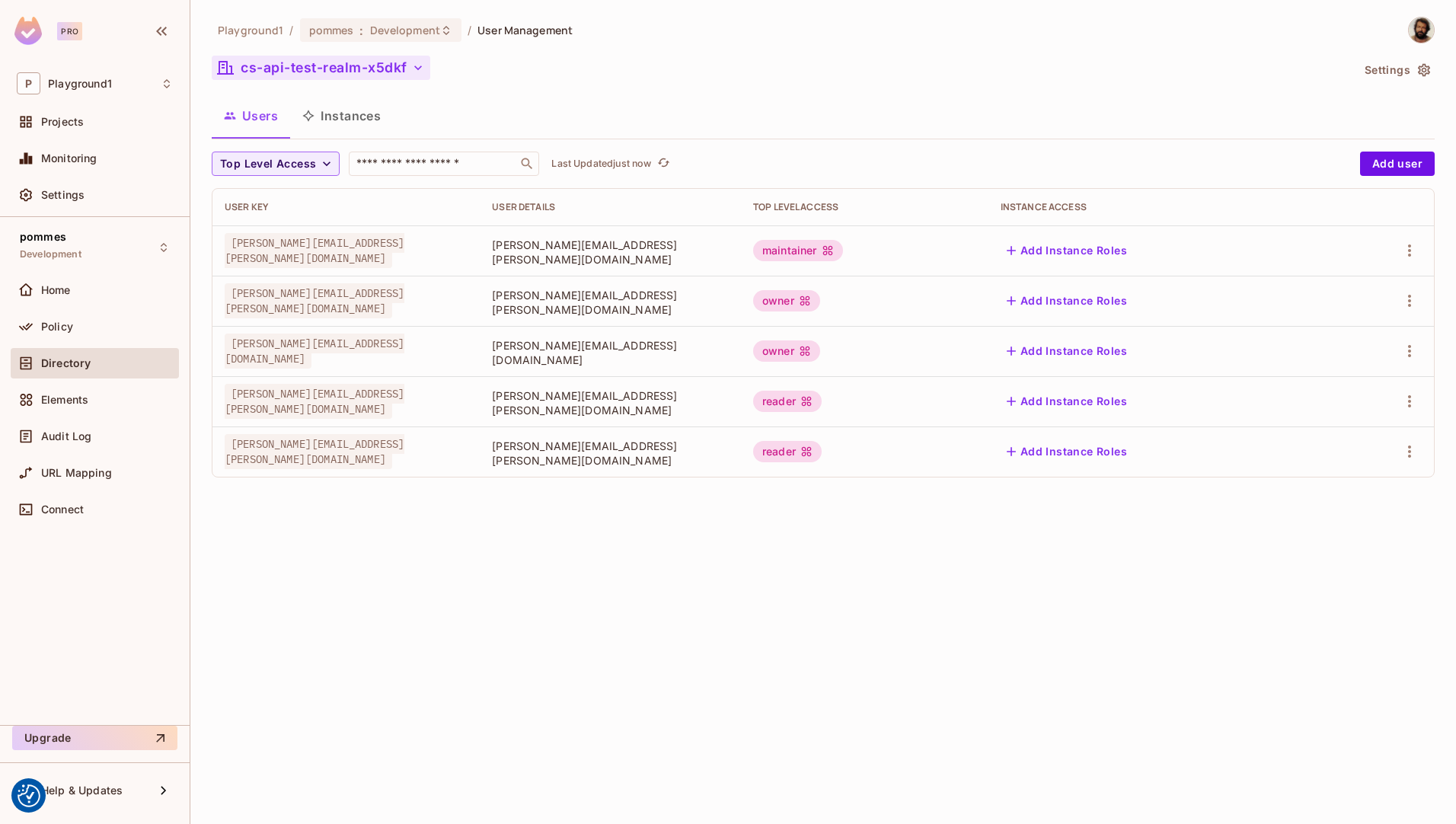
click at [355, 112] on button "Instances" at bounding box center [341, 115] width 103 height 38
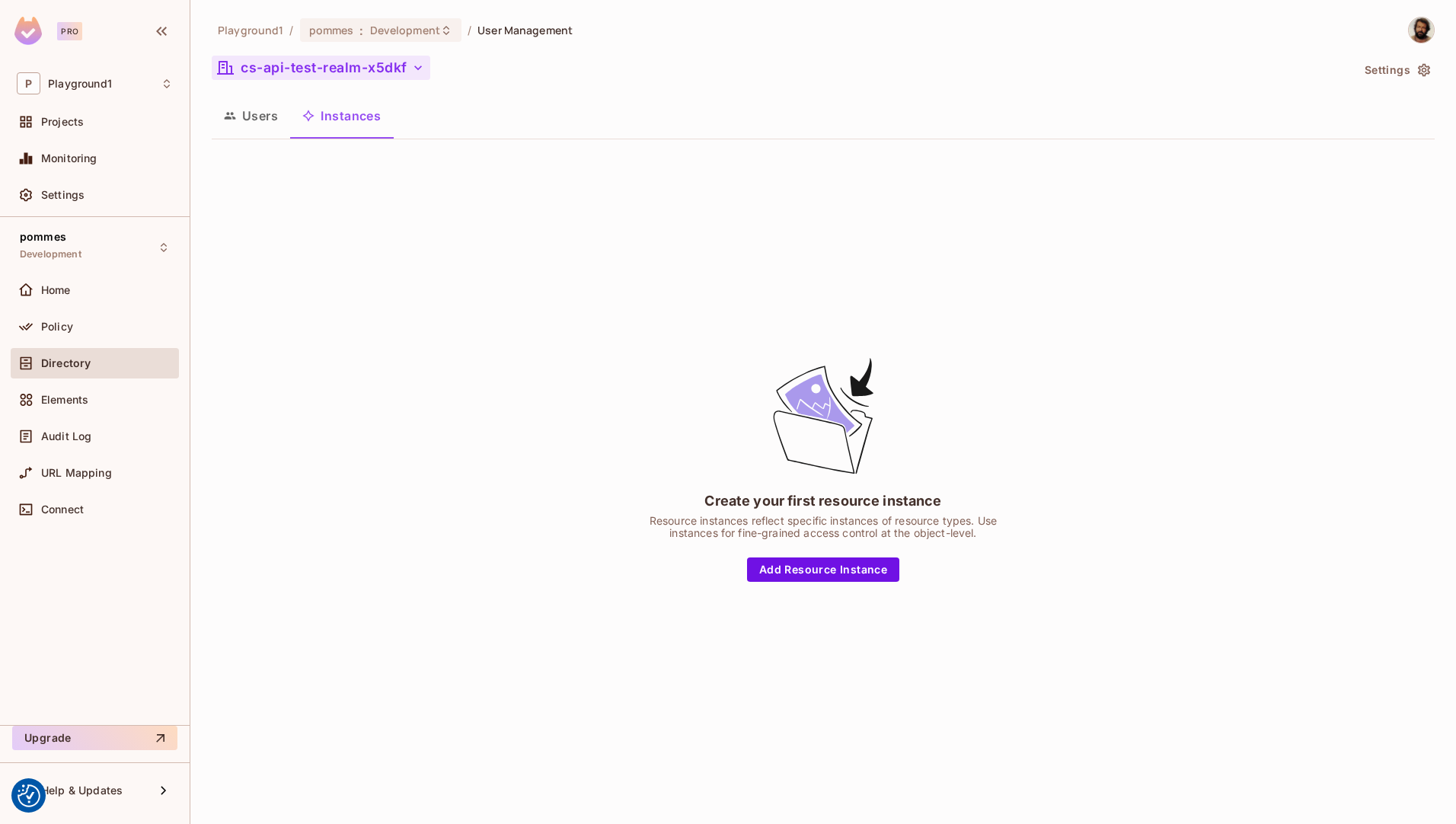
click at [266, 115] on button "Users" at bounding box center [250, 115] width 79 height 38
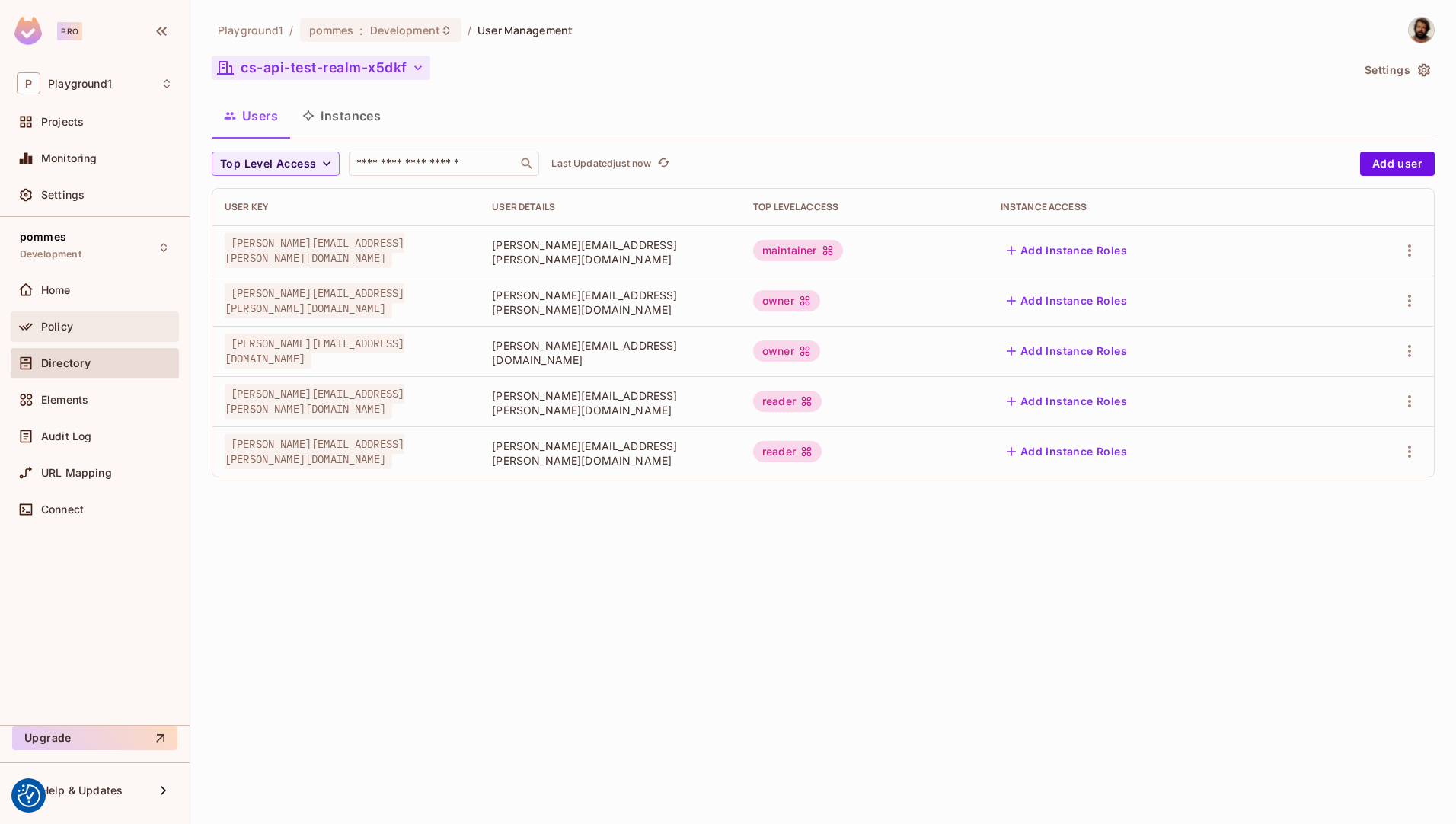
click at [58, 327] on span "Policy" at bounding box center [56, 326] width 32 height 13
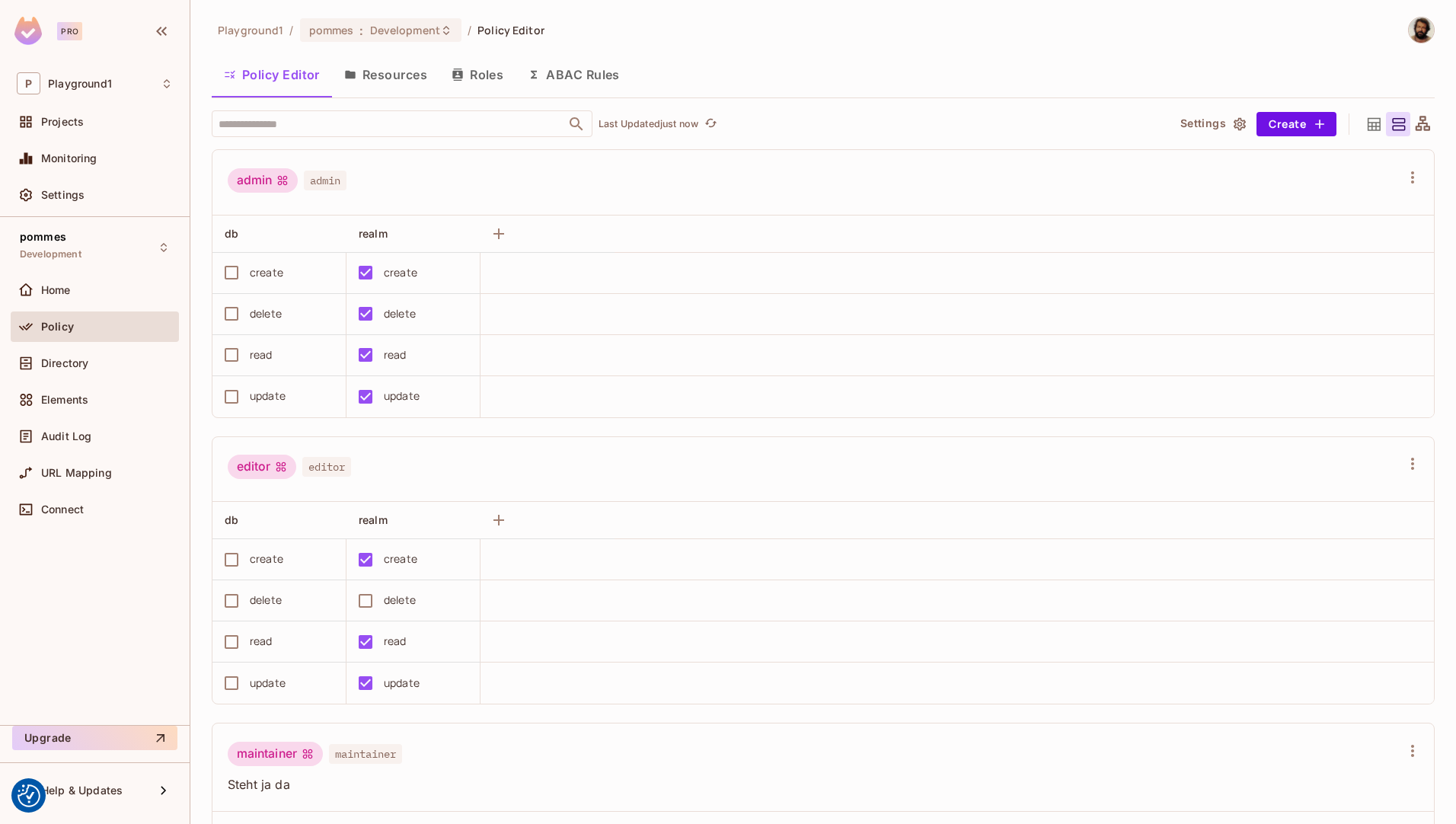
click at [409, 68] on button "Resources" at bounding box center [385, 74] width 108 height 38
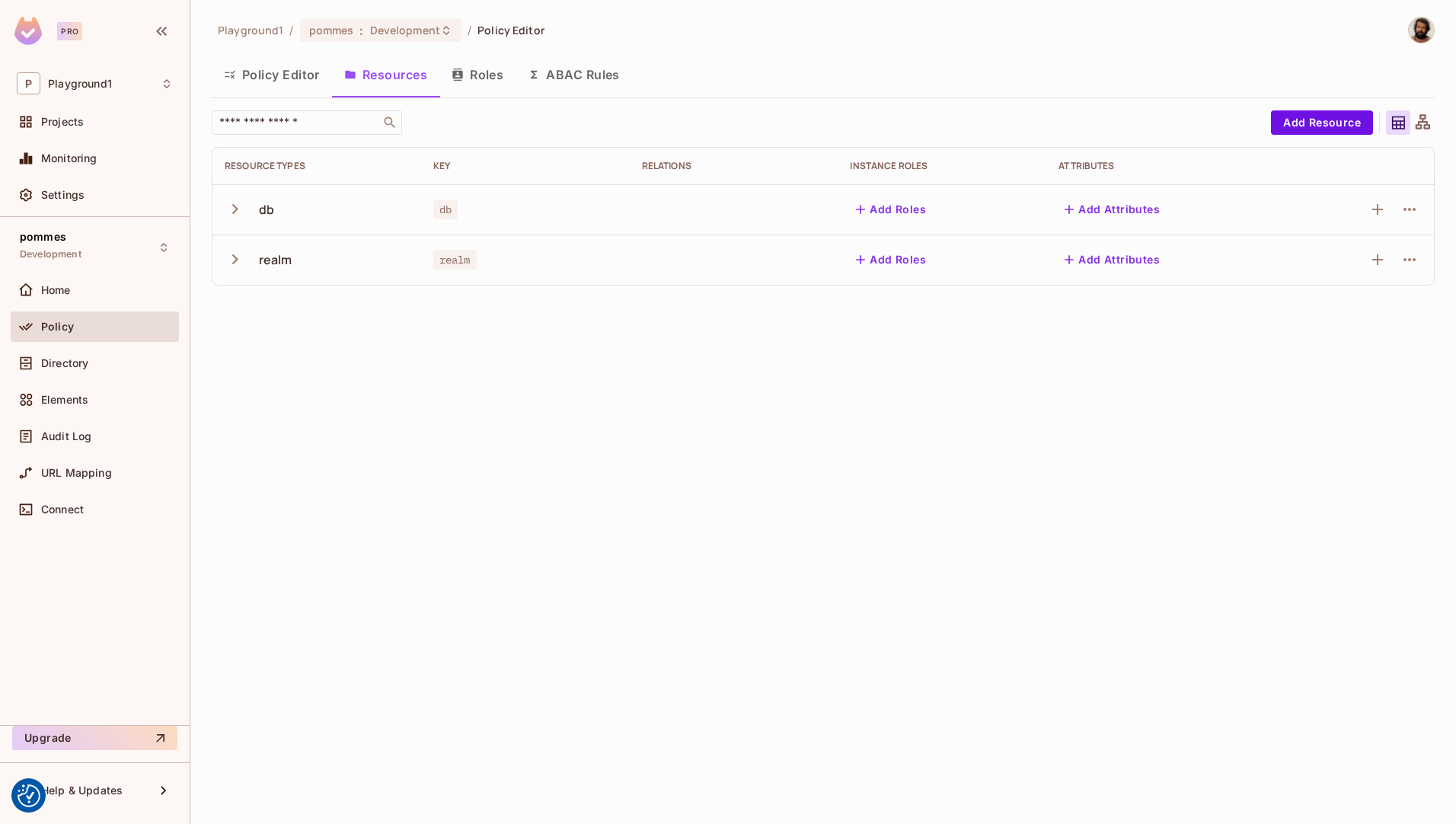
click at [232, 258] on icon "button" at bounding box center [235, 259] width 20 height 20
click at [239, 201] on icon "button" at bounding box center [235, 209] width 20 height 20
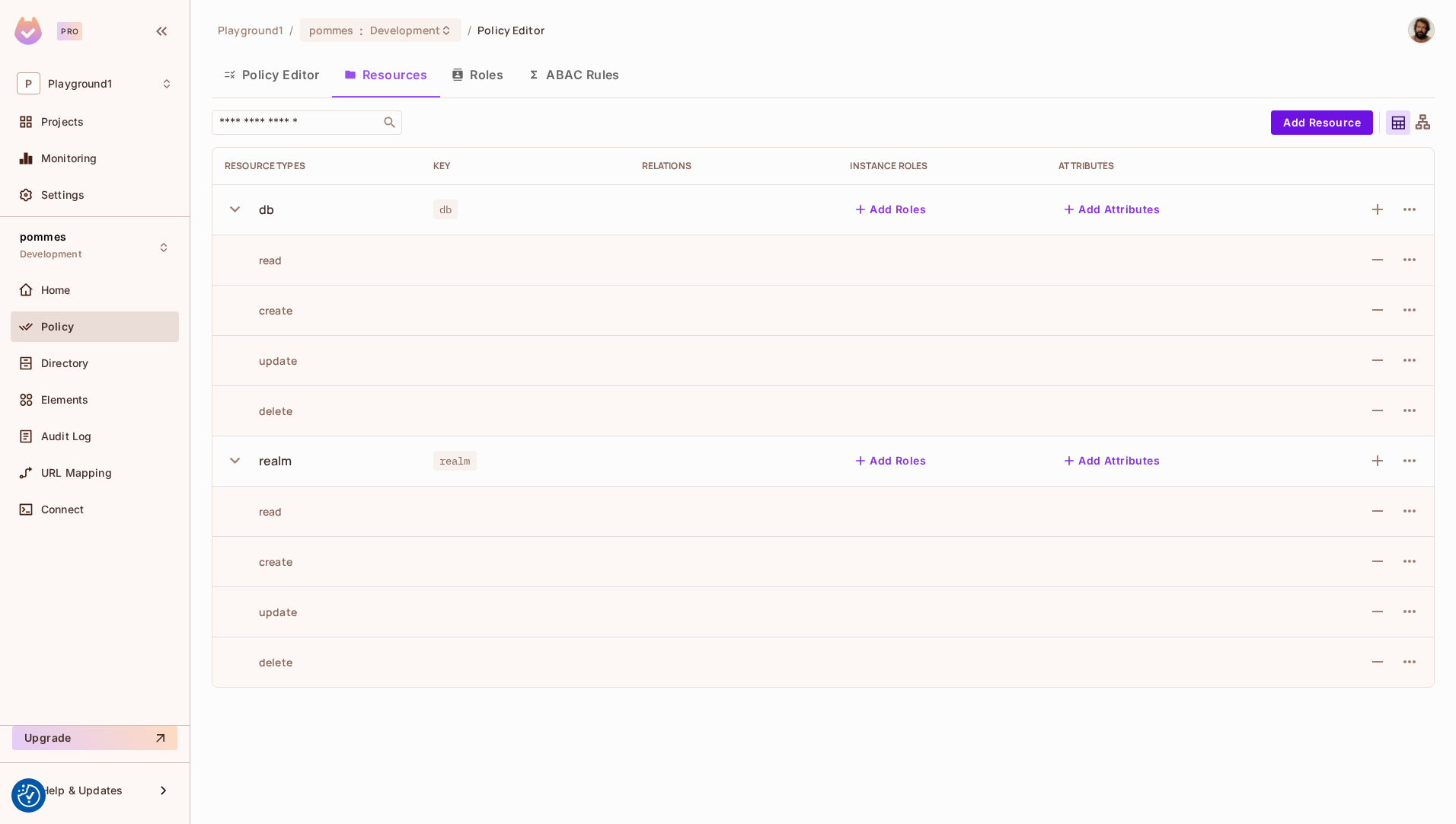
click at [236, 205] on icon "button" at bounding box center [235, 209] width 20 height 20
click at [233, 264] on icon "button" at bounding box center [235, 259] width 20 height 20
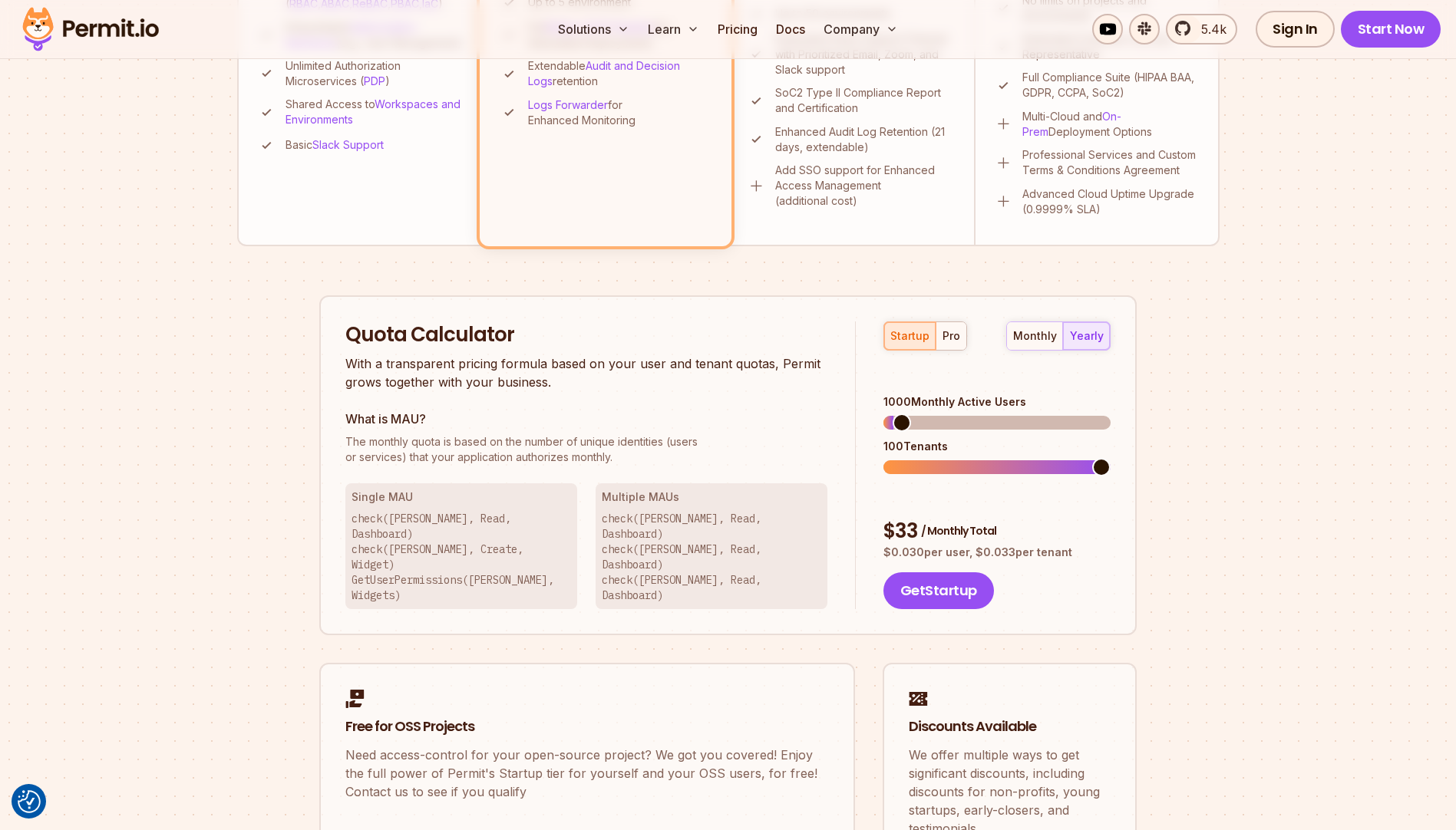
scroll to position [747, 0]
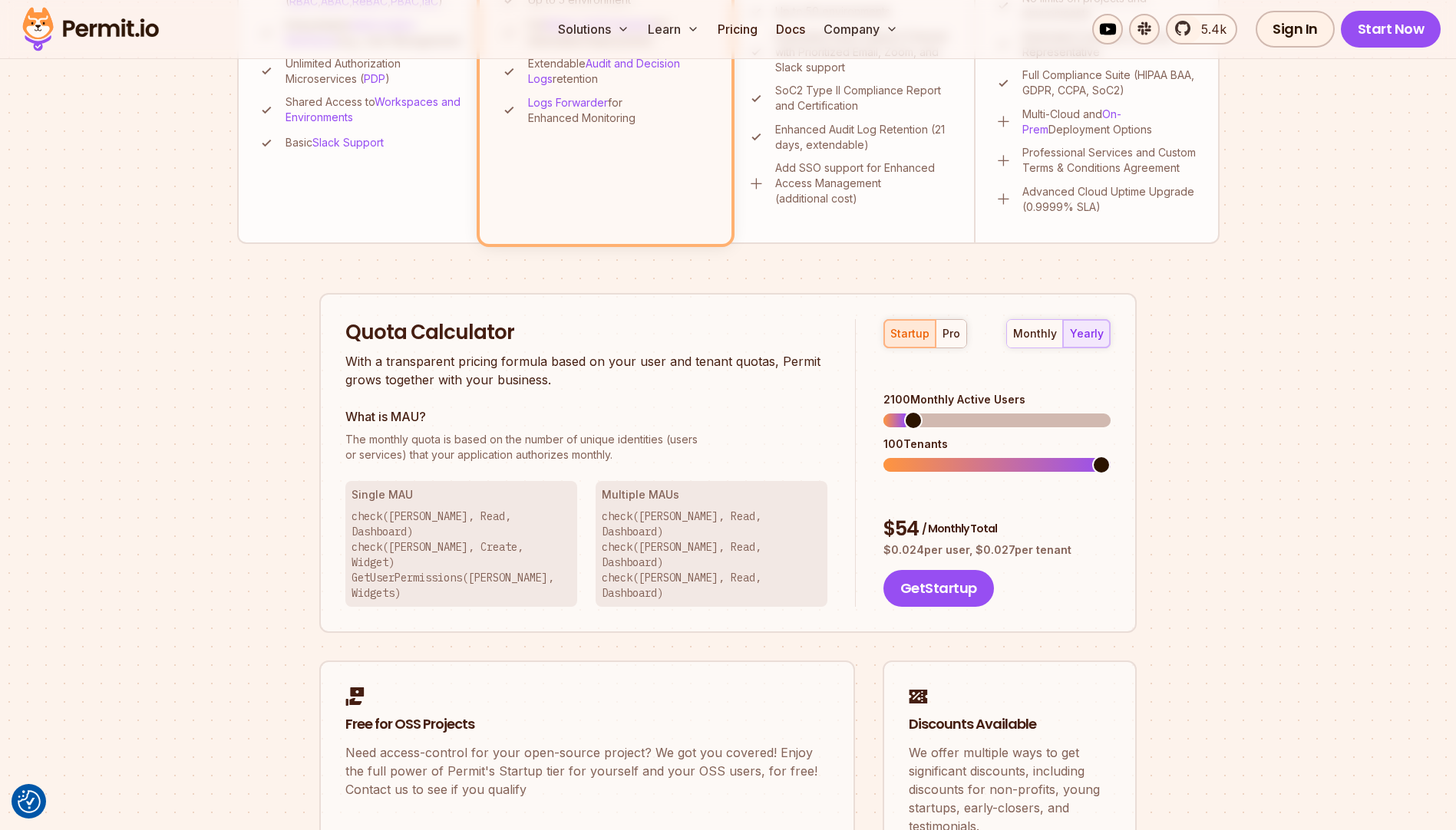
click at [915, 412] on span at bounding box center [913, 420] width 19 height 19
click at [1111, 456] on span at bounding box center [1101, 464] width 19 height 19
click at [1083, 332] on div "monthly yearly" at bounding box center [1058, 334] width 105 height 29
click at [964, 333] on button "pro" at bounding box center [950, 333] width 30 height 27
click at [891, 456] on span at bounding box center [899, 464] width 19 height 19
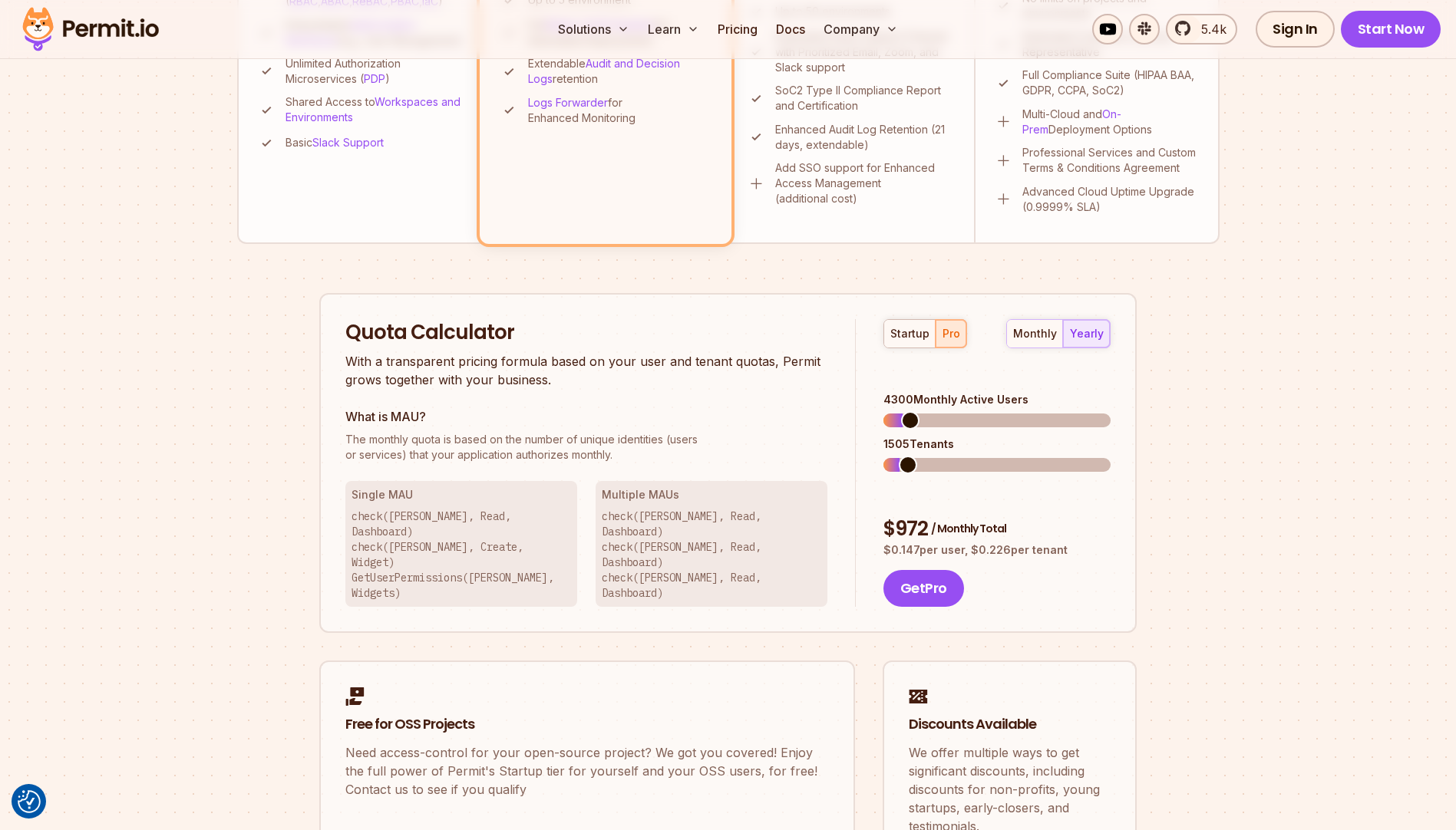
click at [901, 412] on span at bounding box center [909, 420] width 19 height 19
click at [902, 456] on span at bounding box center [910, 464] width 19 height 19
click at [902, 456] on span at bounding box center [908, 464] width 19 height 19
click at [907, 412] on span at bounding box center [916, 420] width 19 height 19
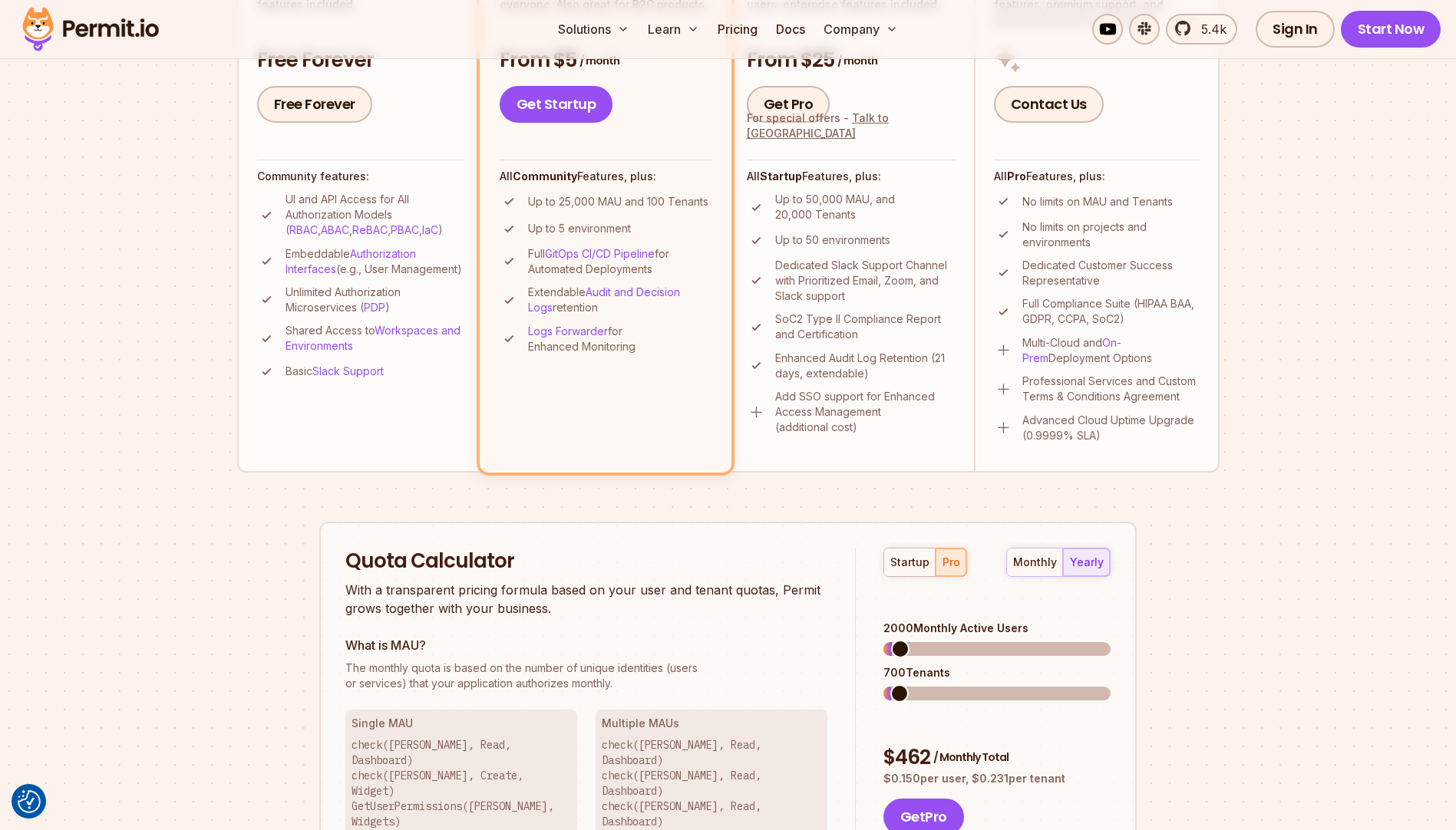
scroll to position [502, 0]
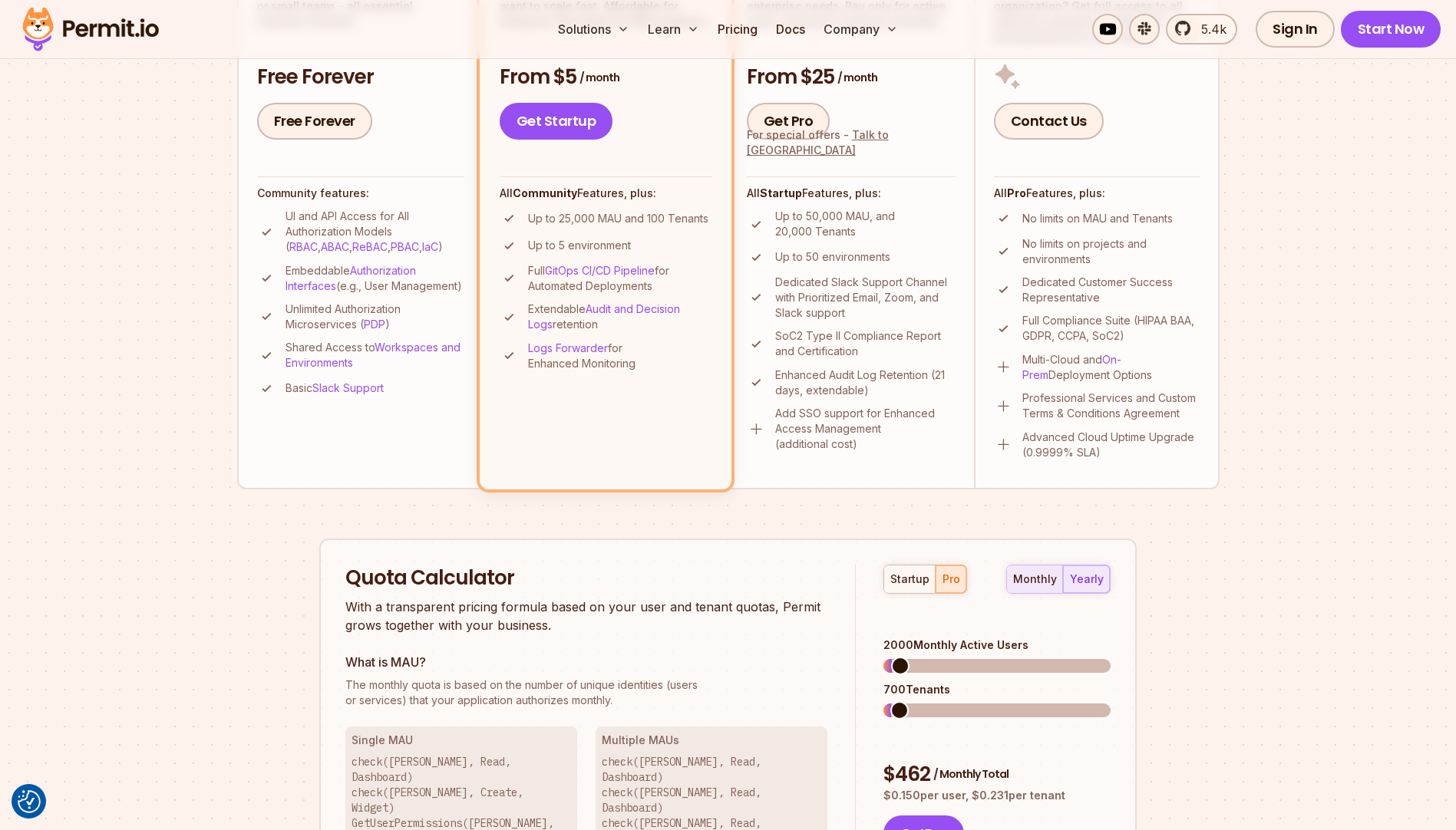
click at [1049, 579] on div "monthly" at bounding box center [1035, 580] width 44 height 16
click at [1101, 576] on div "yearly" at bounding box center [1086, 580] width 34 height 16
click at [1030, 584] on div "monthly" at bounding box center [1035, 580] width 44 height 16
click at [1082, 580] on div "yearly" at bounding box center [1086, 580] width 34 height 16
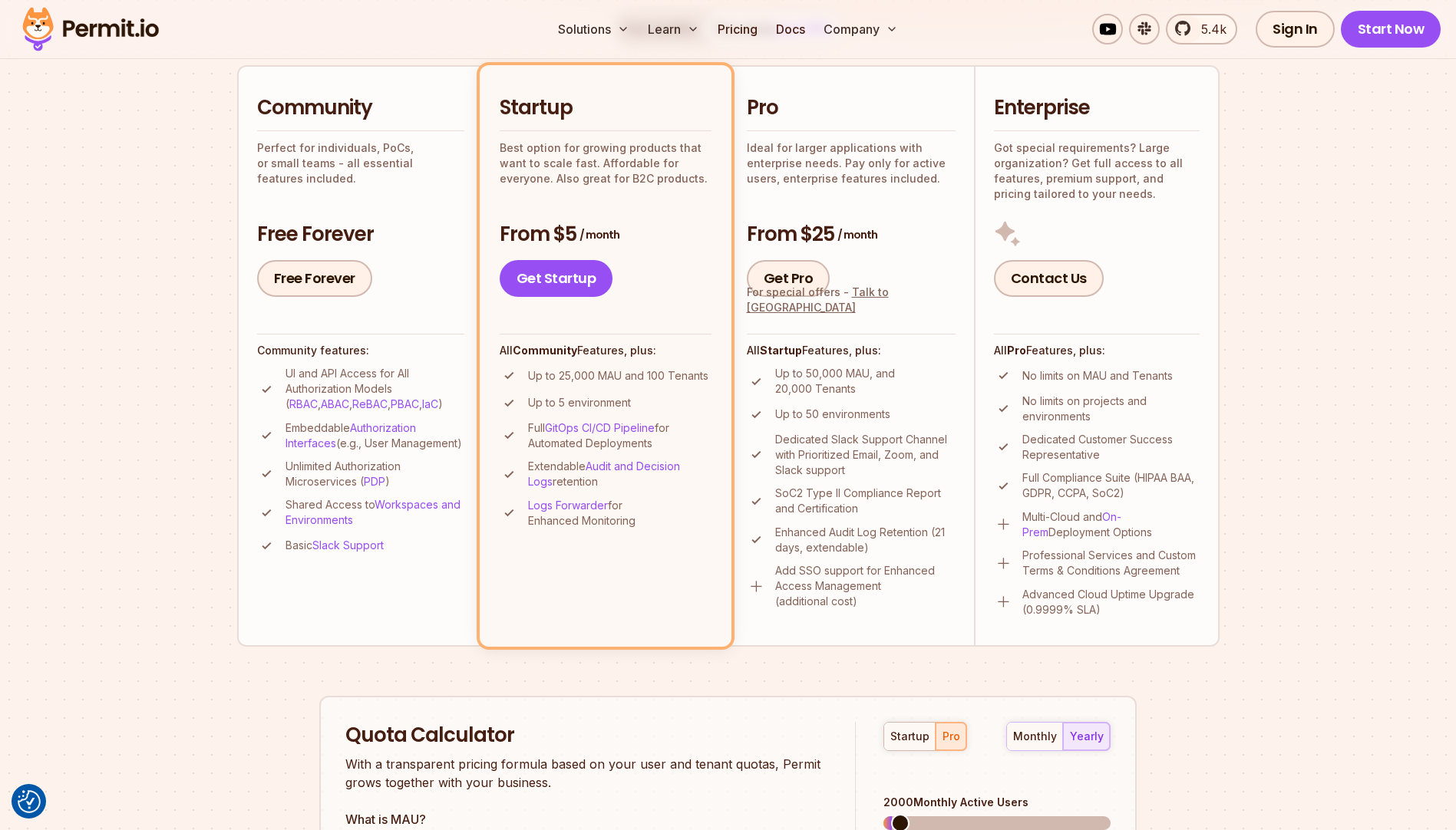
scroll to position [340, 0]
